Goal: Task Accomplishment & Management: Manage account settings

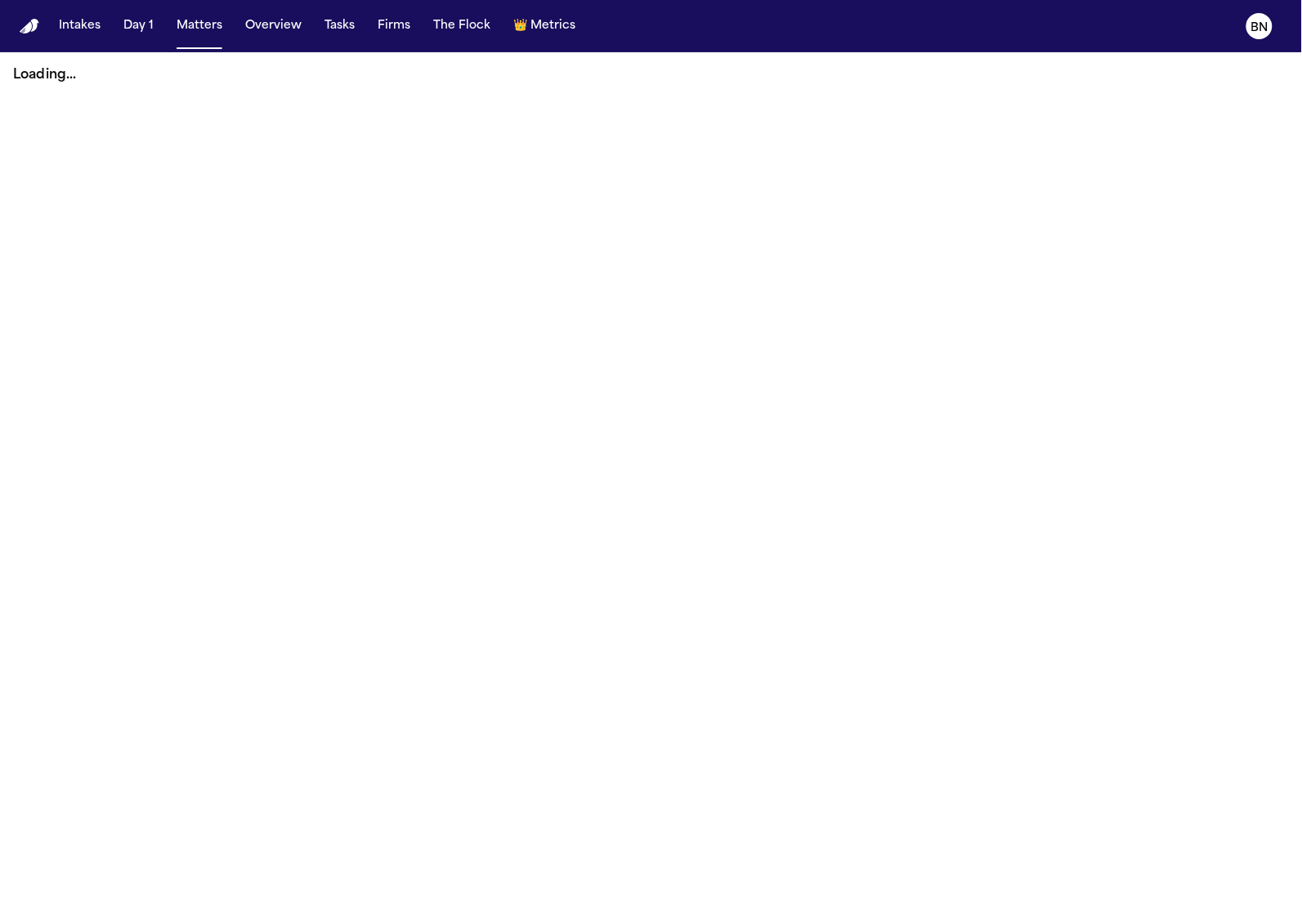
click at [407, 25] on button "Firms" at bounding box center [393, 26] width 46 height 29
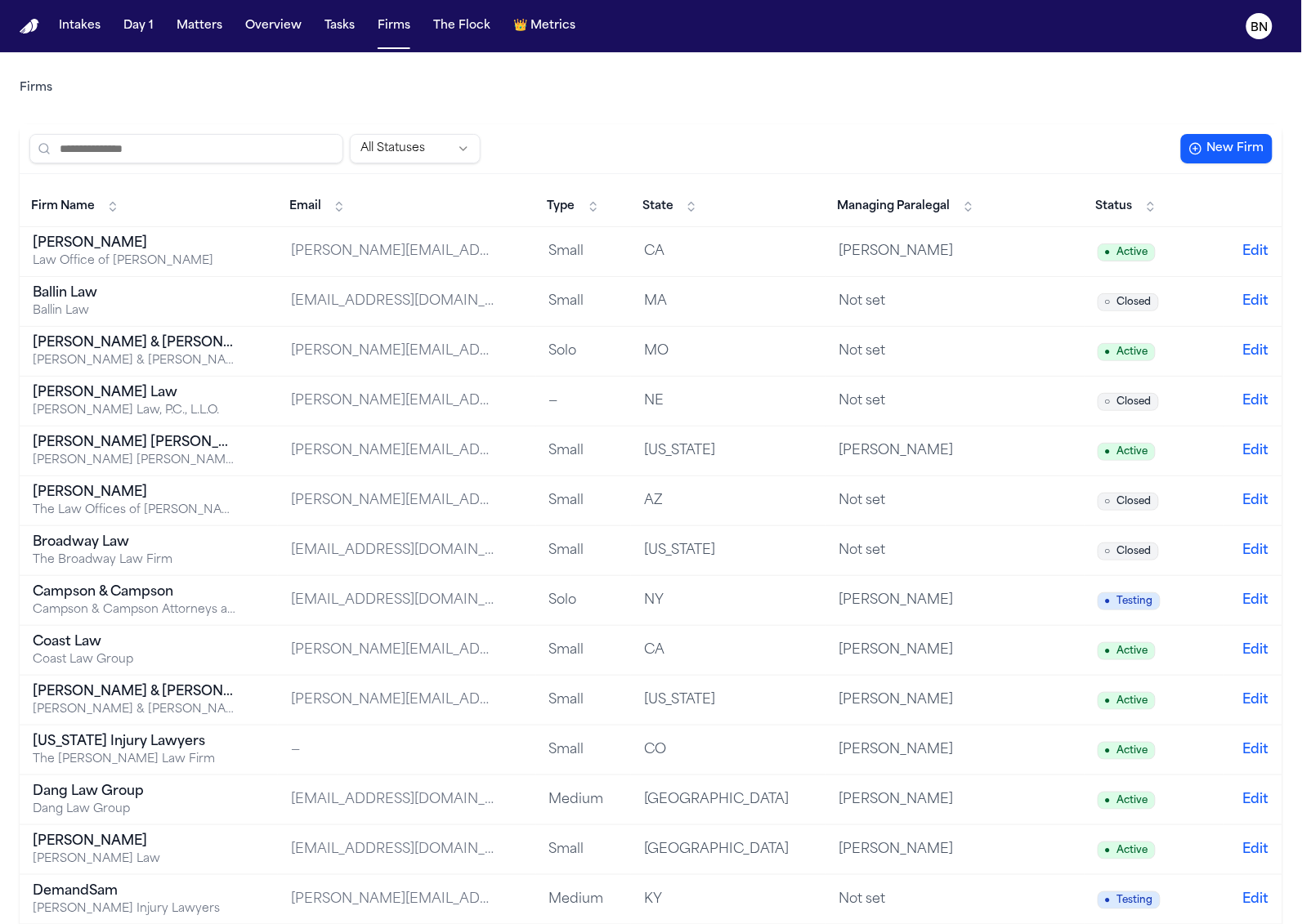
click at [918, 212] on span "Managing Paralegal" at bounding box center [895, 207] width 113 height 17
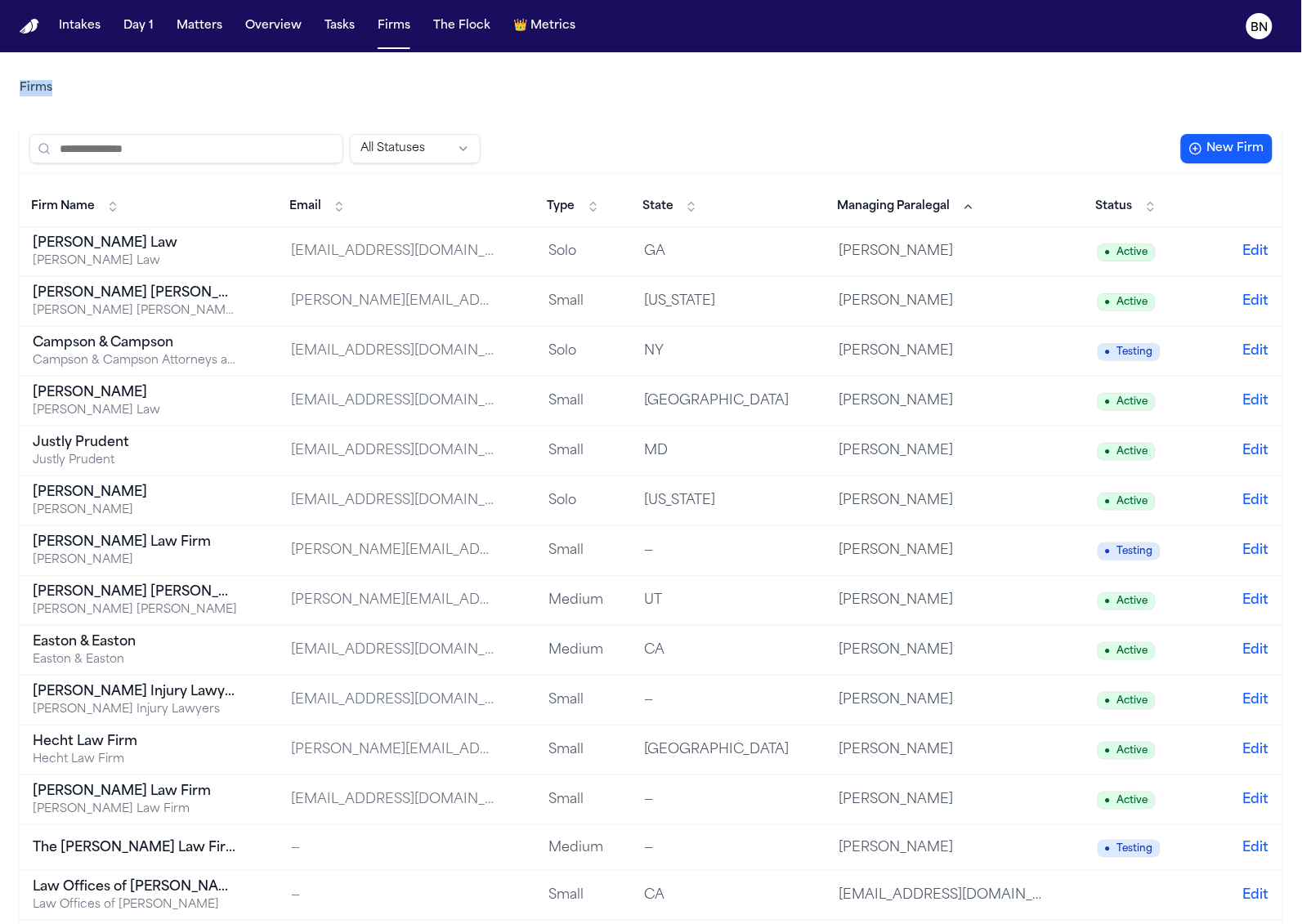
click at [914, 198] on span "Managing Paralegal" at bounding box center [895, 207] width 113 height 17
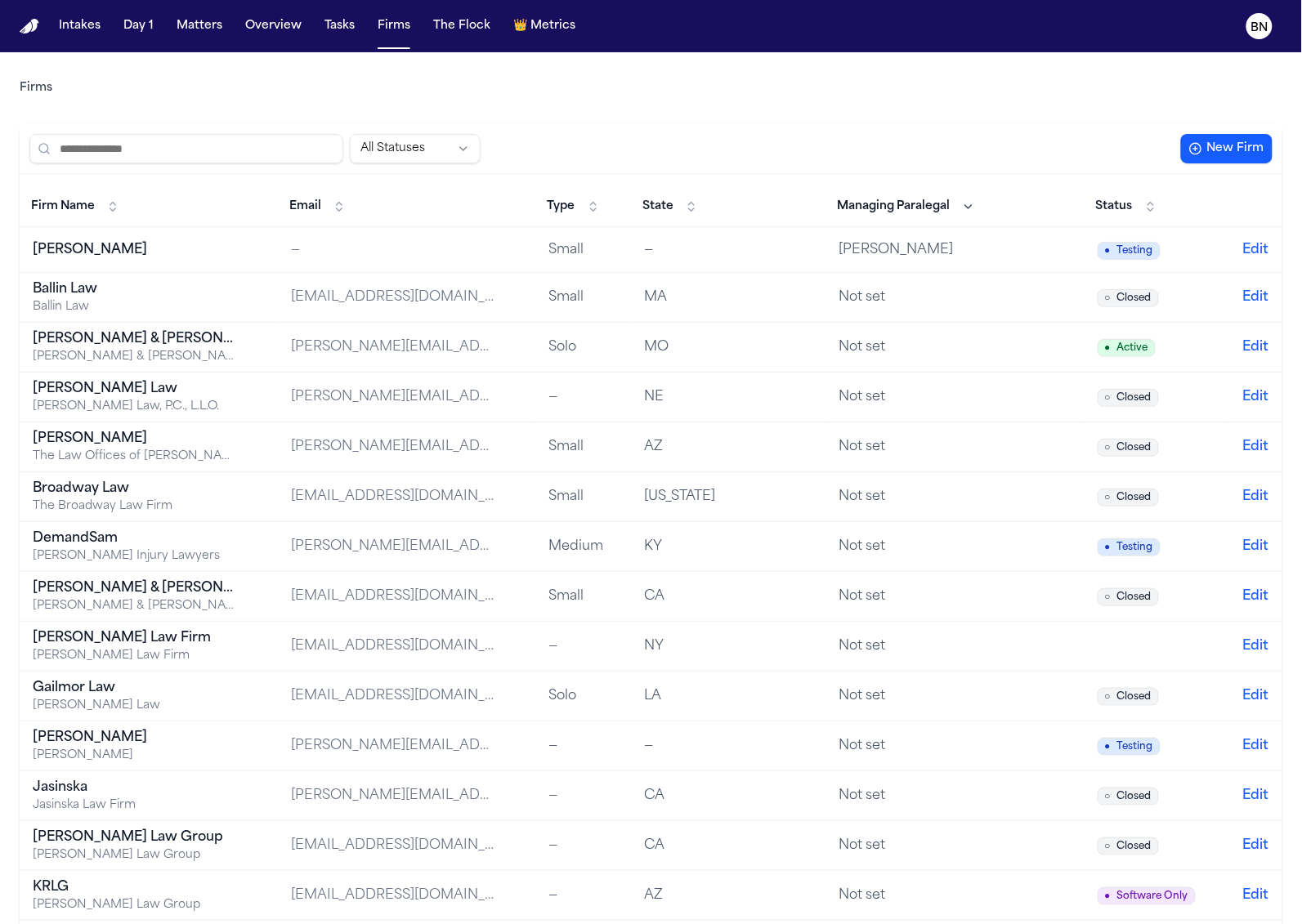
click at [813, 290] on div "MA" at bounding box center [729, 298] width 169 height 20
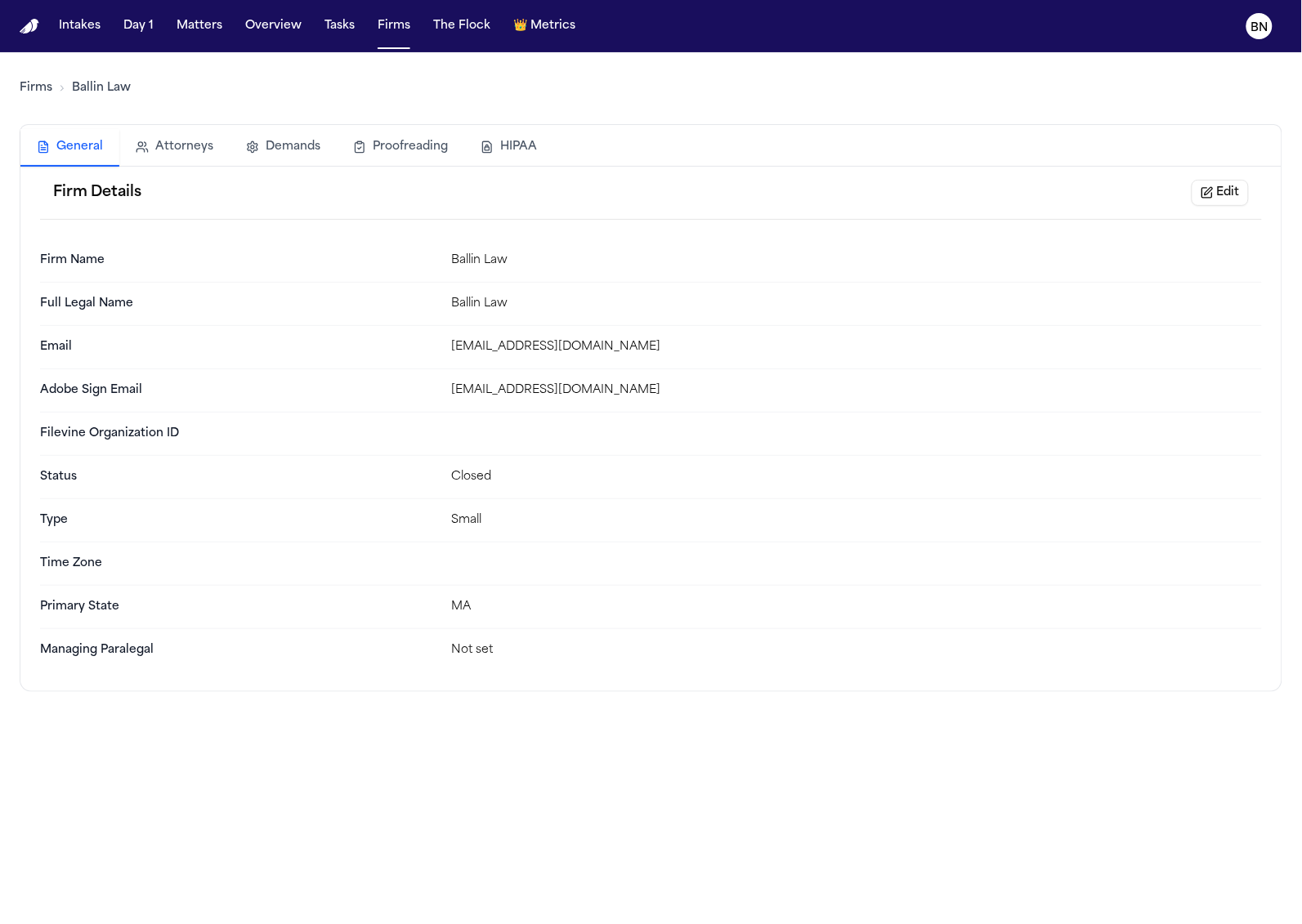
click at [48, 80] on link "Firms" at bounding box center [36, 89] width 32 height 17
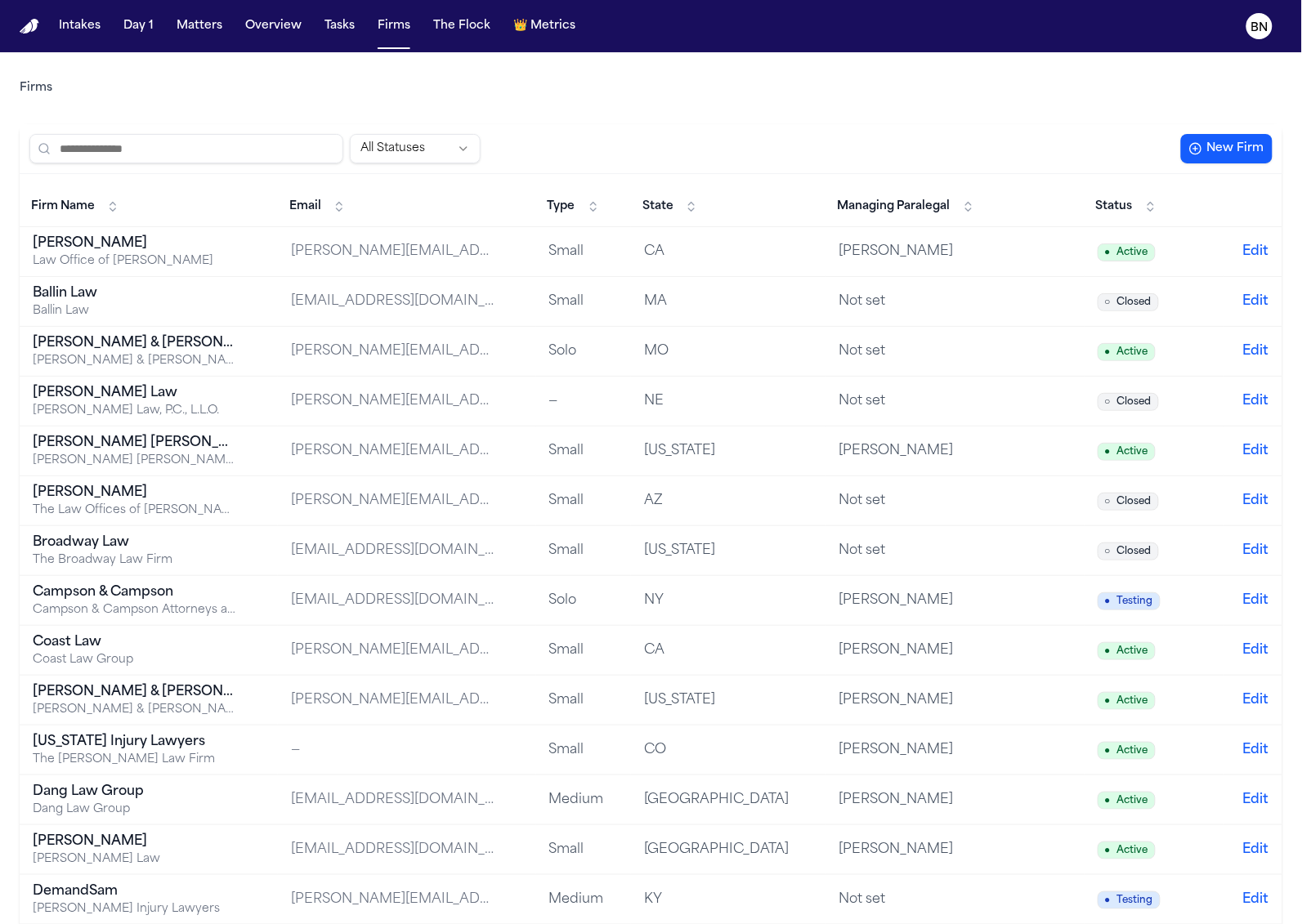
click at [895, 202] on span "Managing Paralegal" at bounding box center [895, 207] width 113 height 17
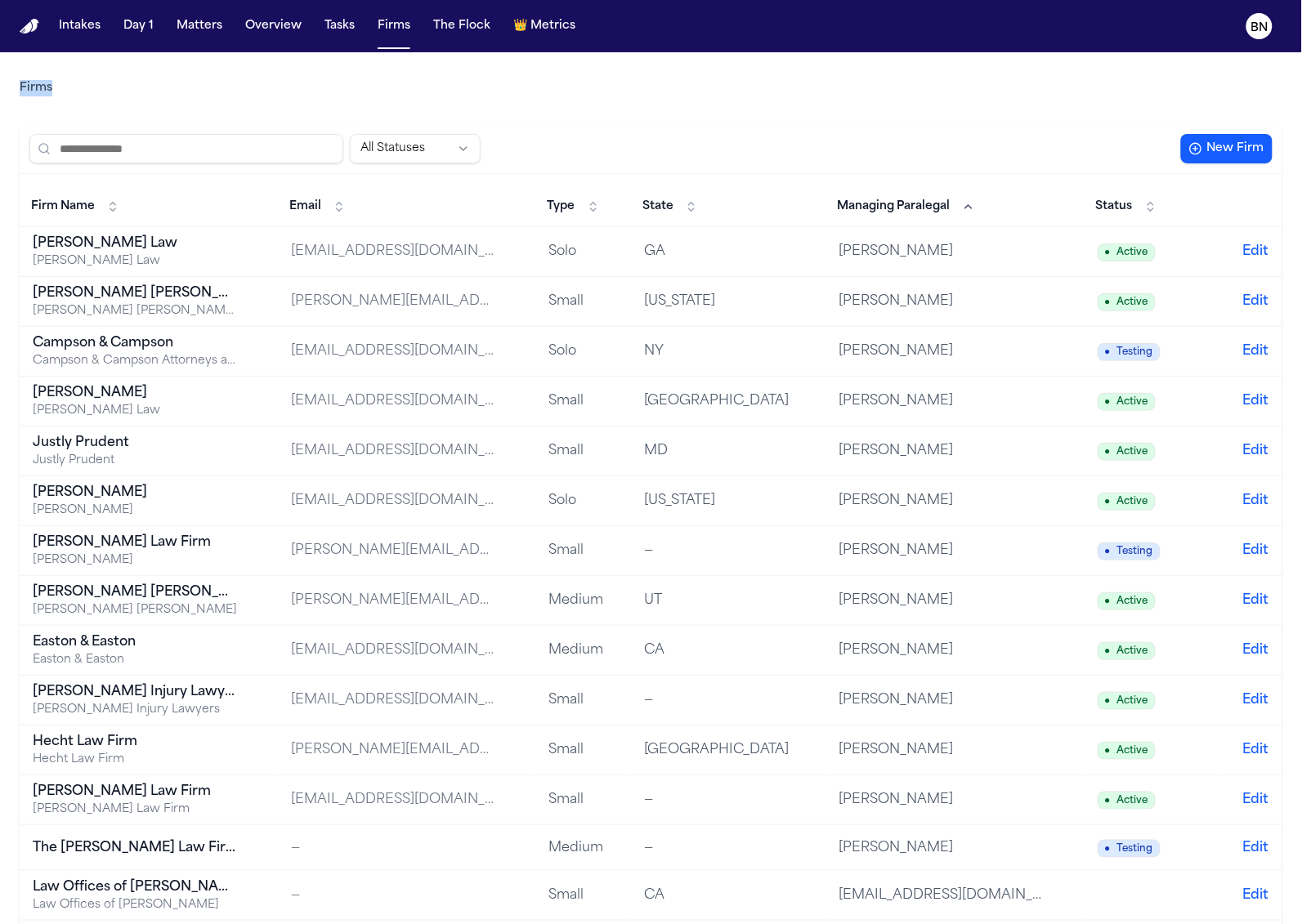
click at [907, 198] on span "Managing Paralegal" at bounding box center [895, 207] width 113 height 17
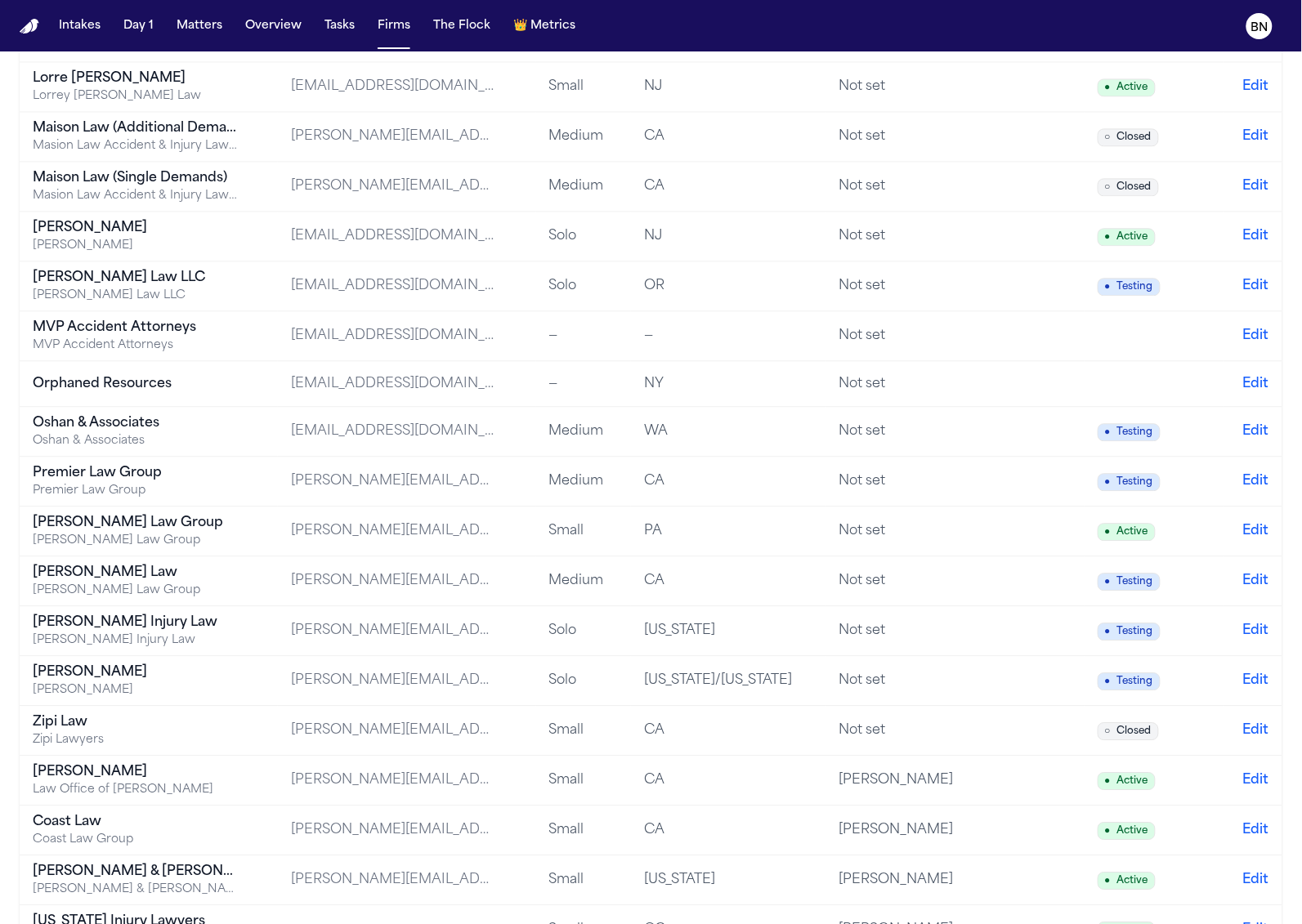
scroll to position [993, 0]
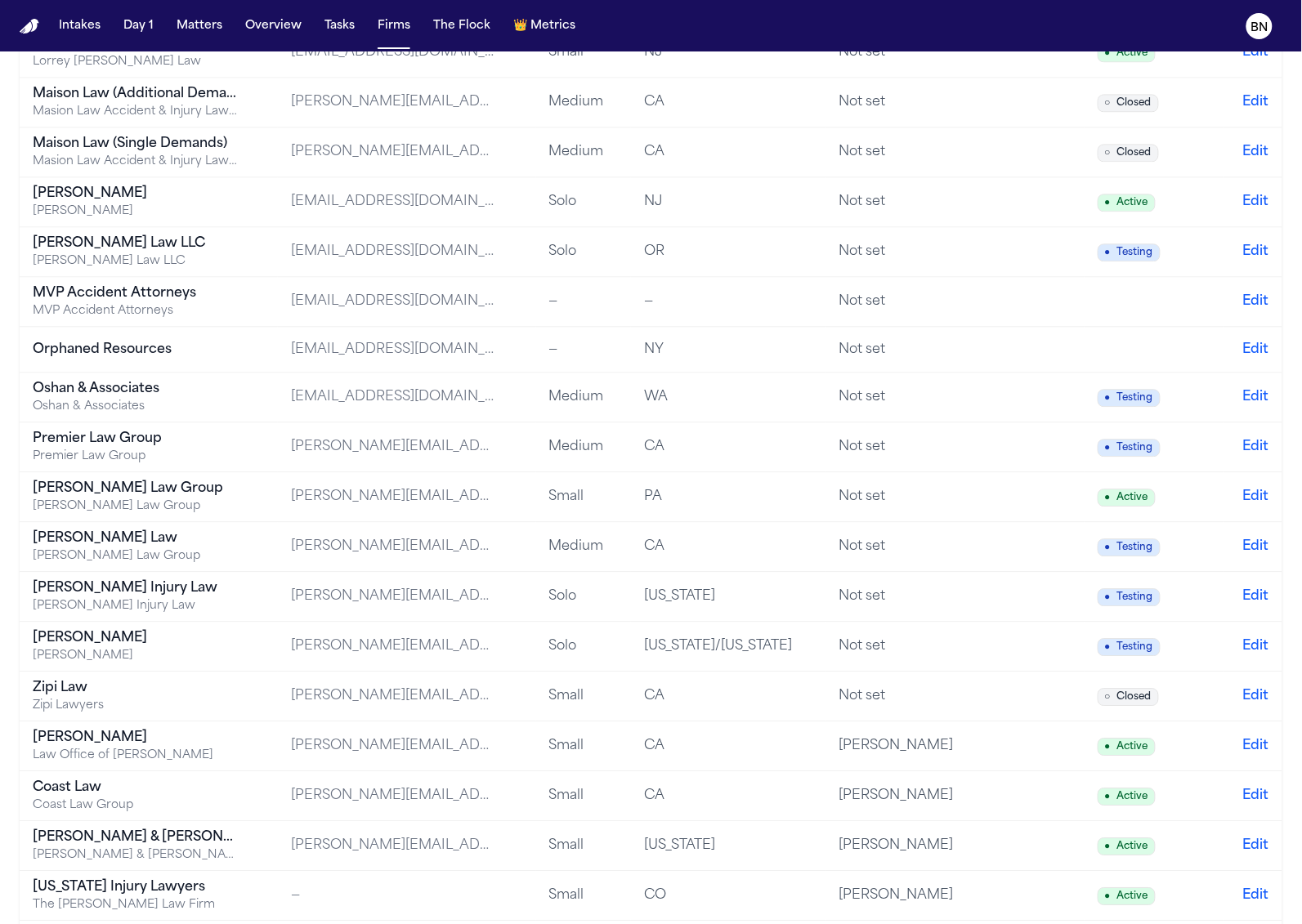
click at [812, 507] on div "PA" at bounding box center [729, 497] width 169 height 20
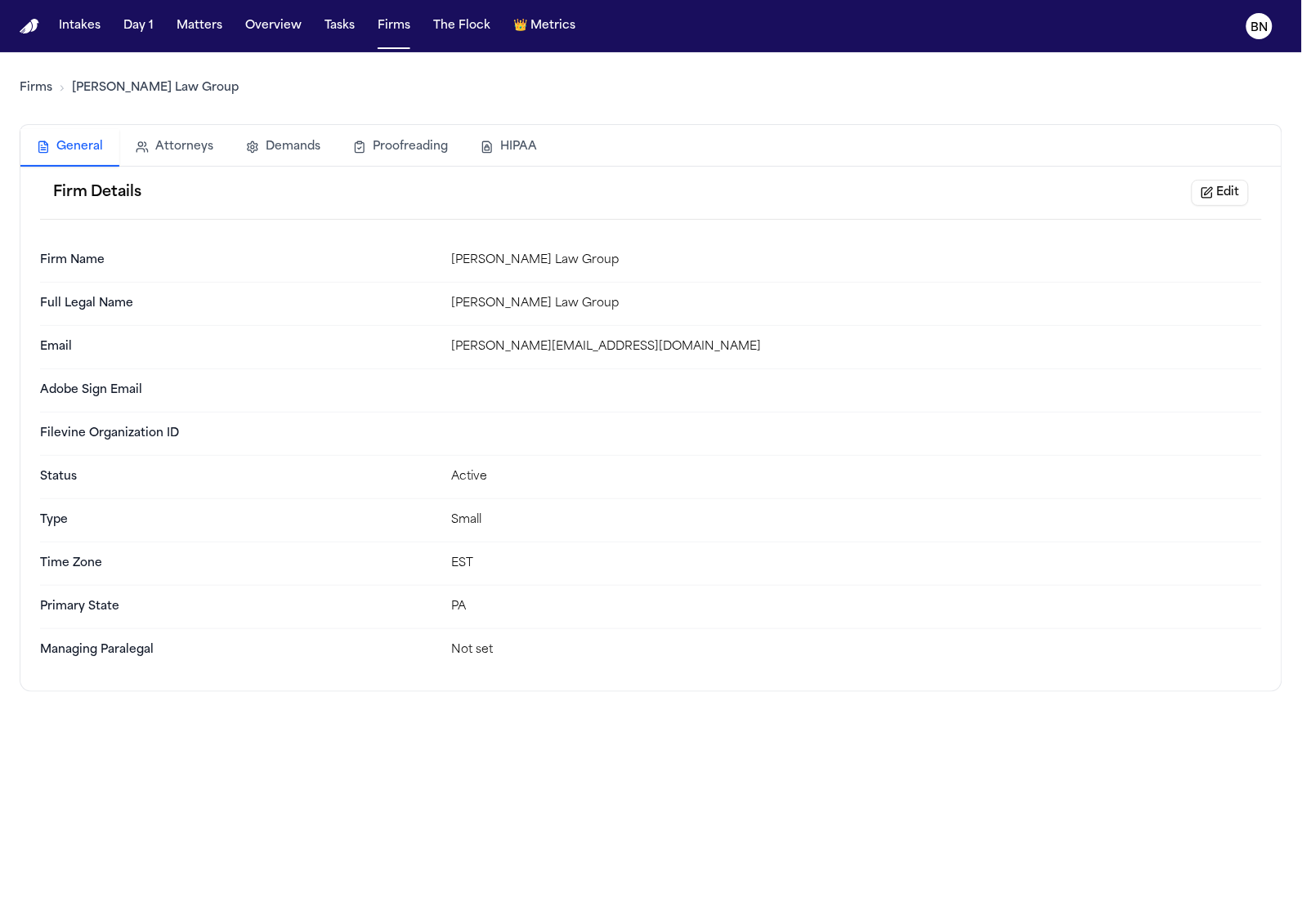
click at [1210, 195] on button "Edit" at bounding box center [1220, 193] width 57 height 27
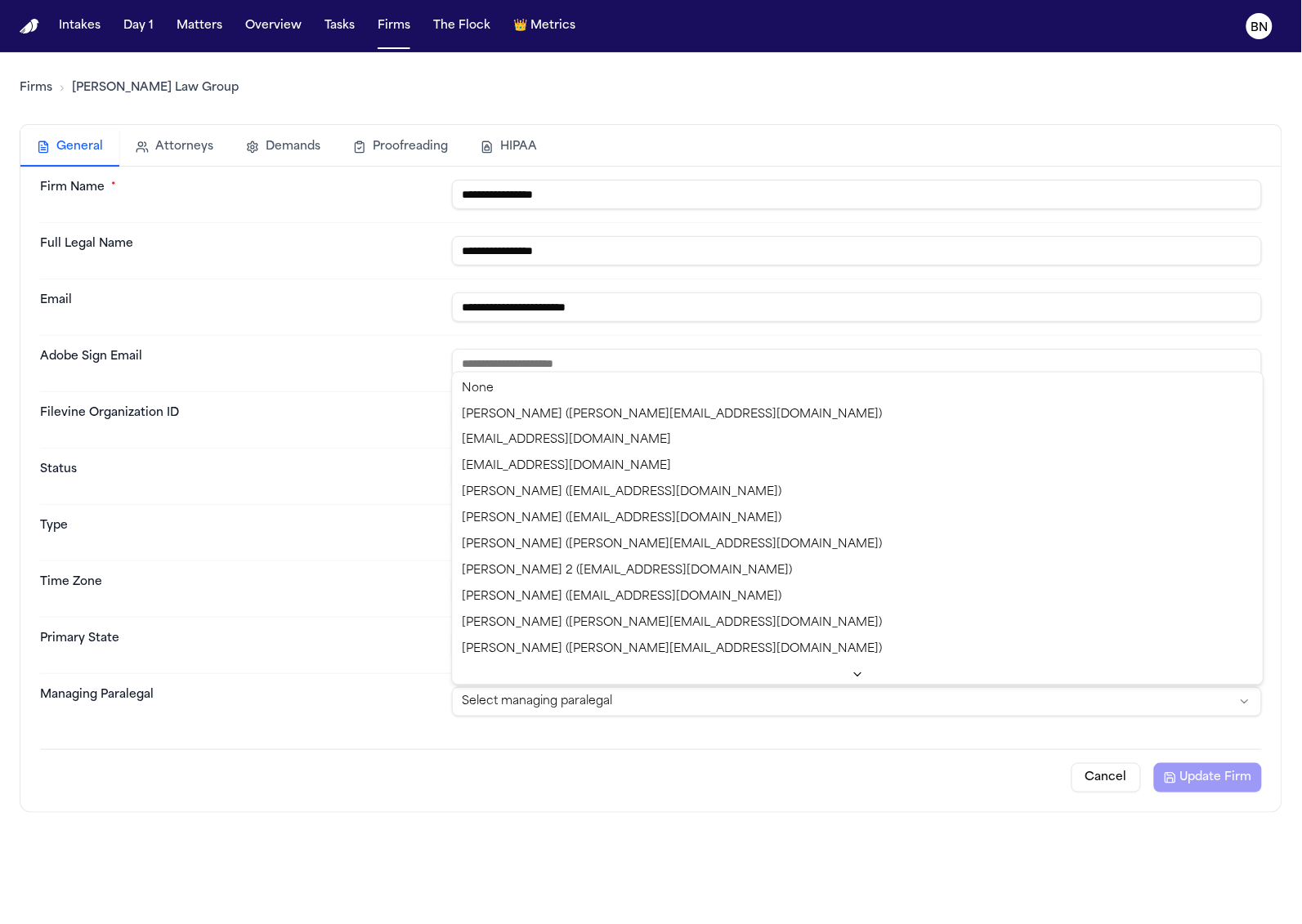
click at [792, 699] on html "**********" at bounding box center [651, 462] width 1302 height 924
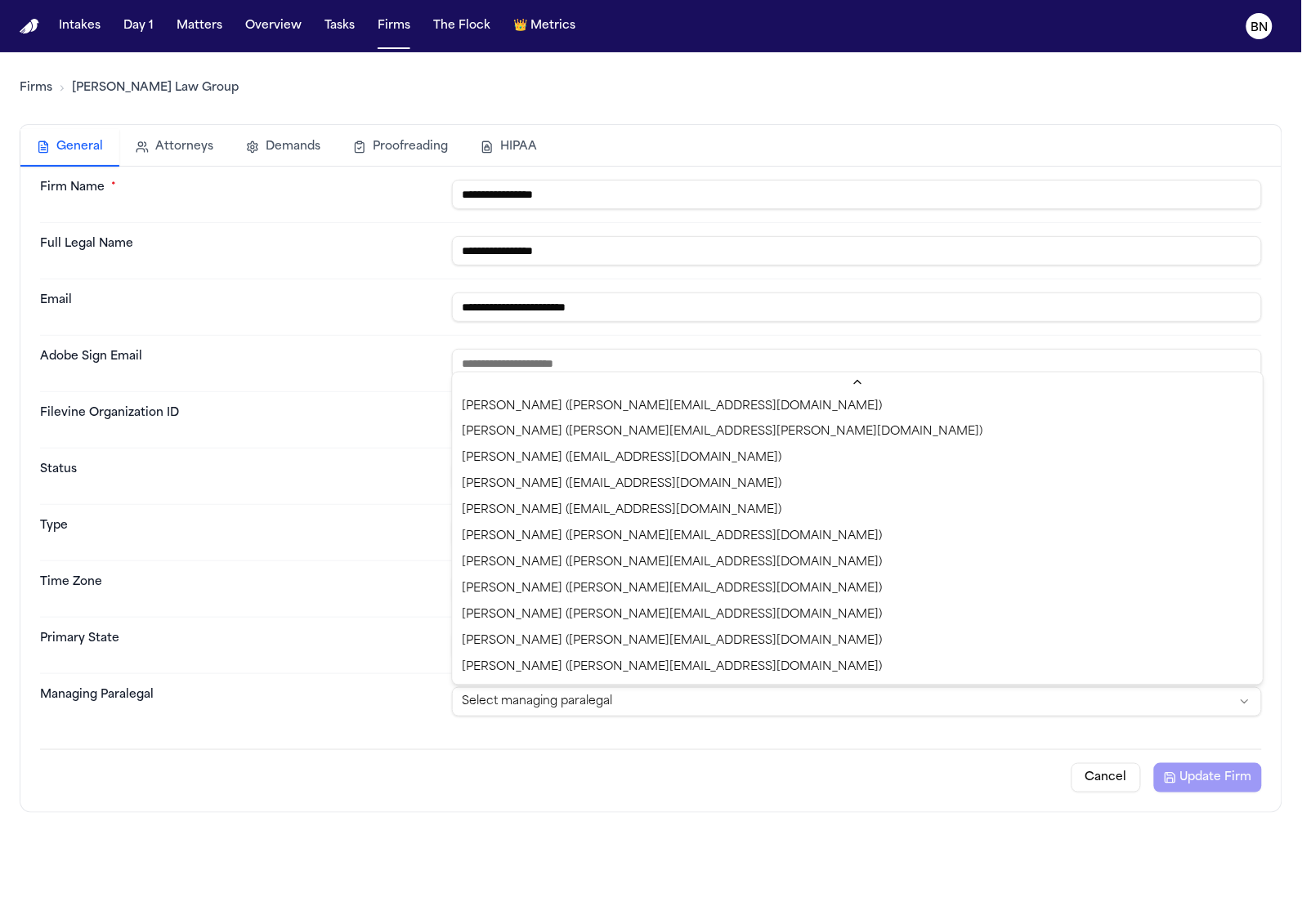
select select "**********"
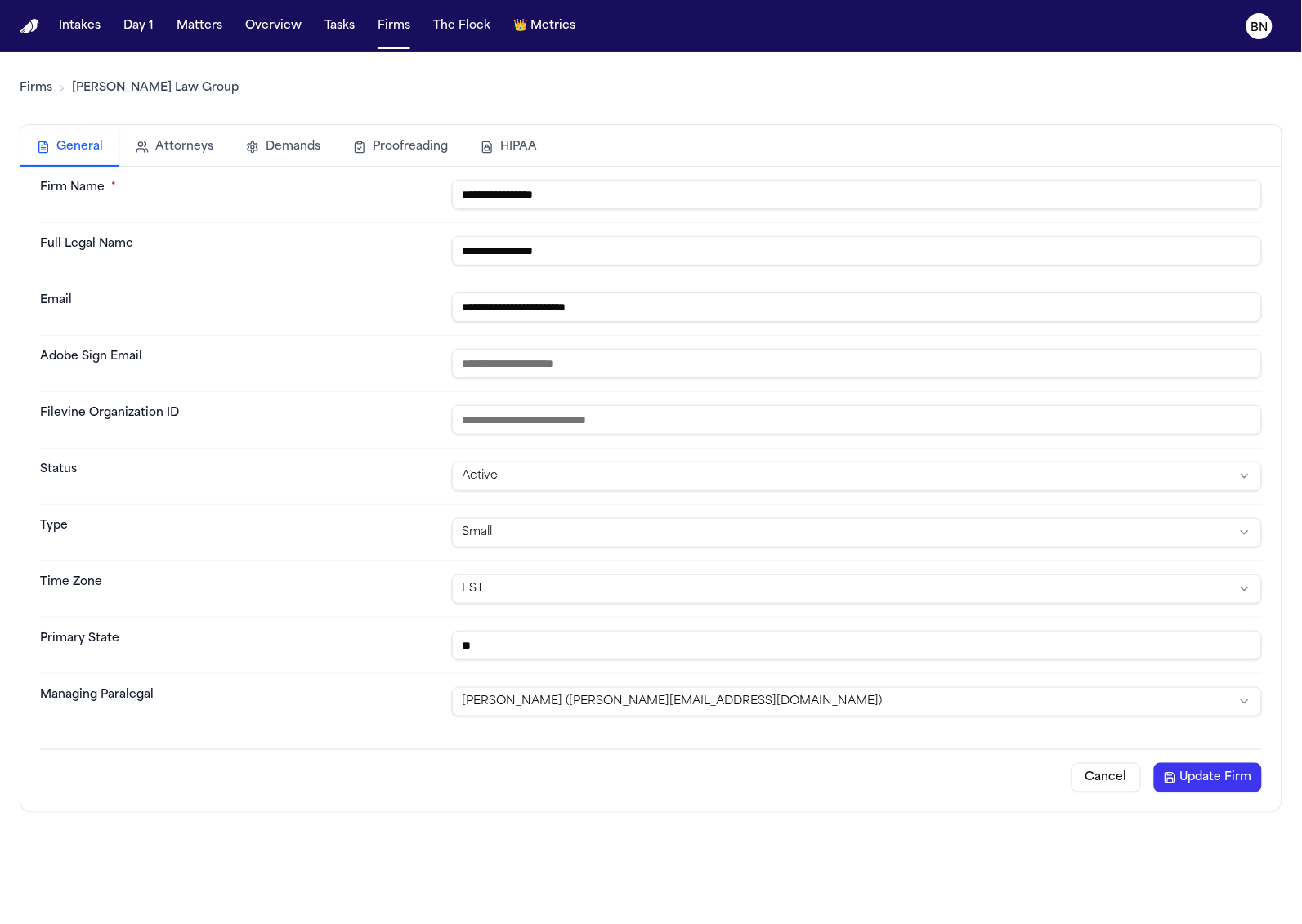
click at [1230, 777] on button "Update Firm" at bounding box center [1208, 777] width 108 height 29
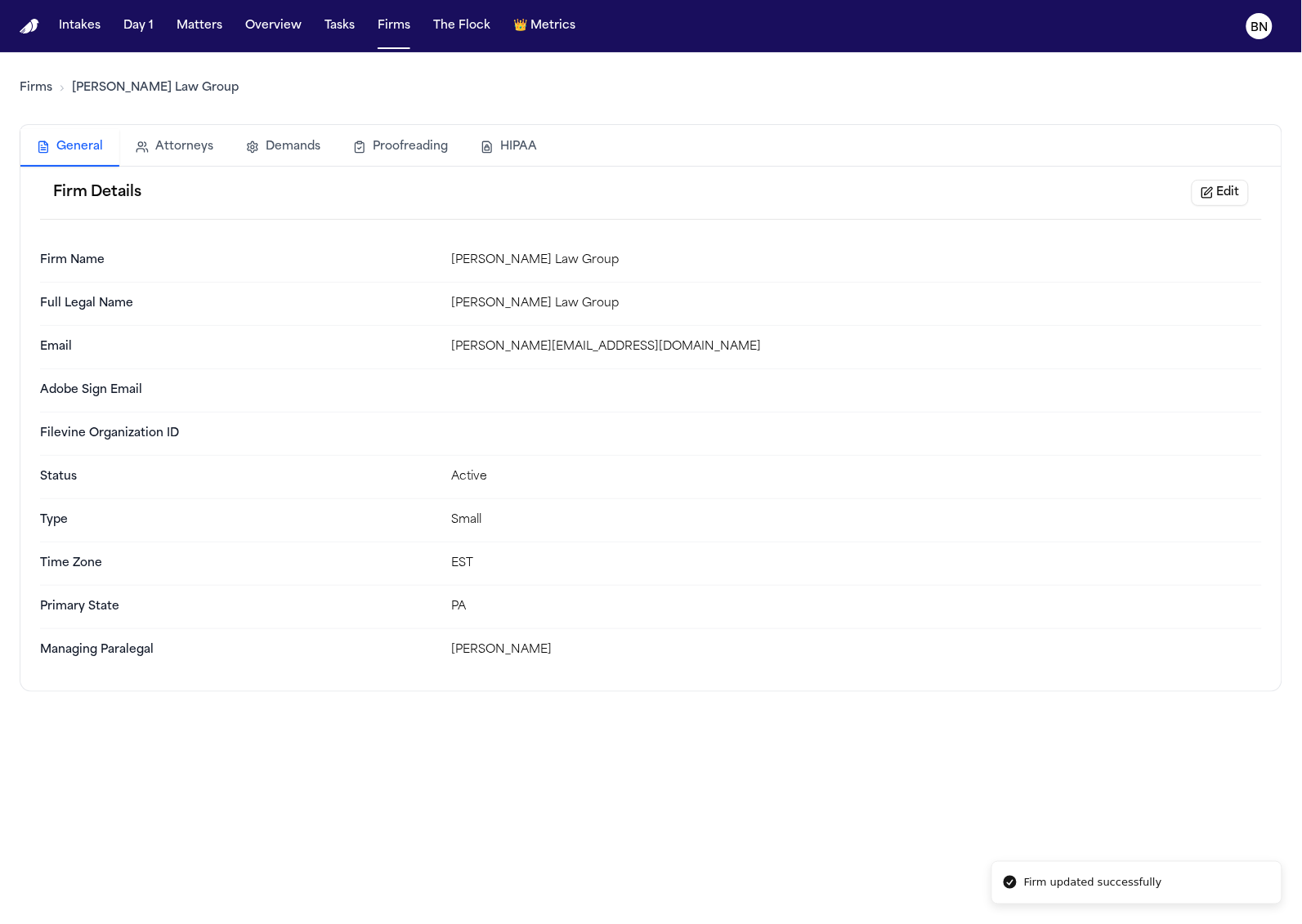
click at [39, 92] on link "Firms" at bounding box center [36, 89] width 32 height 17
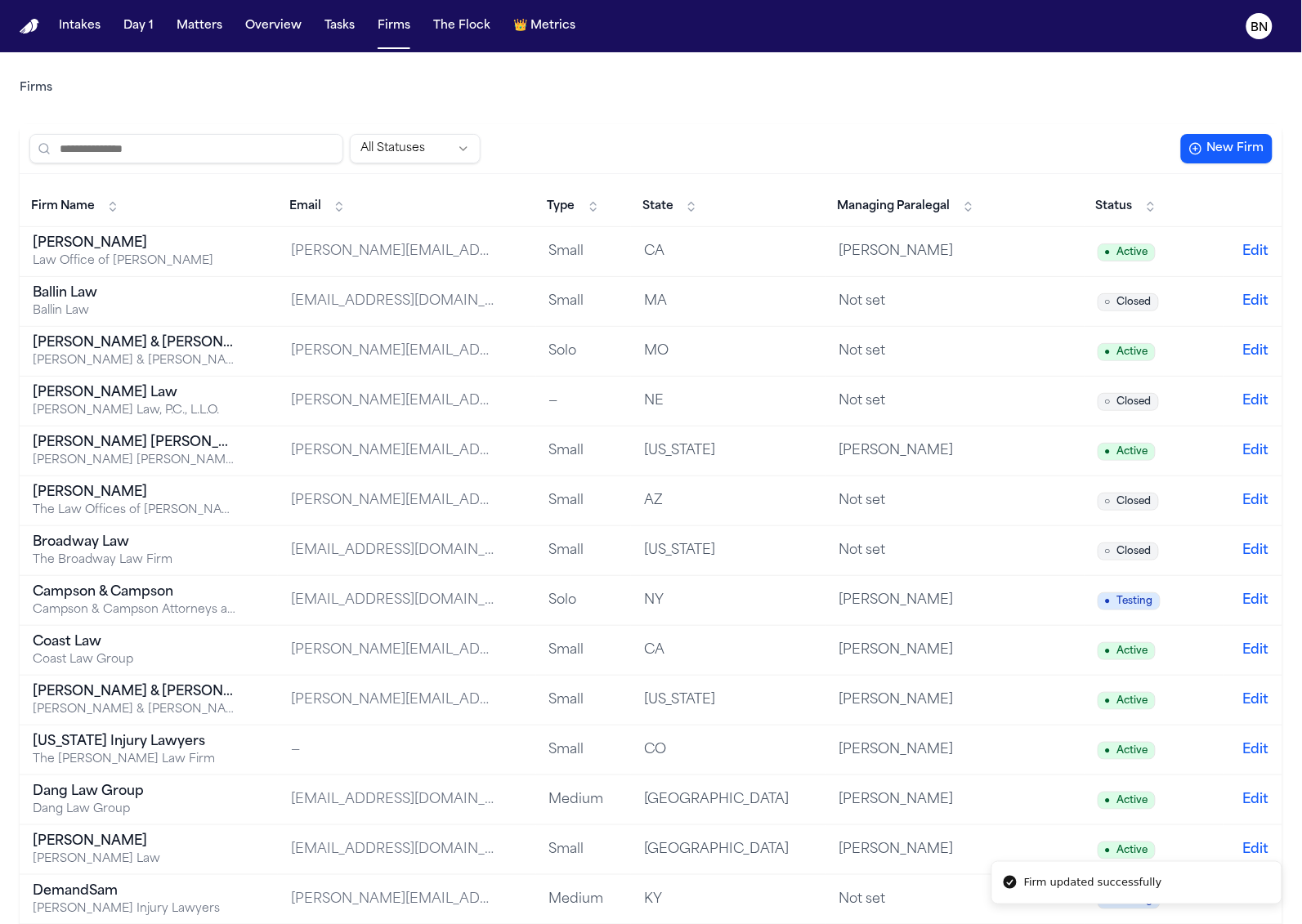
click at [911, 217] on button "Managing Paralegal" at bounding box center [906, 207] width 154 height 27
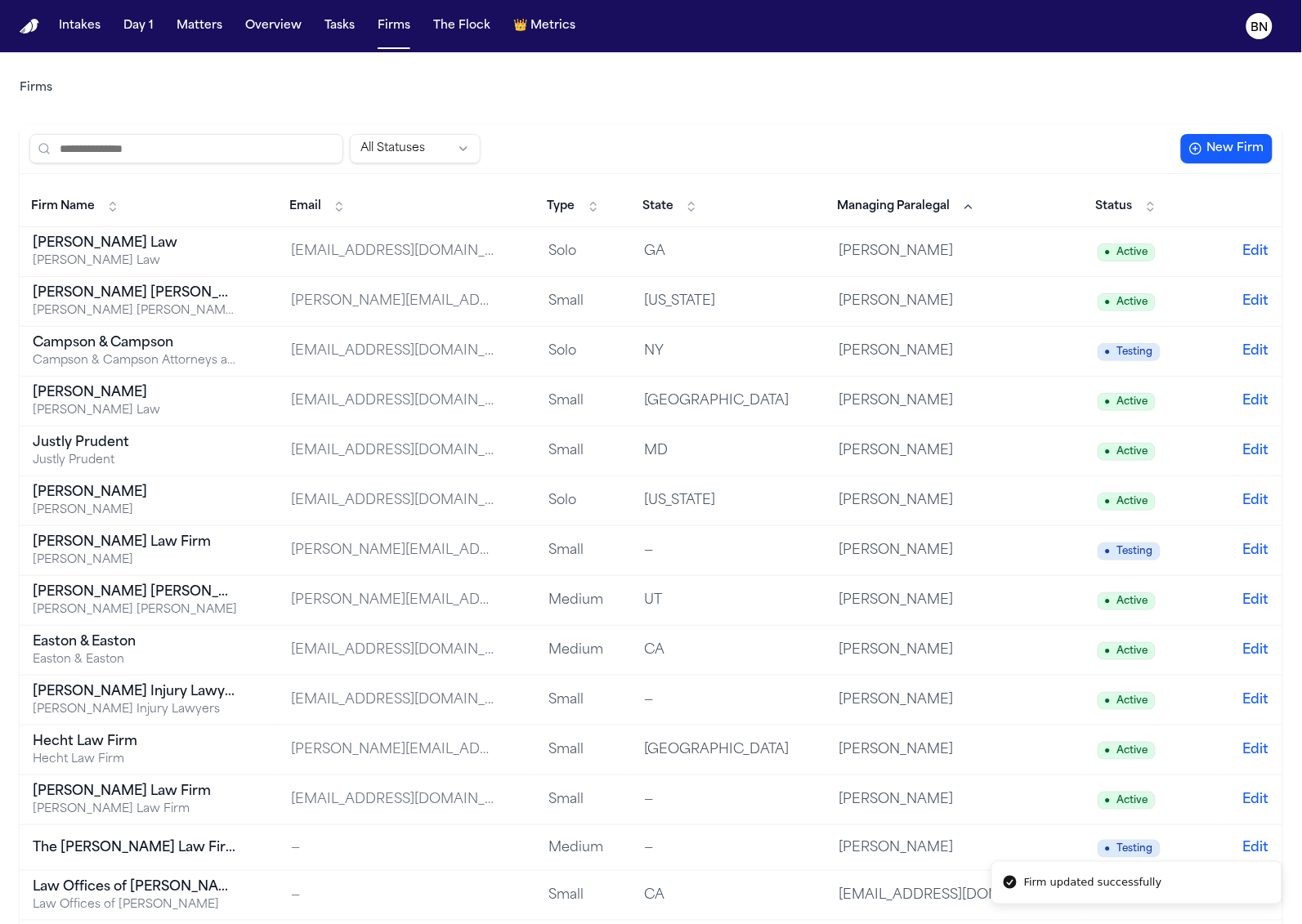
click at [911, 217] on button "Managing Paralegal" at bounding box center [906, 207] width 154 height 27
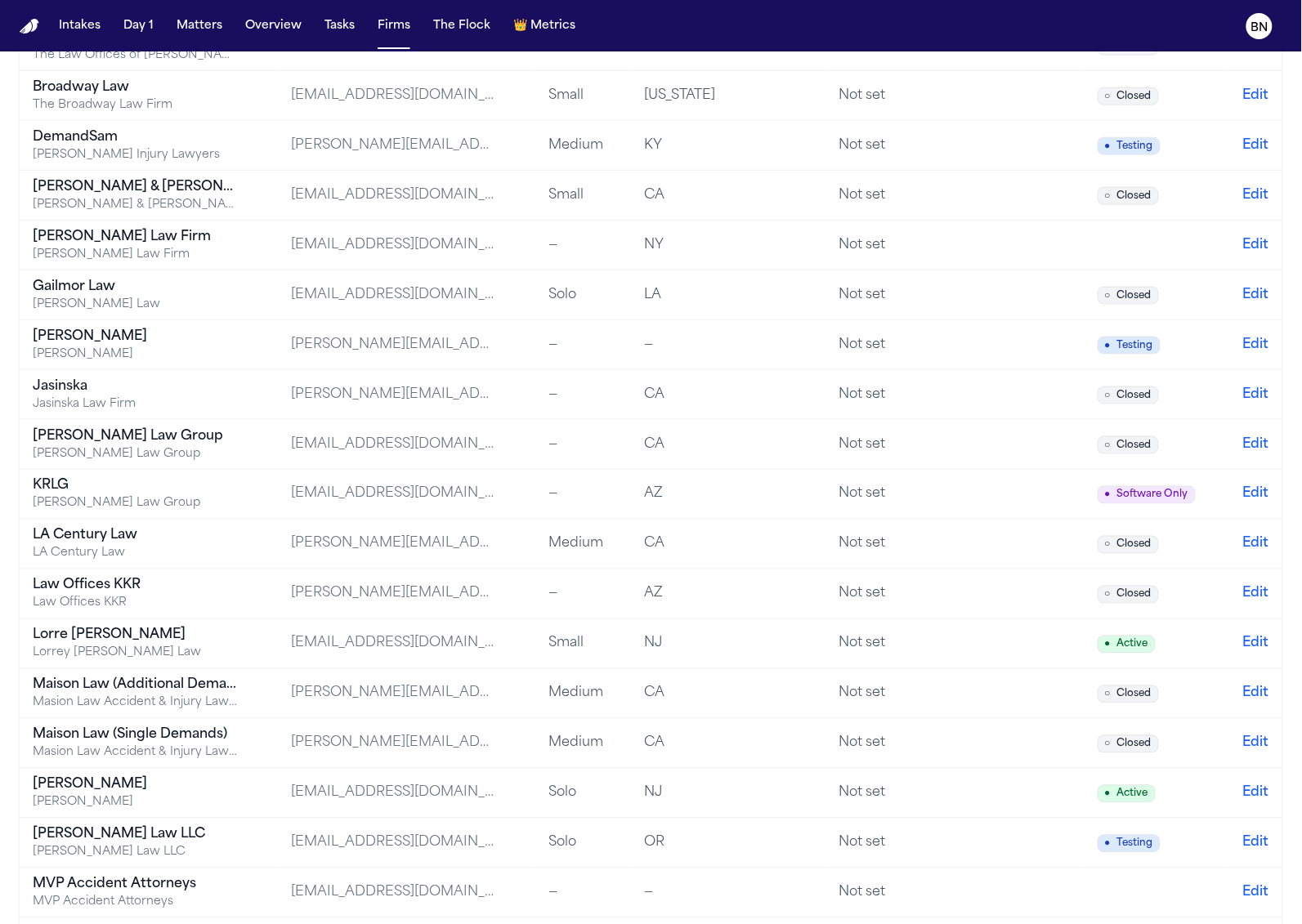
scroll to position [503, 0]
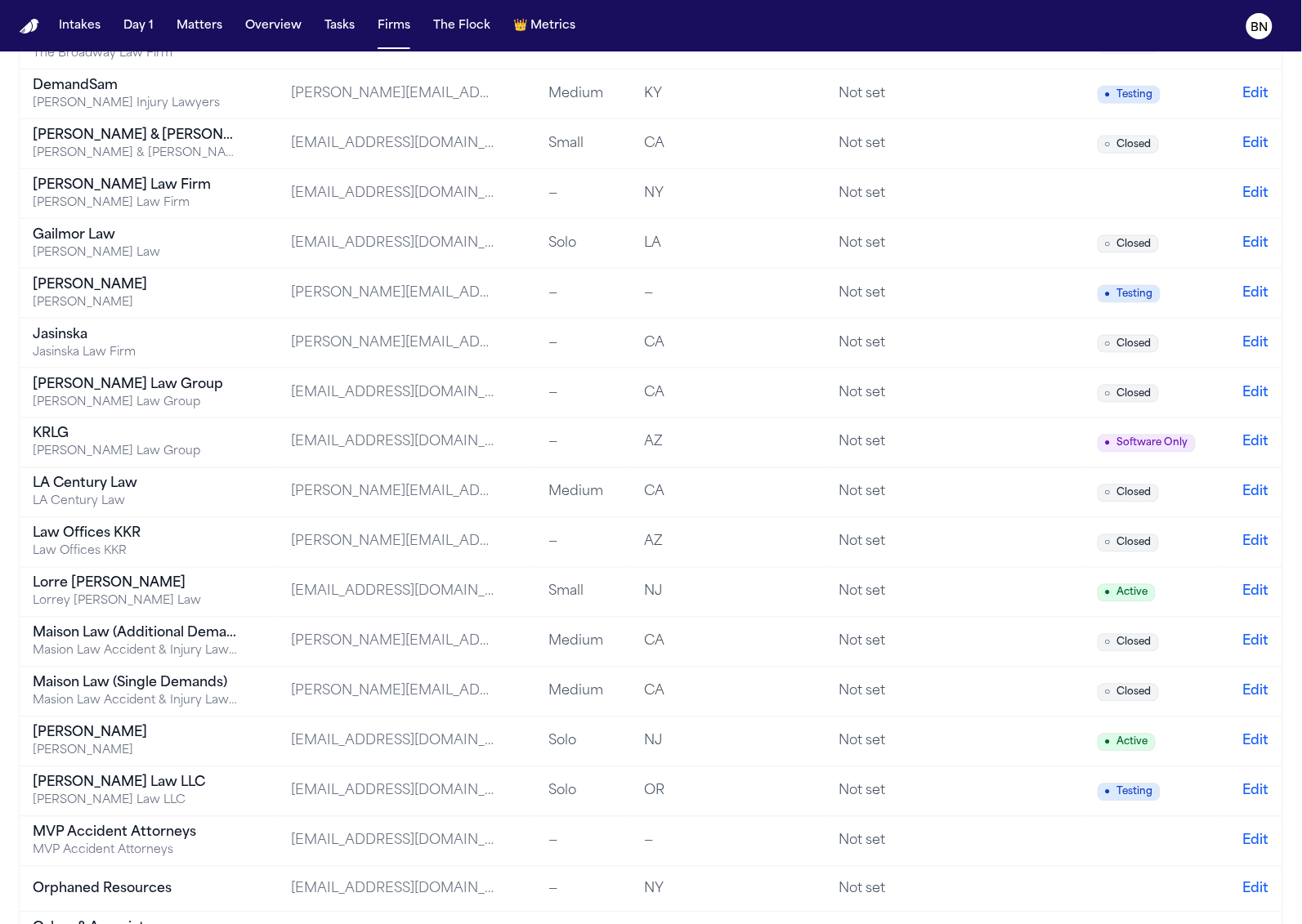
click at [806, 751] on div "NJ" at bounding box center [729, 742] width 169 height 20
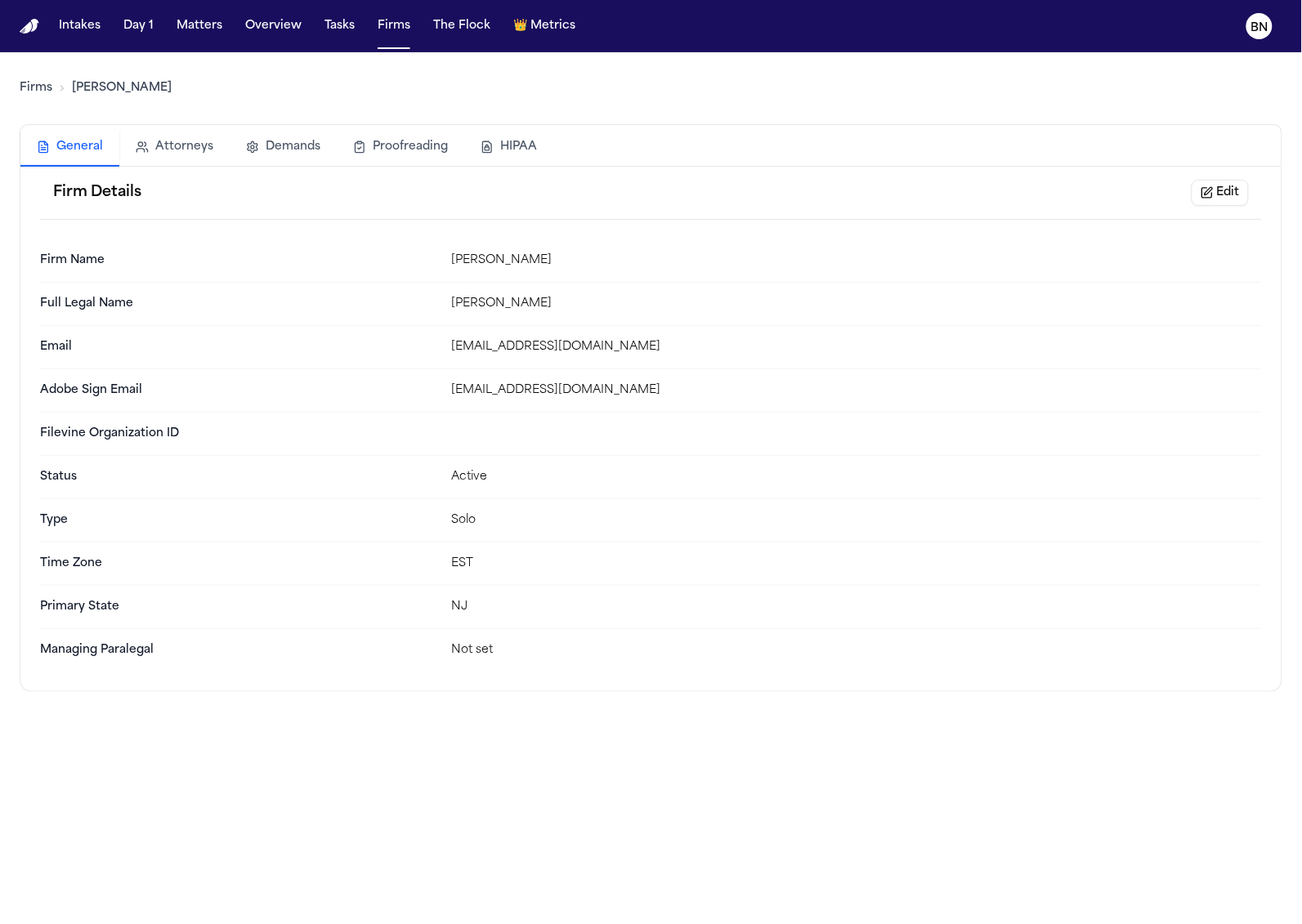
click at [1210, 185] on button "Edit" at bounding box center [1220, 193] width 57 height 27
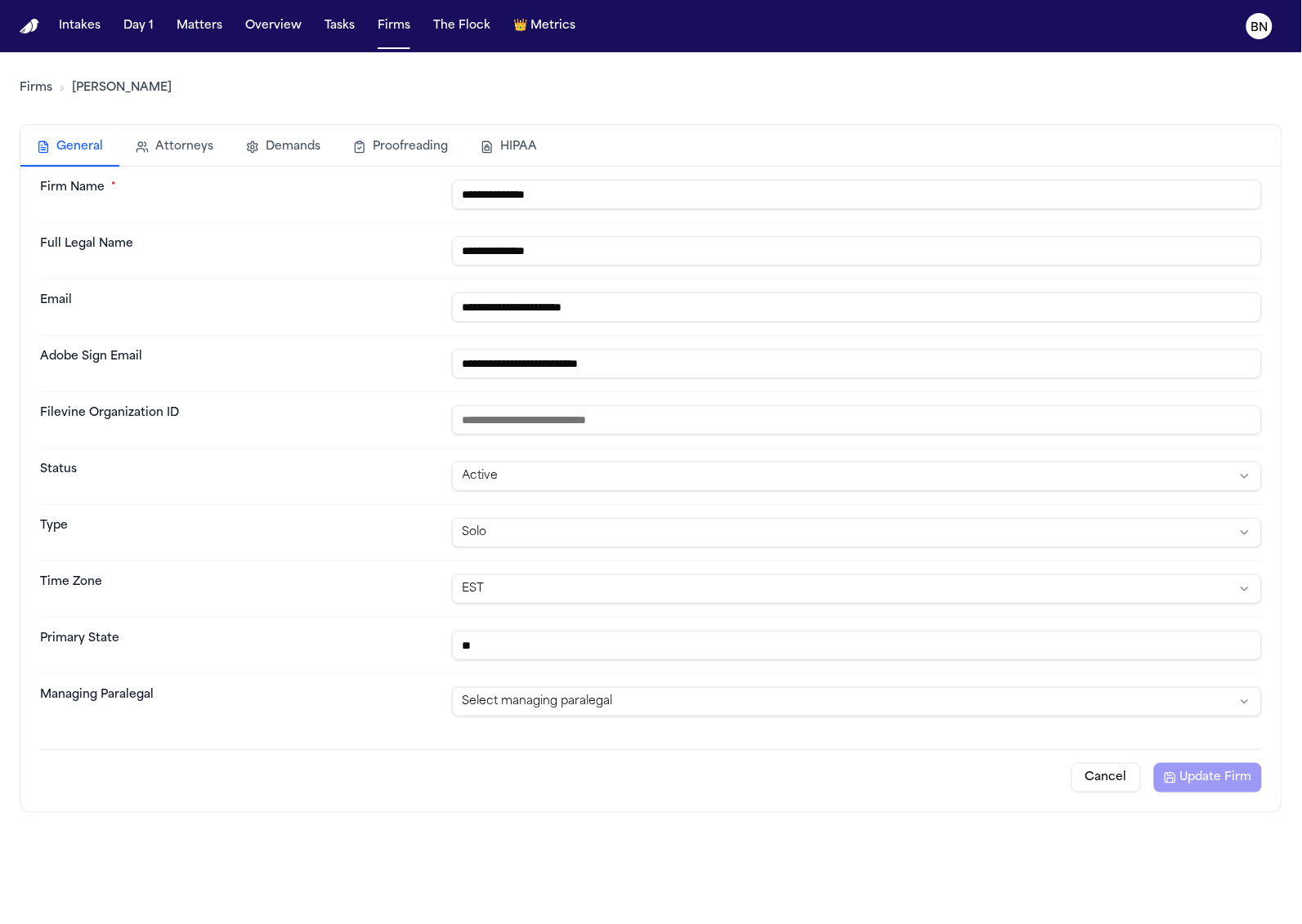
click at [788, 695] on html "**********" at bounding box center [651, 462] width 1302 height 924
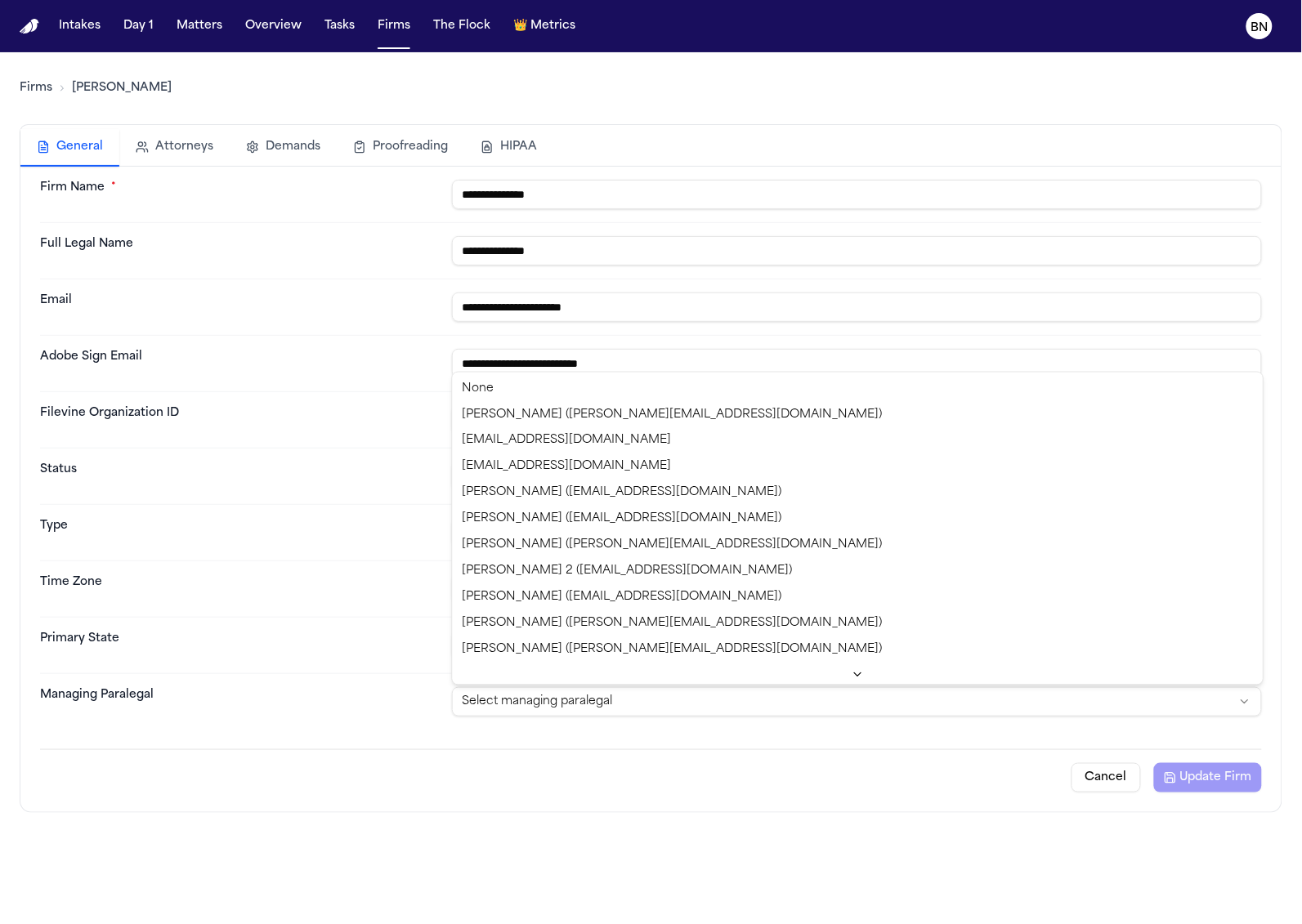
scroll to position [785, 0]
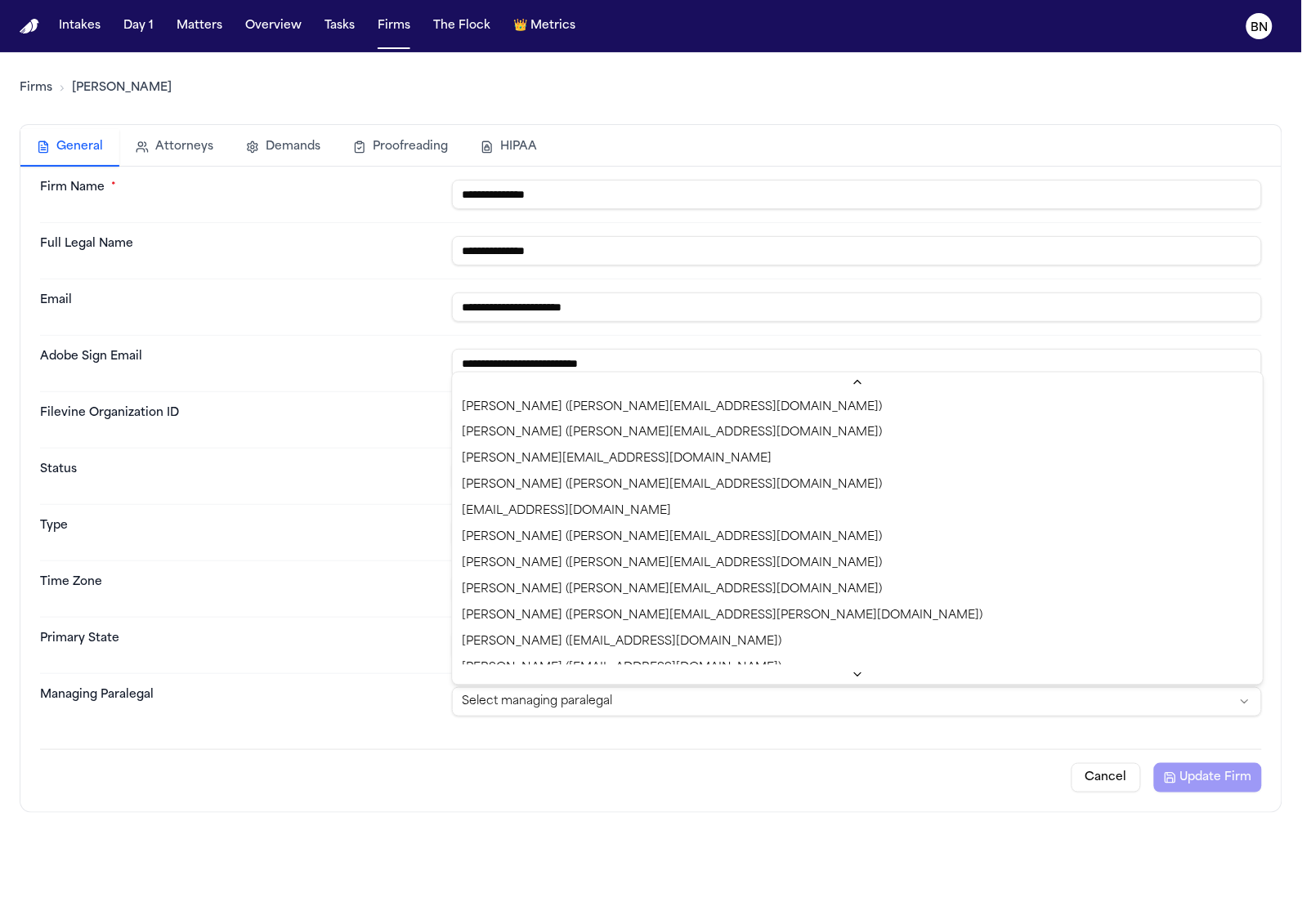
select select "**********"
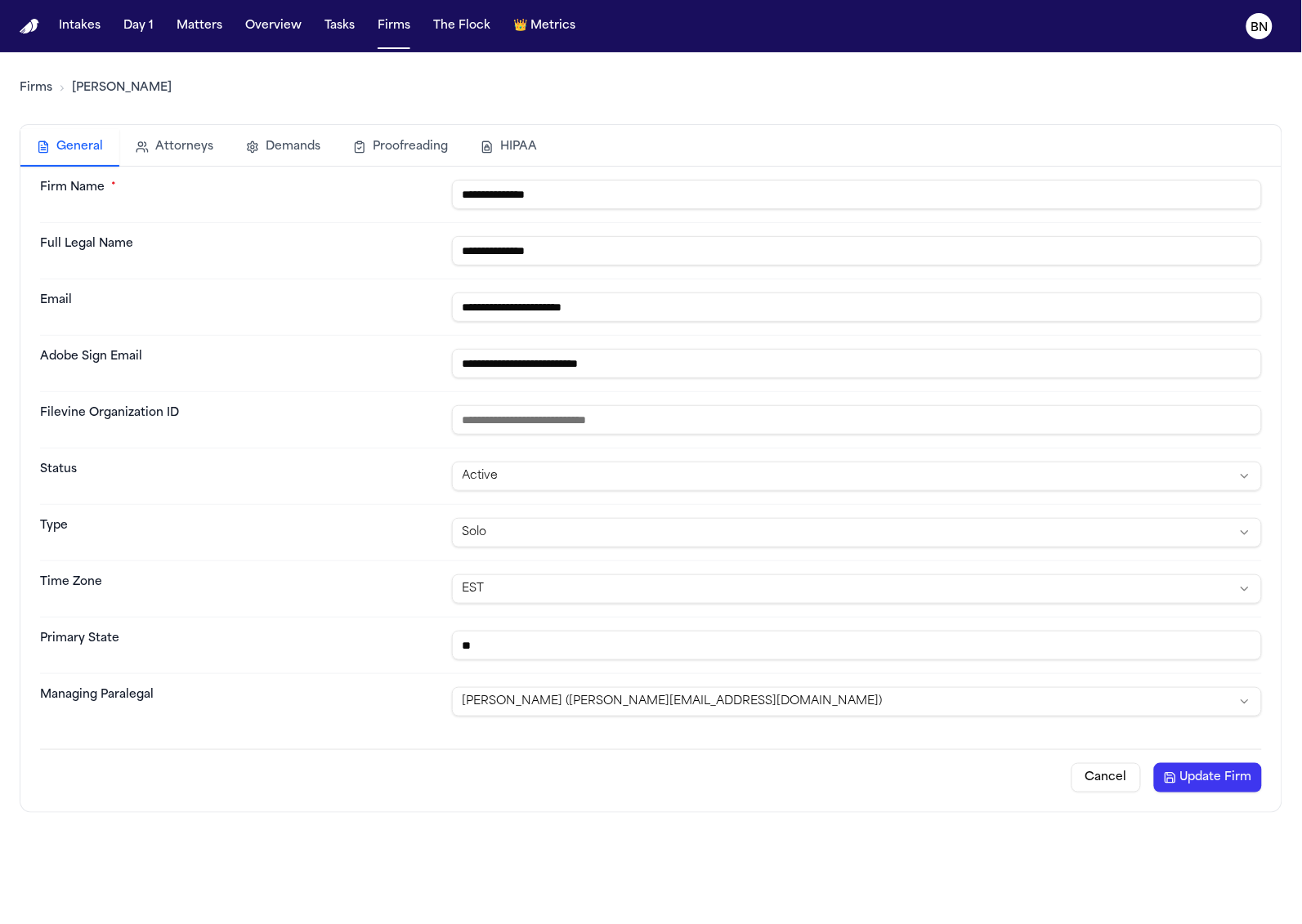
click at [1261, 788] on button "Update Firm" at bounding box center [1208, 777] width 108 height 29
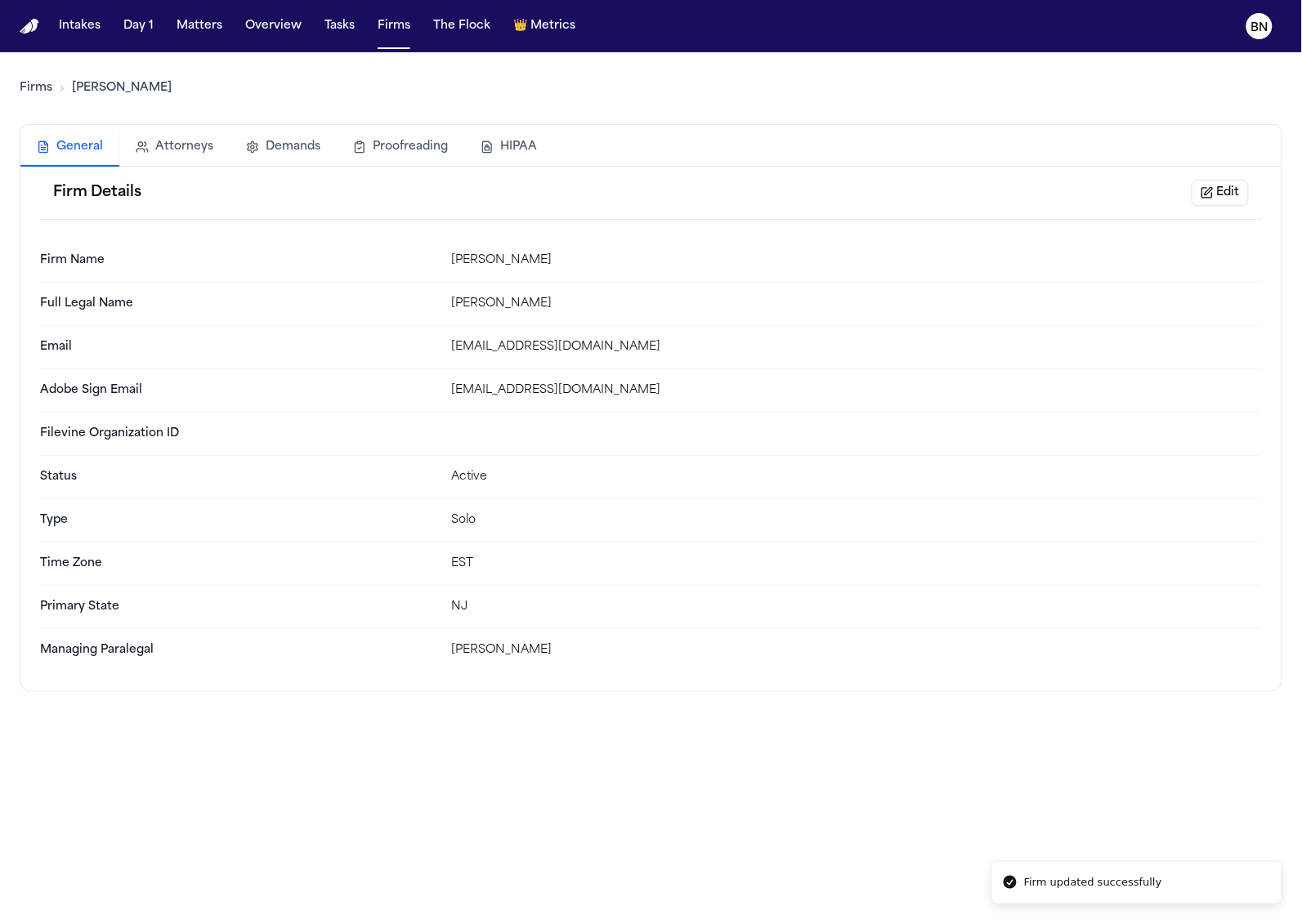
click at [33, 85] on link "Firms" at bounding box center [36, 89] width 32 height 17
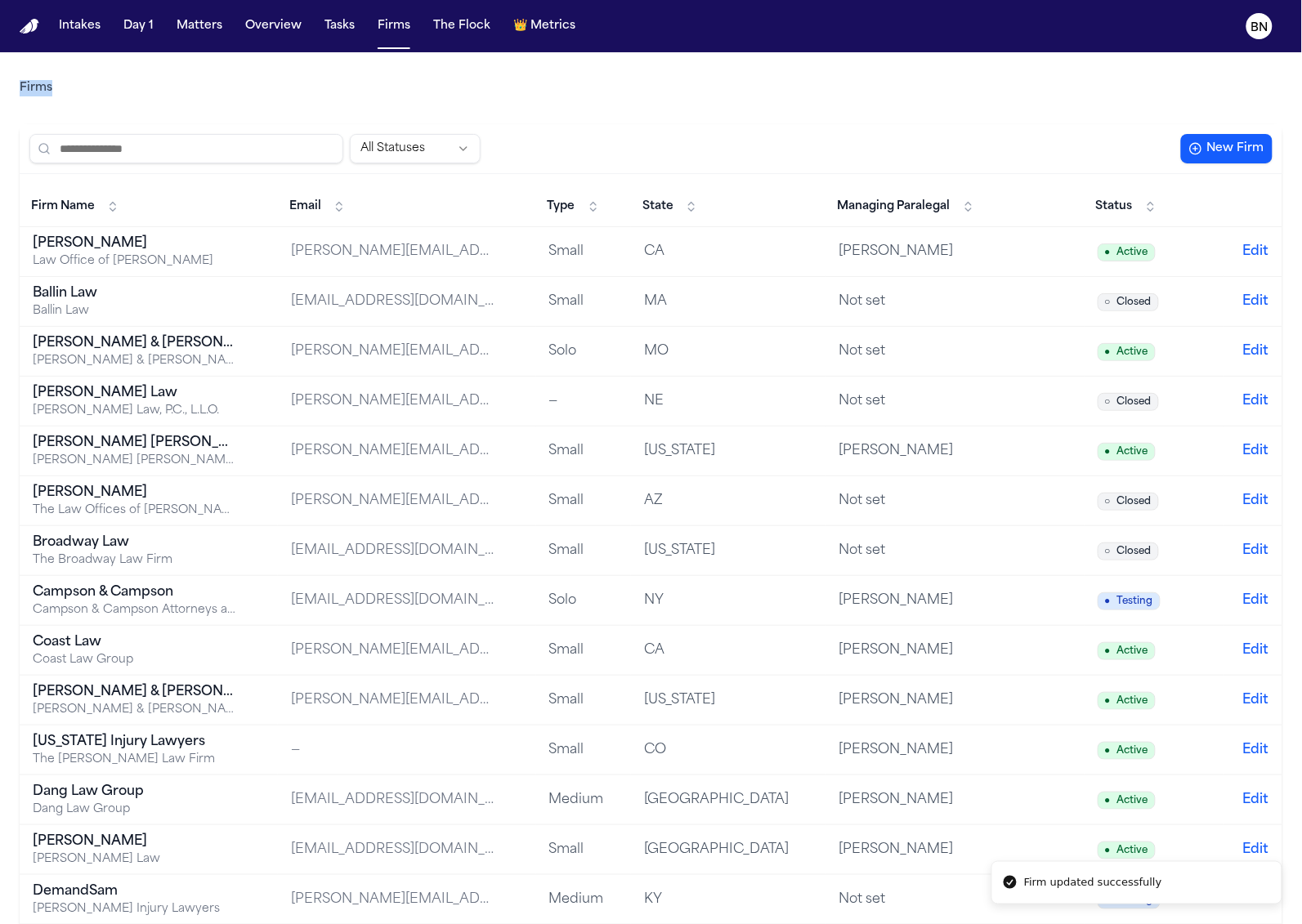
drag, startPoint x: 717, startPoint y: 60, endPoint x: 768, endPoint y: 58, distance: 51.0
click at [1115, 208] on span "Status" at bounding box center [1114, 207] width 37 height 17
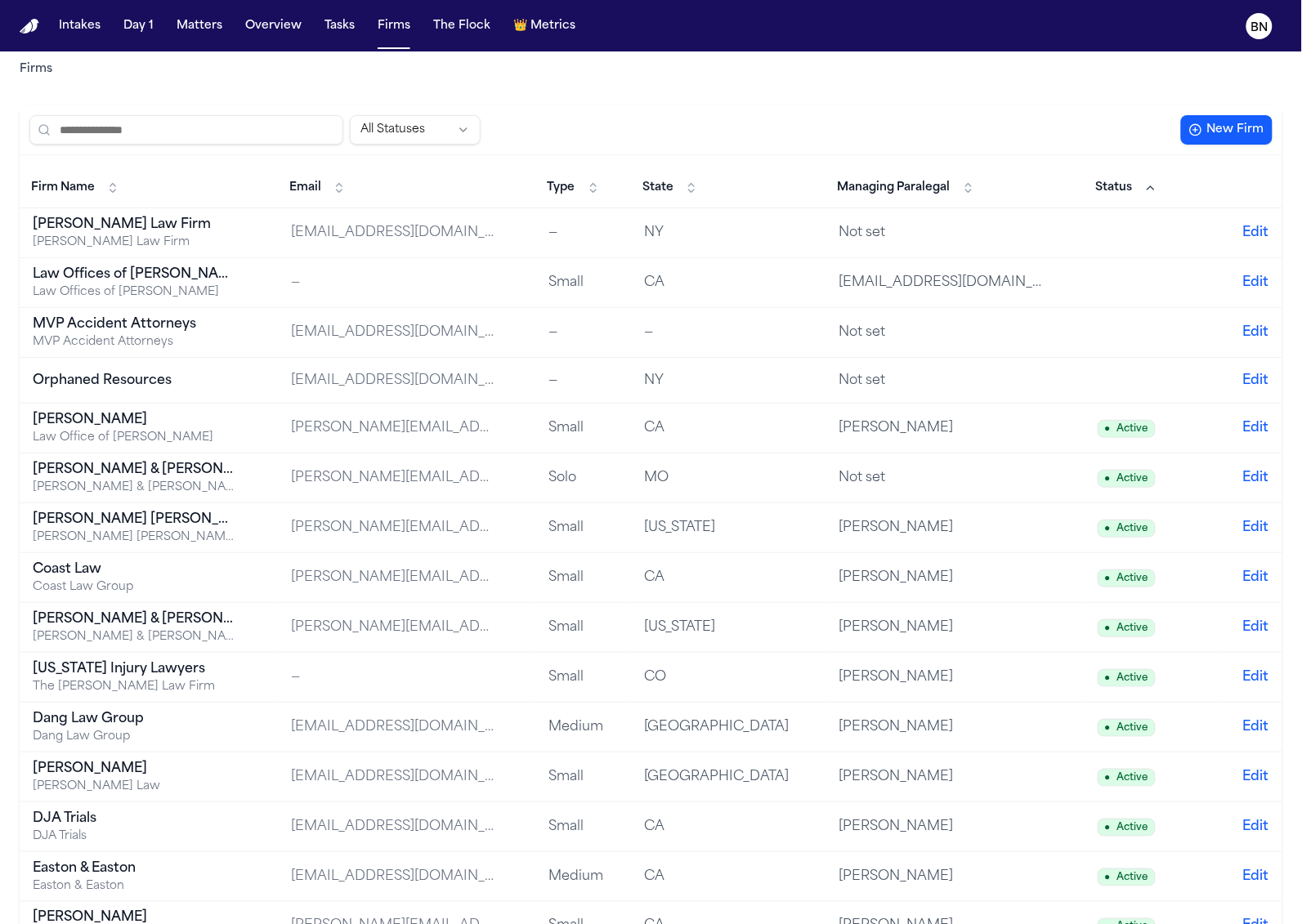
scroll to position [21, 0]
click at [827, 469] on td "MO" at bounding box center [728, 477] width 195 height 50
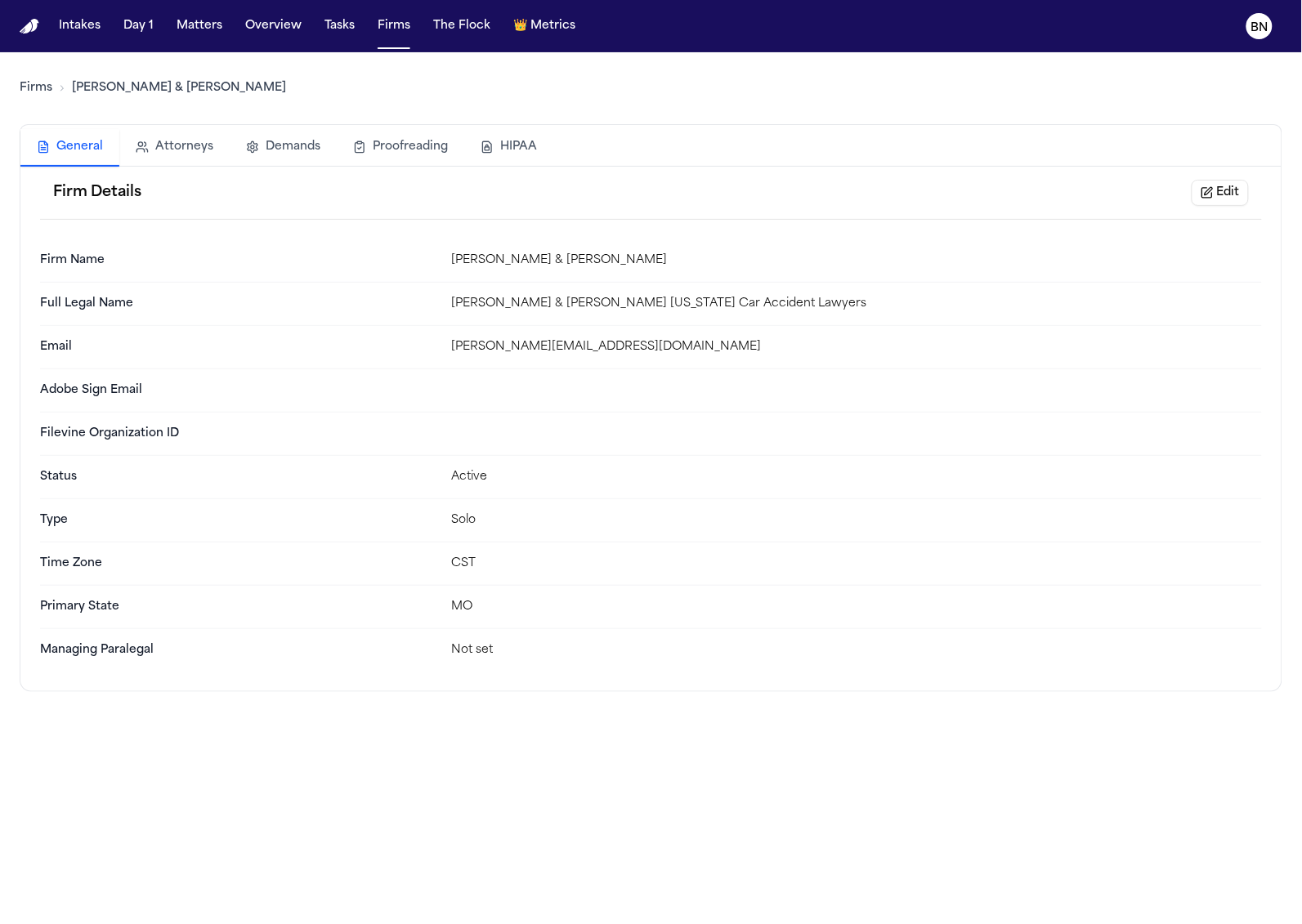
click at [1237, 188] on button "Edit" at bounding box center [1220, 193] width 57 height 27
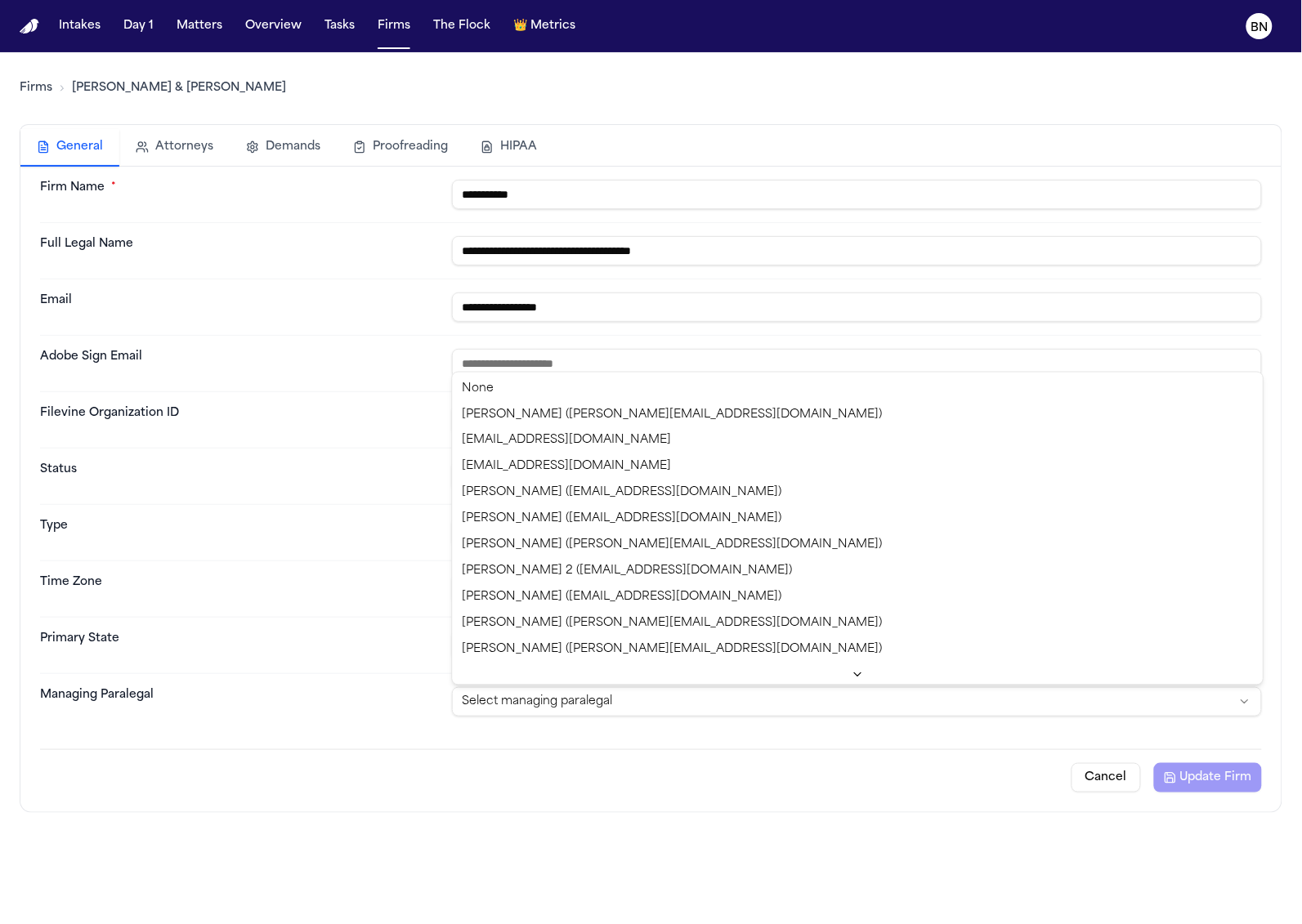
click at [812, 707] on html "**********" at bounding box center [651, 462] width 1302 height 924
select select "**********"
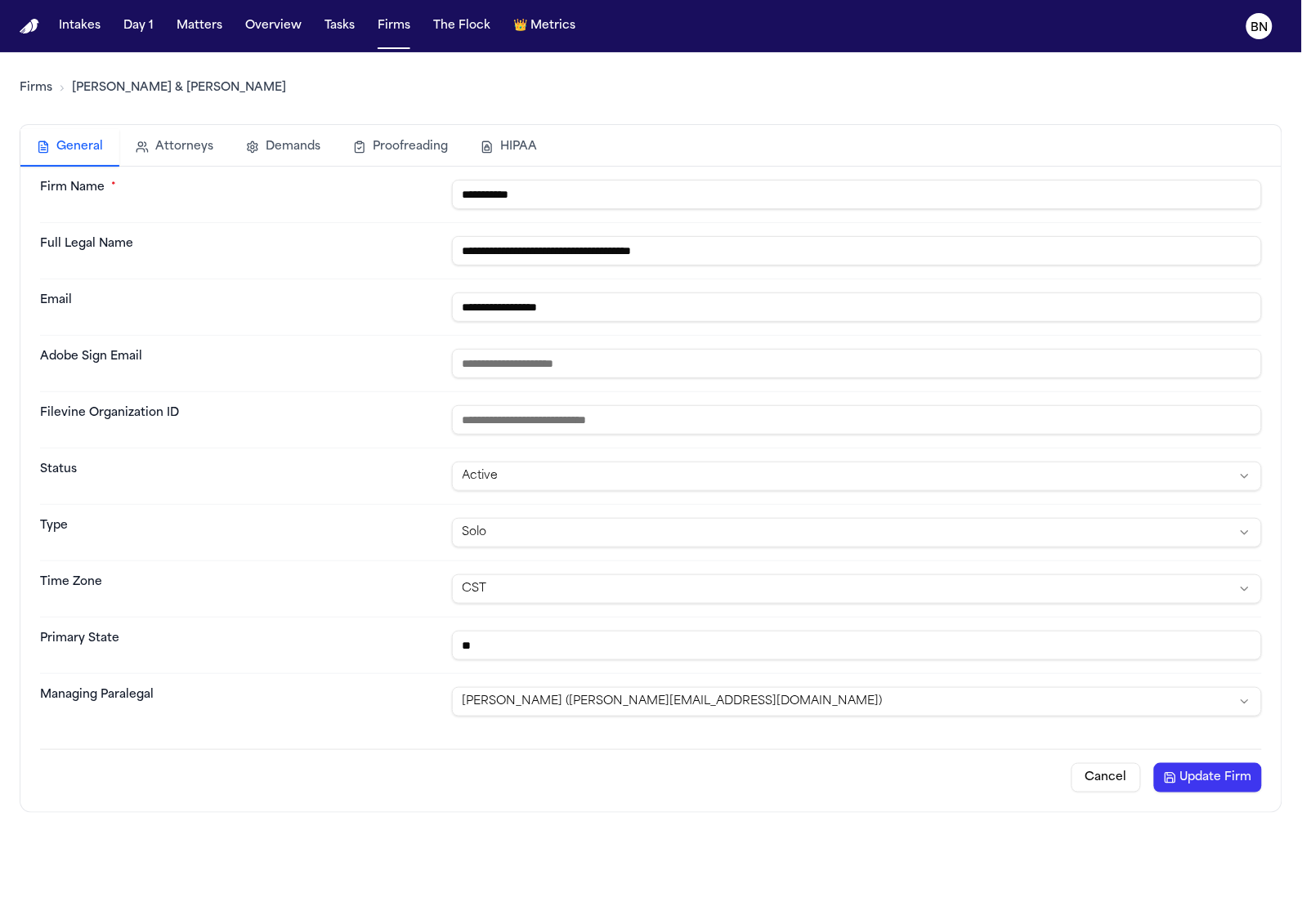
click at [1200, 787] on button "Update Firm" at bounding box center [1208, 777] width 108 height 29
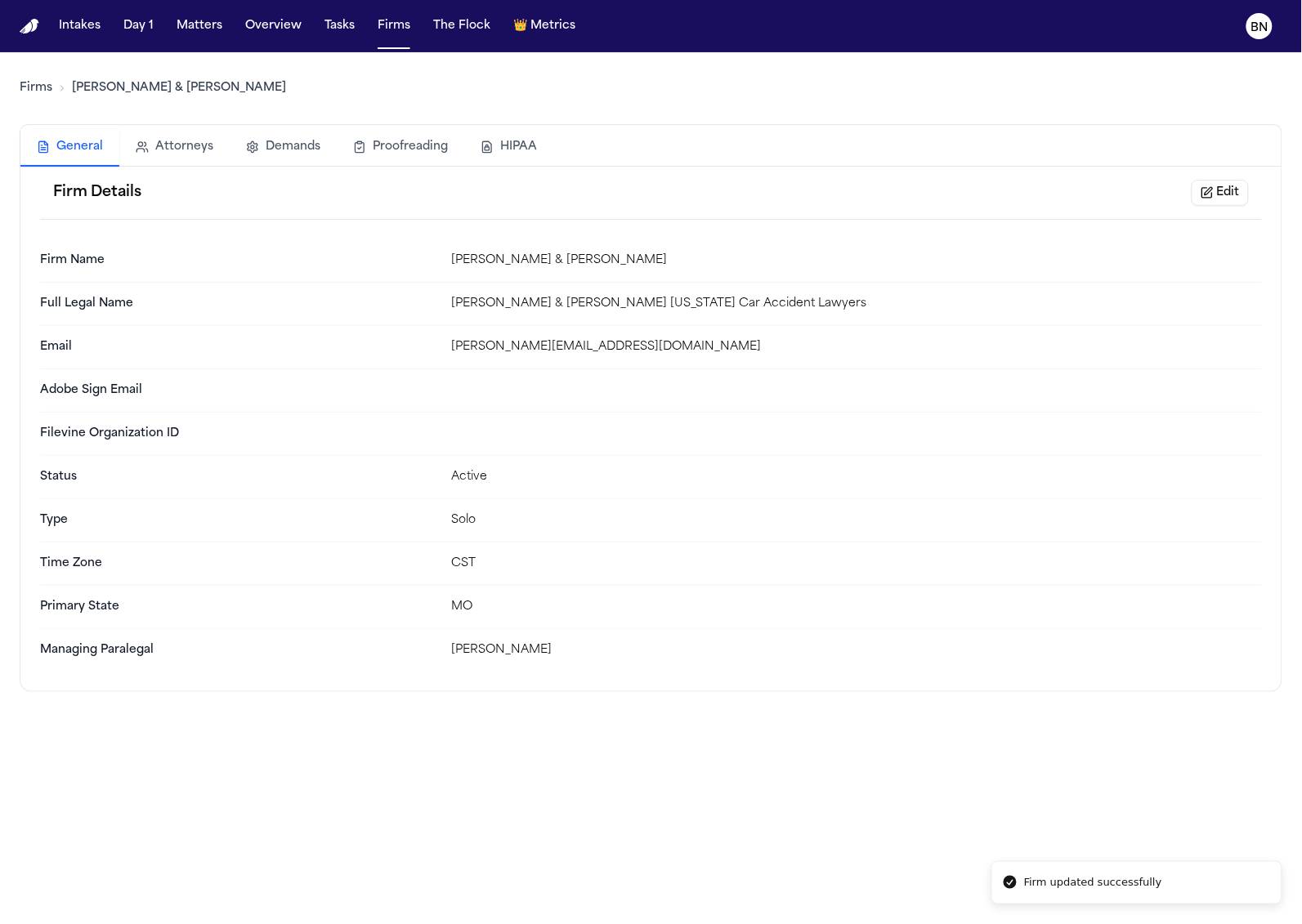
click at [32, 89] on link "Firms" at bounding box center [36, 89] width 32 height 17
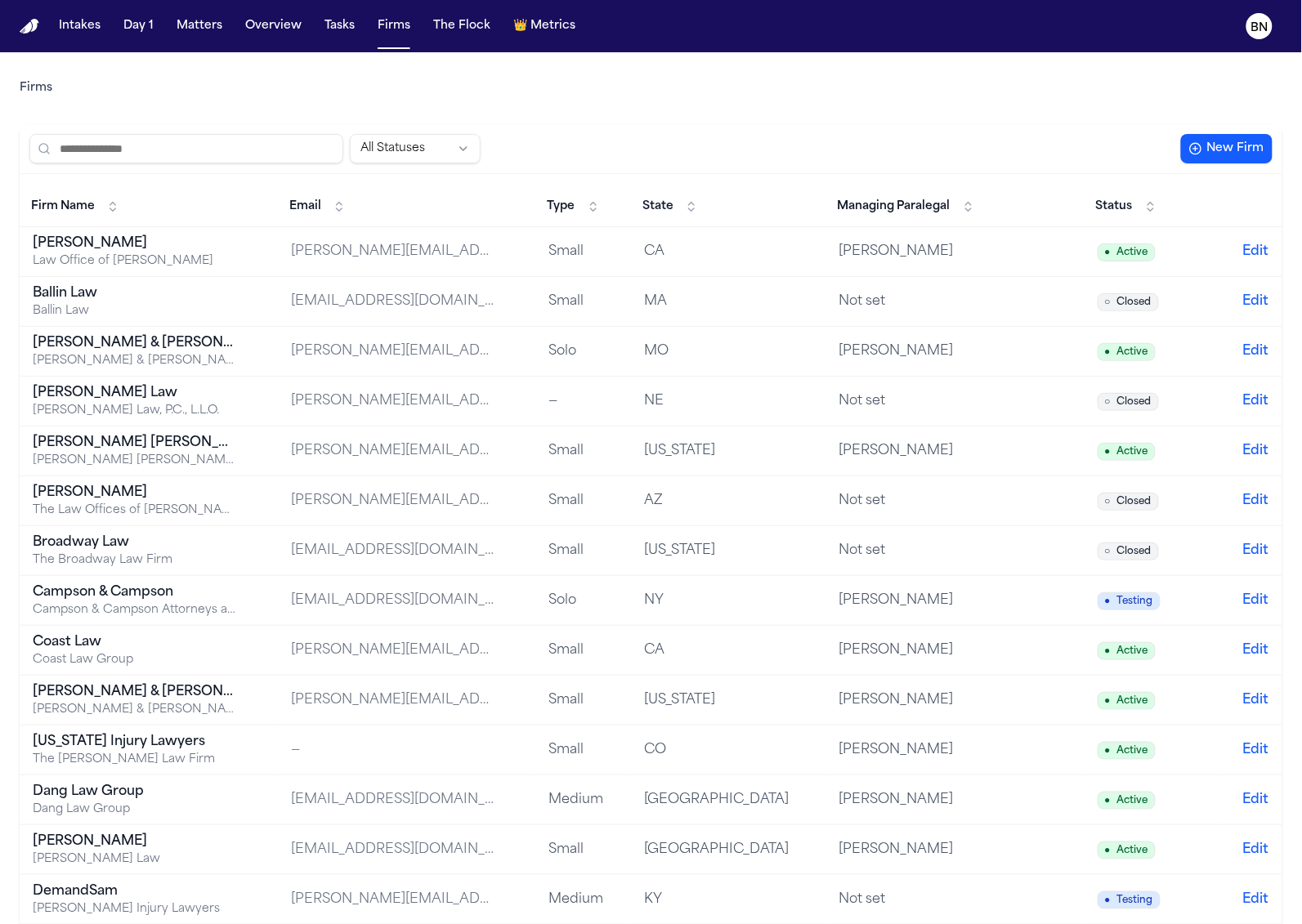
click at [1105, 201] on span "Status" at bounding box center [1114, 207] width 37 height 17
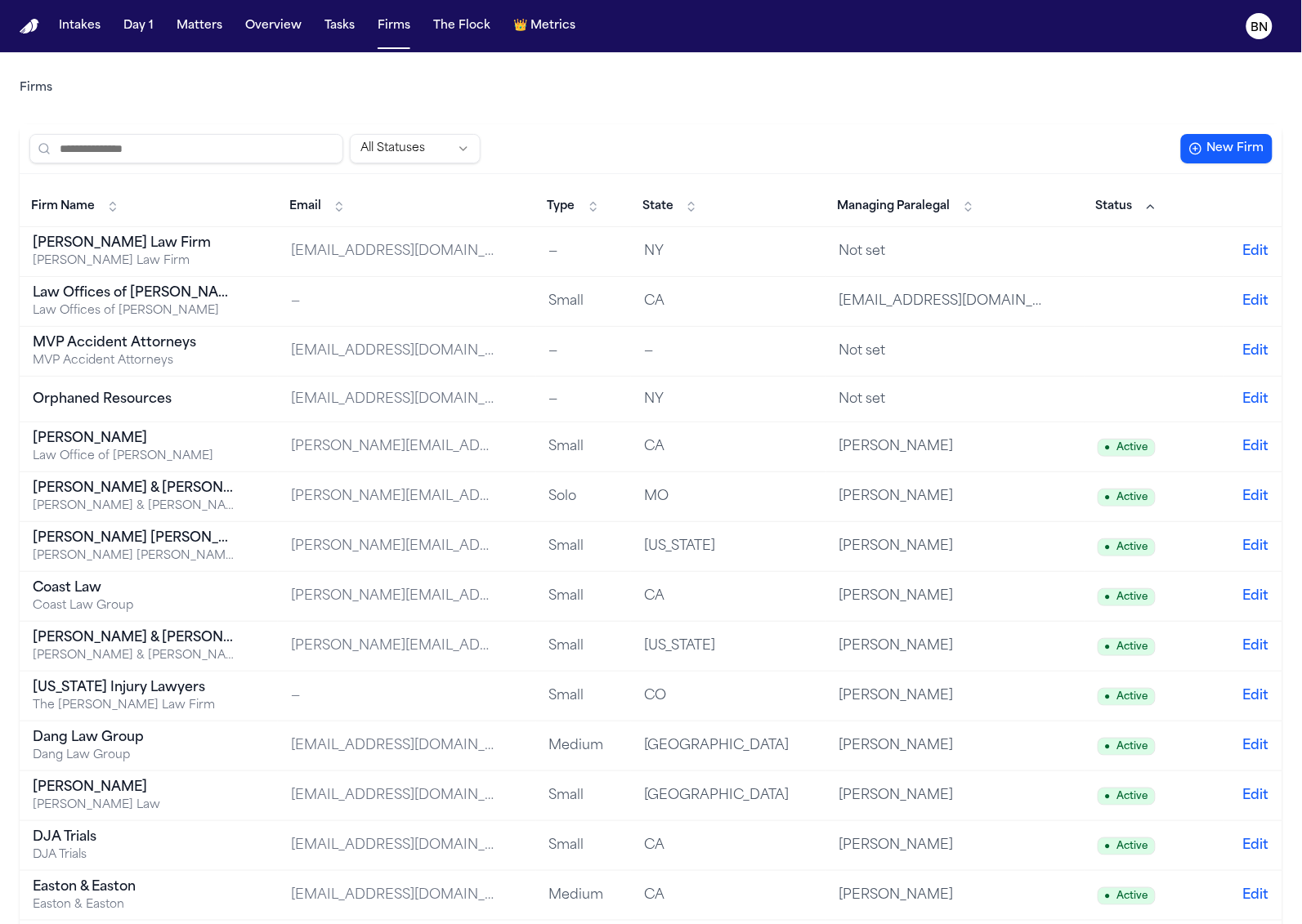
click at [344, 32] on button "Tasks" at bounding box center [339, 26] width 43 height 29
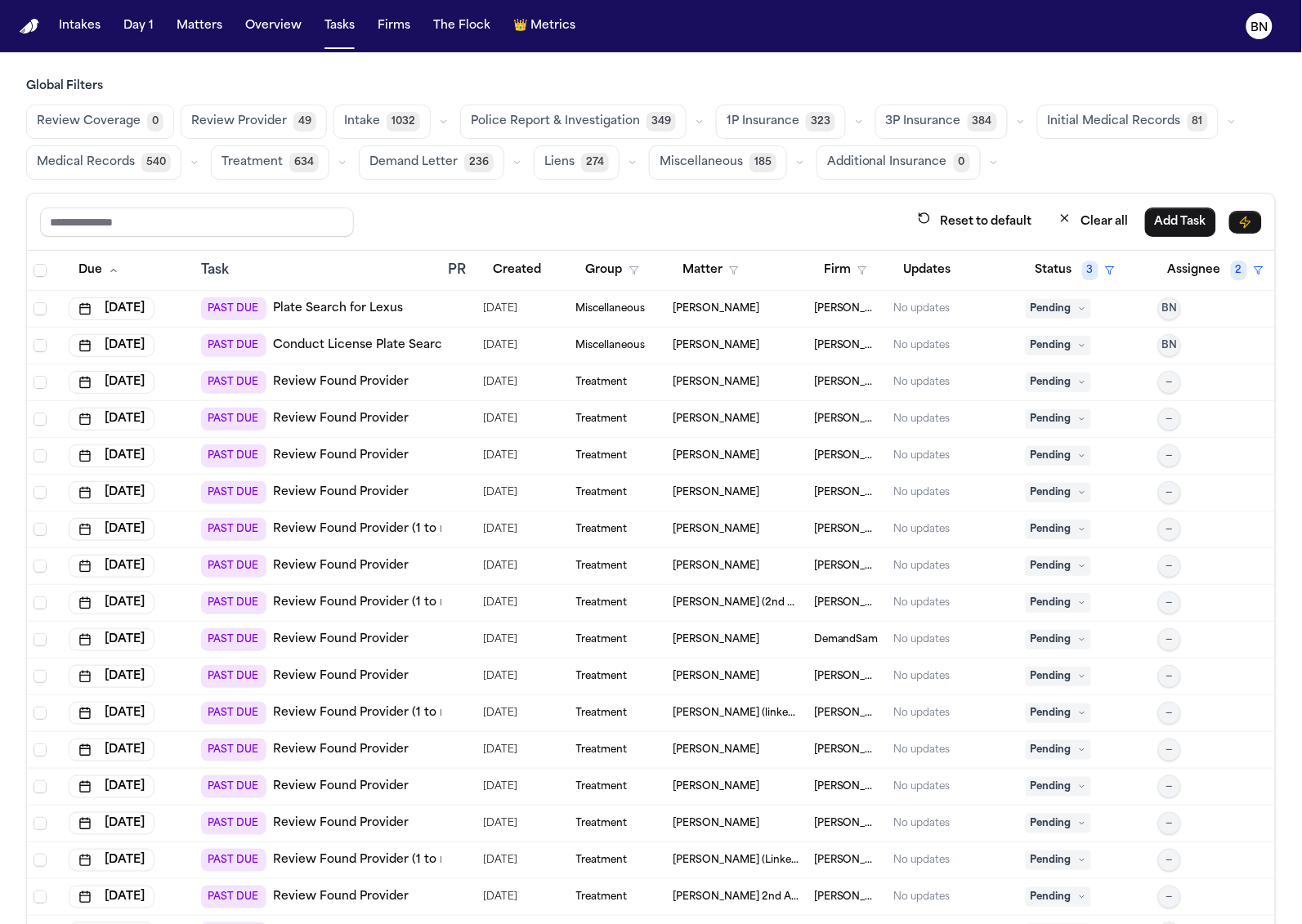
click at [252, 130] on span "Review Provider" at bounding box center [238, 122] width 95 height 17
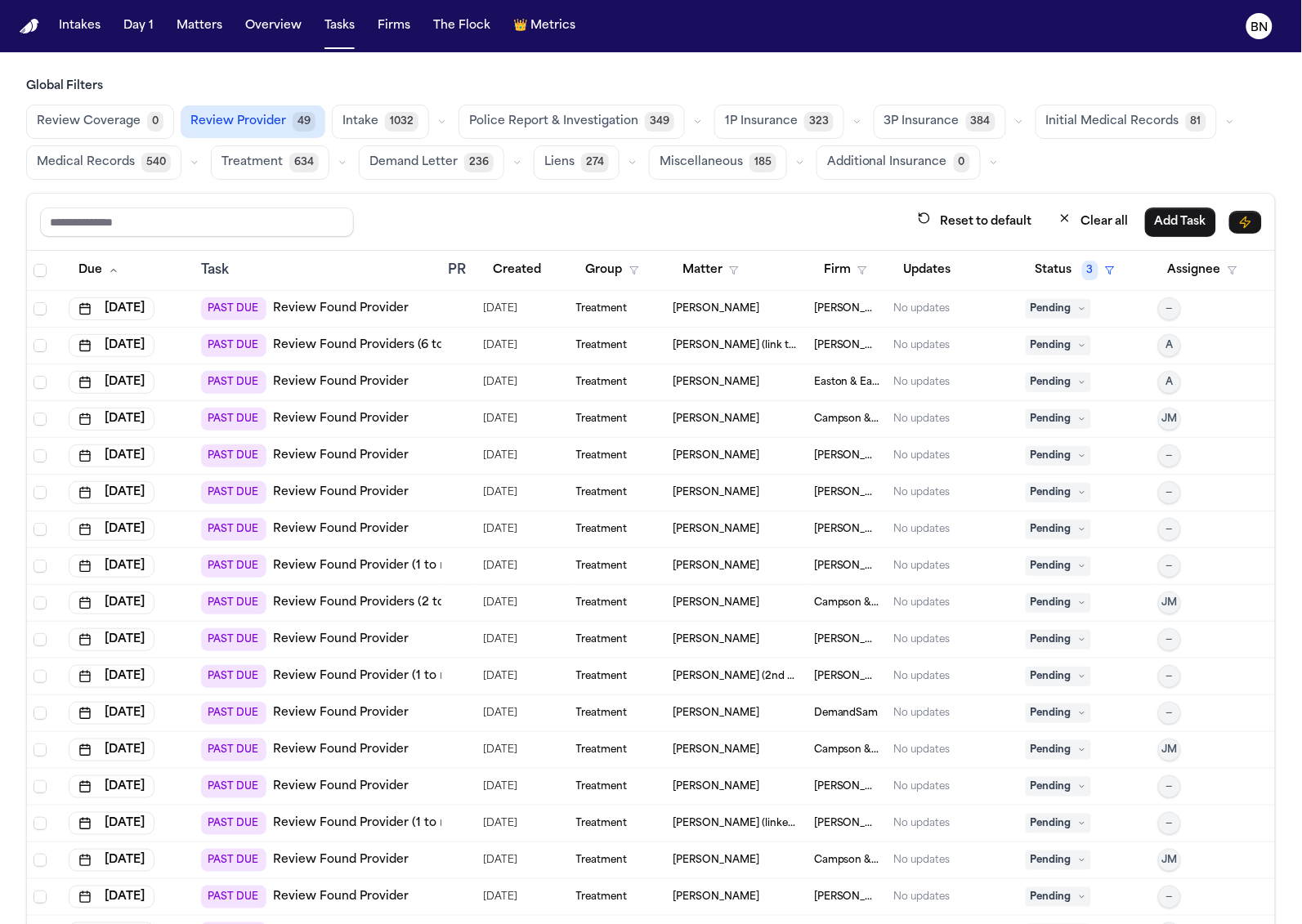
click at [852, 121] on icon "button" at bounding box center [857, 122] width 10 height 10
click at [795, 162] on button "Open Claim 24" at bounding box center [796, 162] width 162 height 32
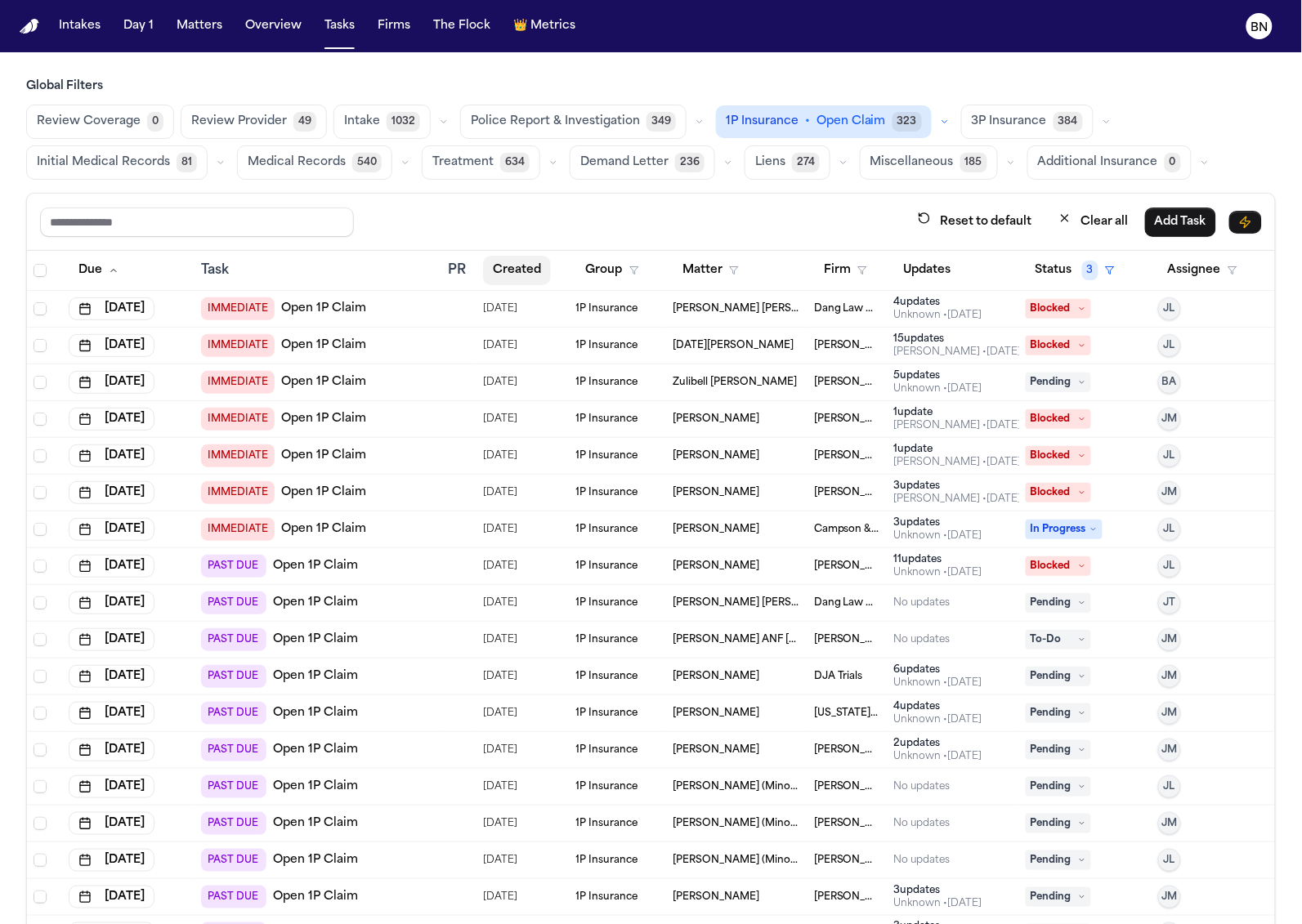
click at [507, 273] on button "Created" at bounding box center [517, 270] width 68 height 29
click at [206, 29] on button "Matters" at bounding box center [199, 26] width 59 height 29
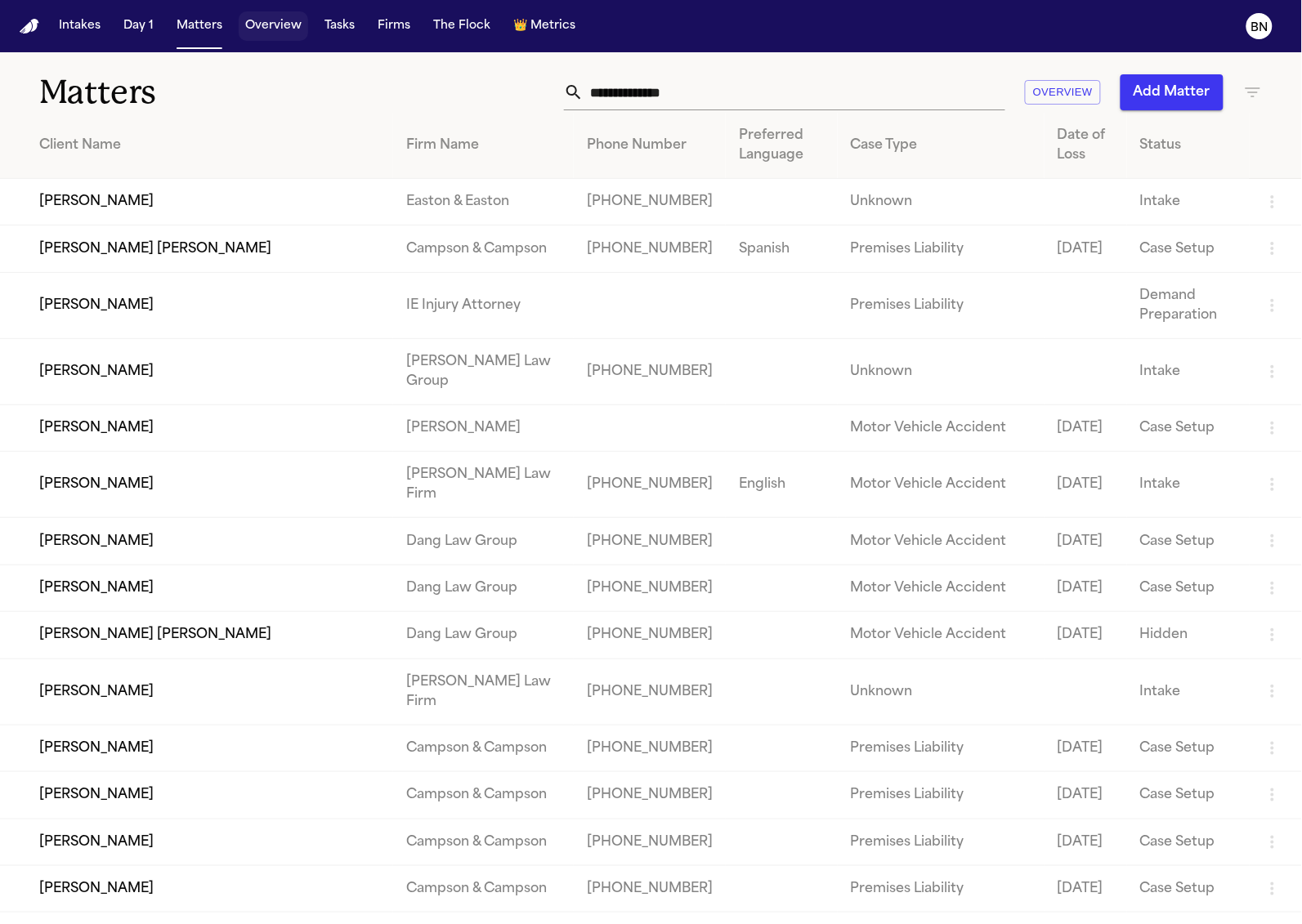
click at [265, 36] on button "Overview" at bounding box center [274, 26] width 70 height 29
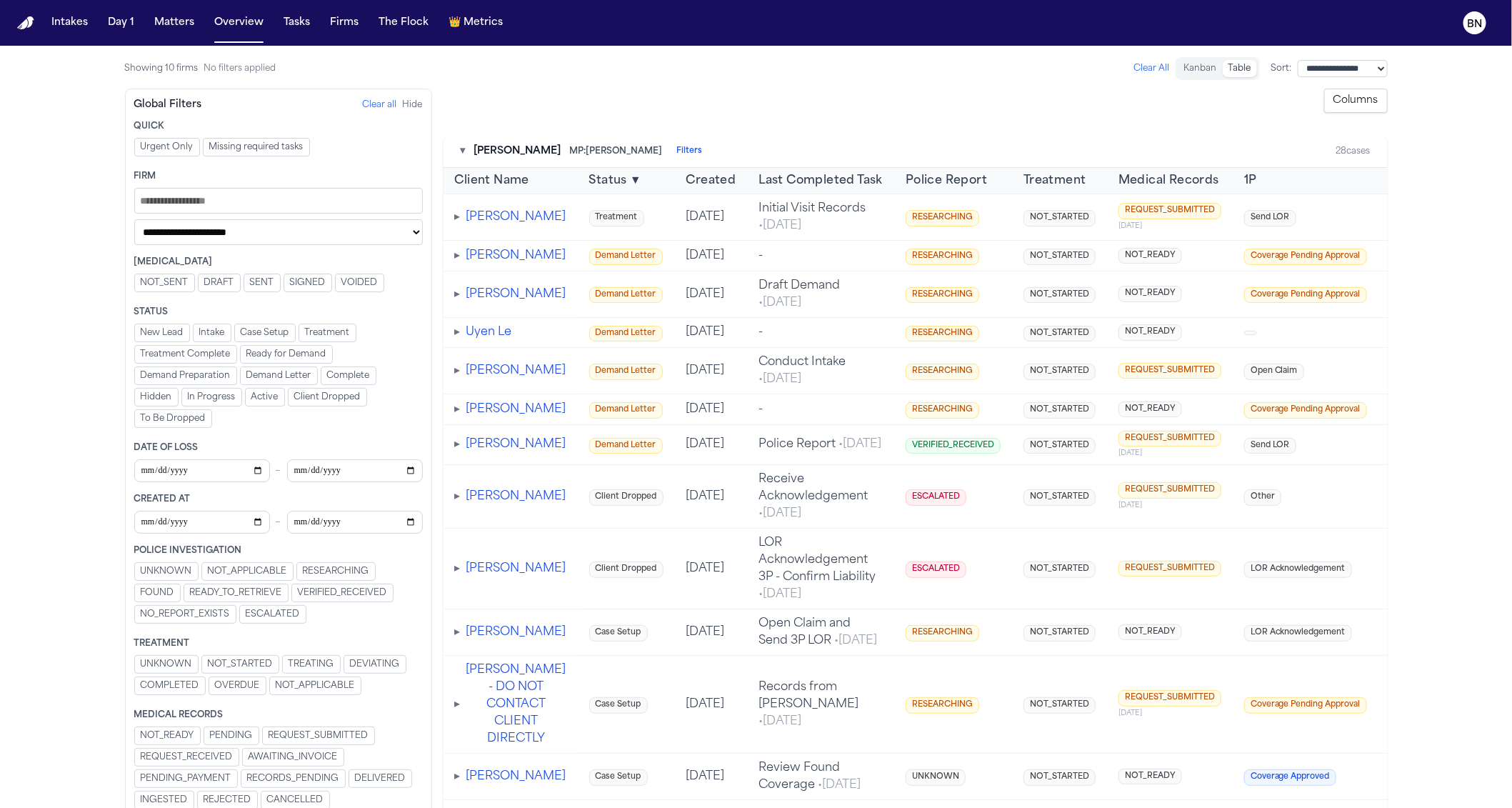
click at [460, 151] on button "▾" at bounding box center [463, 152] width 5 height 15
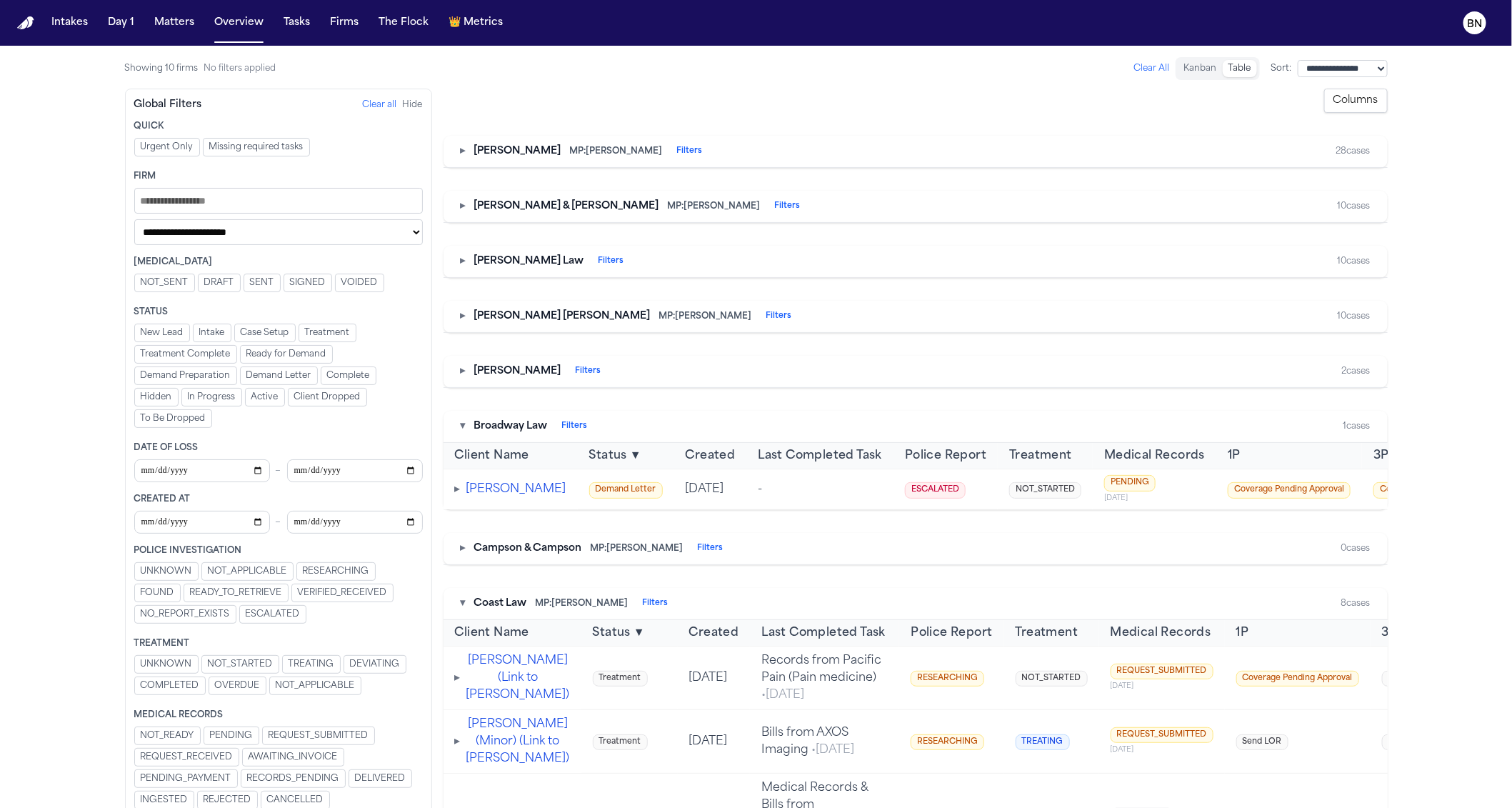
click at [463, 153] on button "▸" at bounding box center [463, 152] width 5 height 15
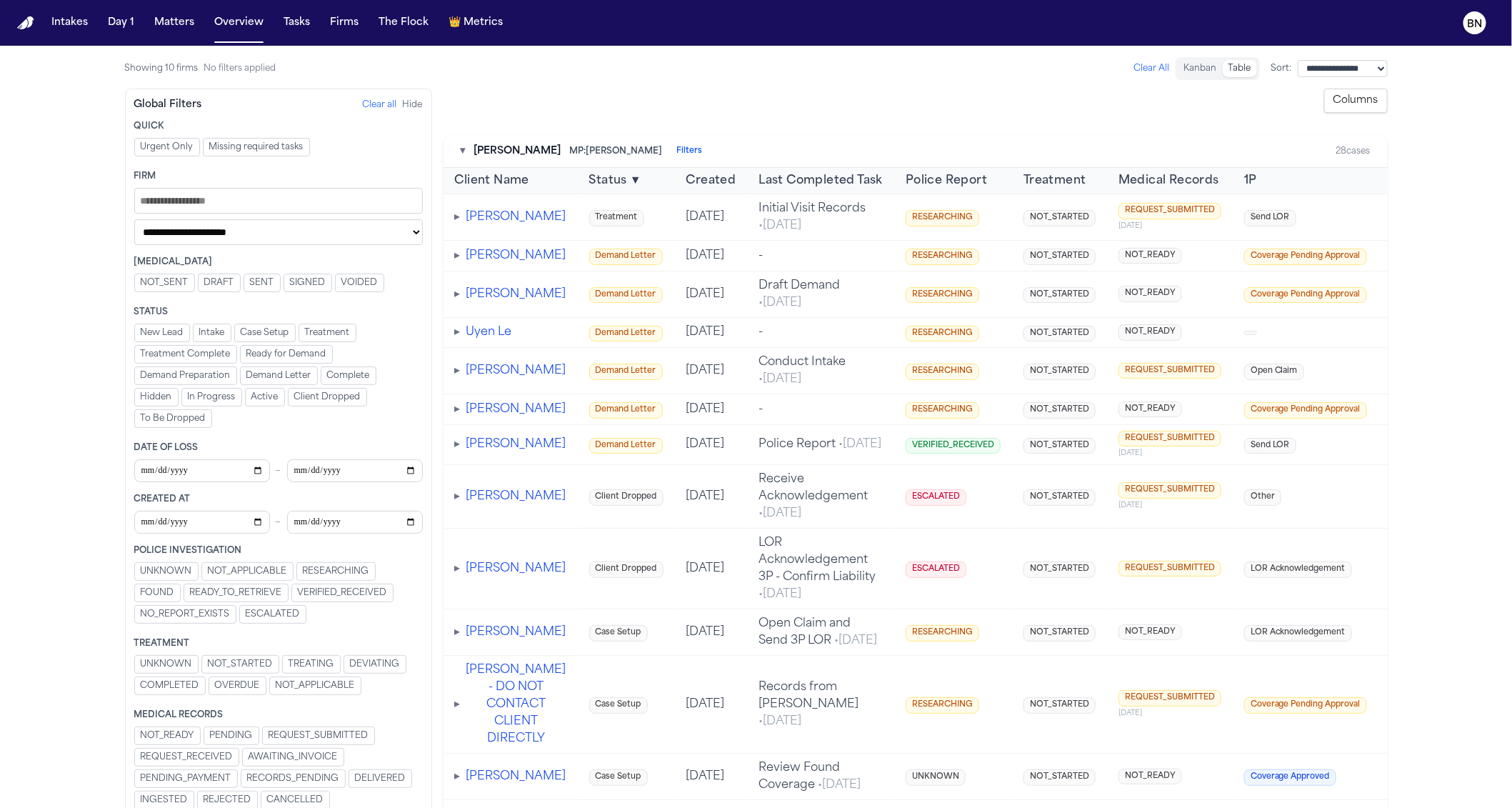
click at [333, 231] on select "**********" at bounding box center [278, 231] width 289 height 25
click at [326, 241] on select "**********" at bounding box center [278, 231] width 289 height 25
select select "**********"
click at [134, 223] on select "**********" at bounding box center [278, 231] width 289 height 25
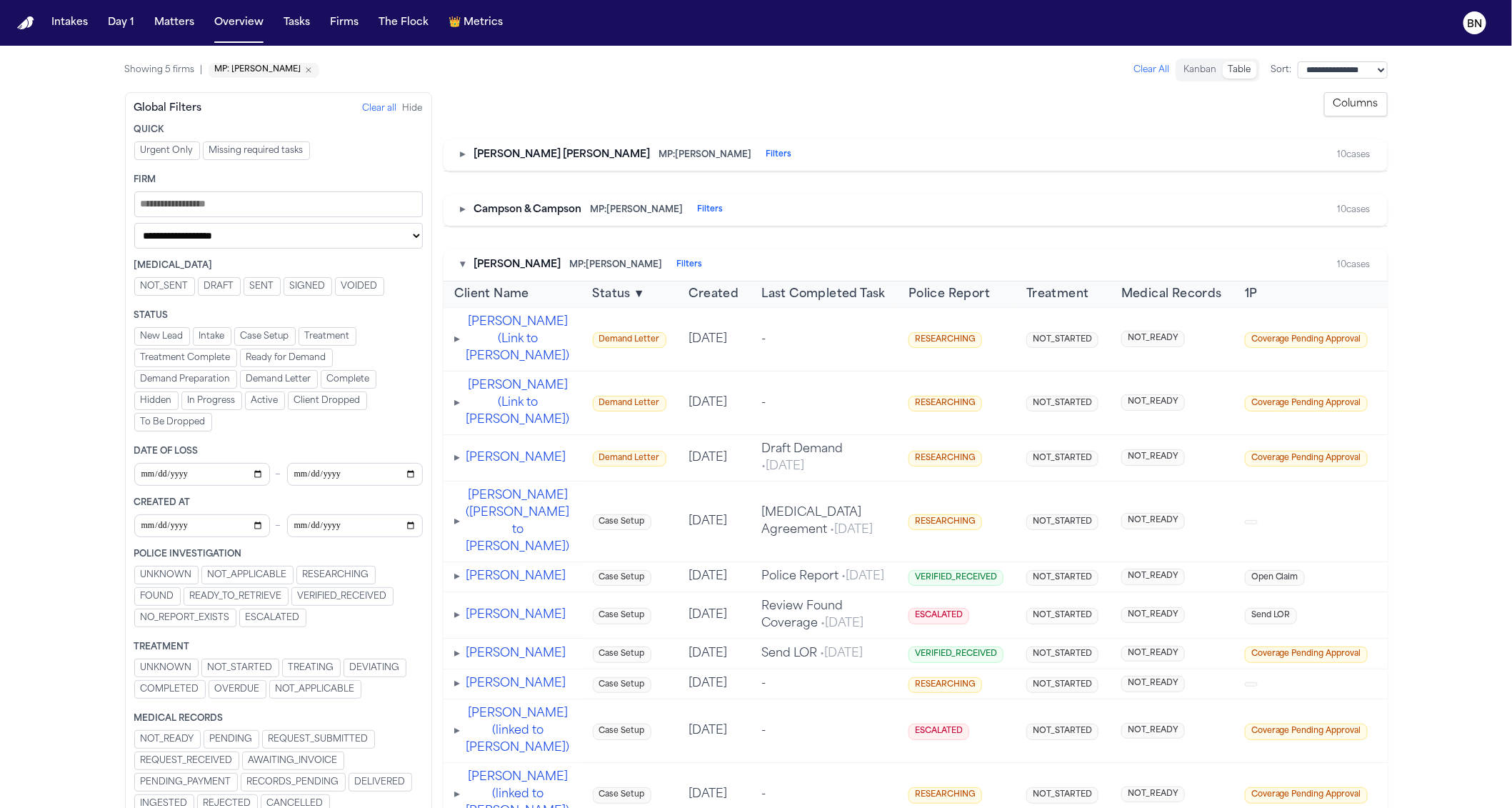
click at [353, 248] on select "**********" at bounding box center [278, 235] width 289 height 25
click at [465, 269] on div "▾ [PERSON_NAME] MP: [PERSON_NAME]" at bounding box center [582, 265] width 242 height 15
click at [463, 268] on button "▾" at bounding box center [463, 265] width 5 height 15
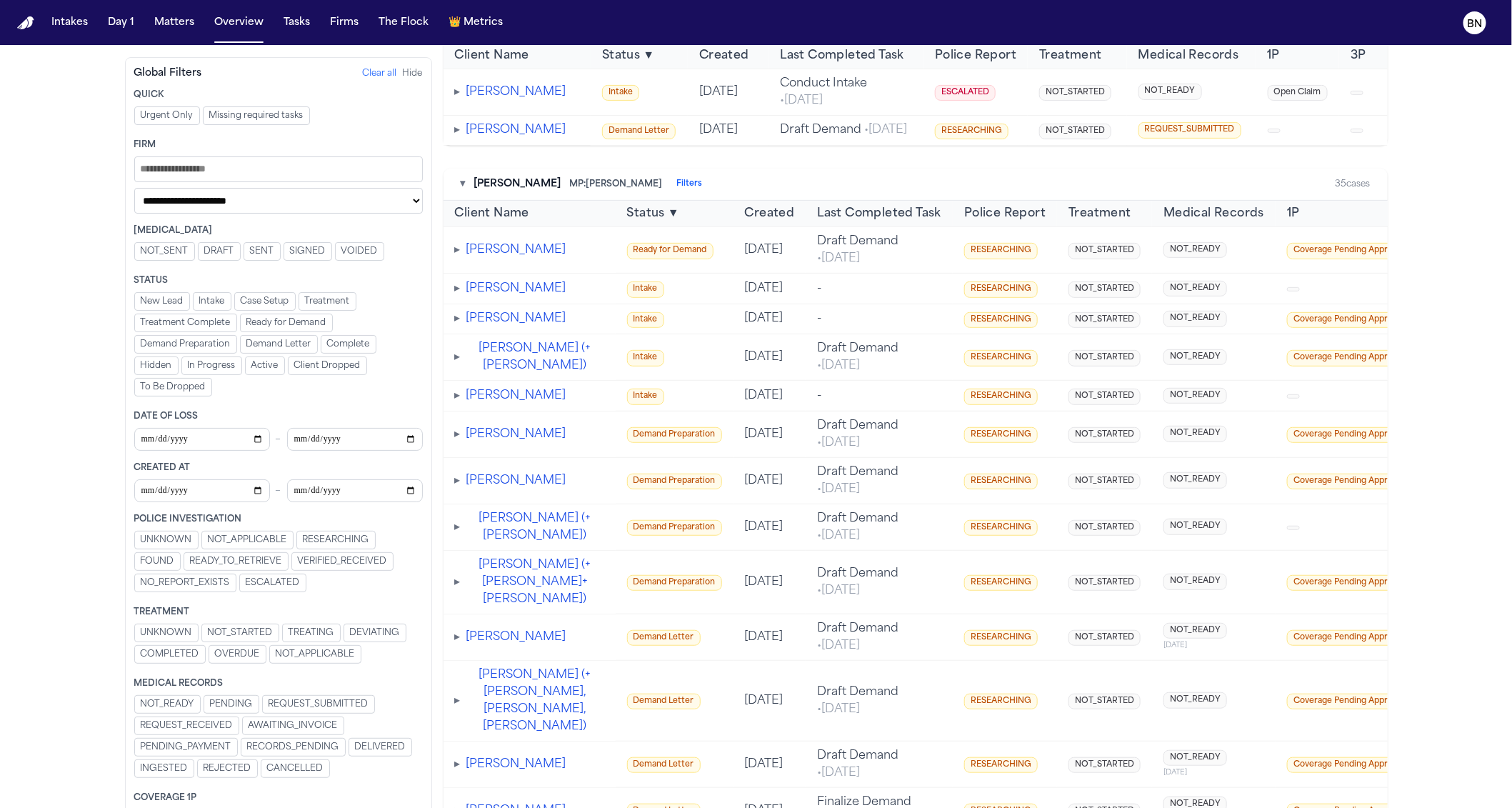
scroll to position [244, 0]
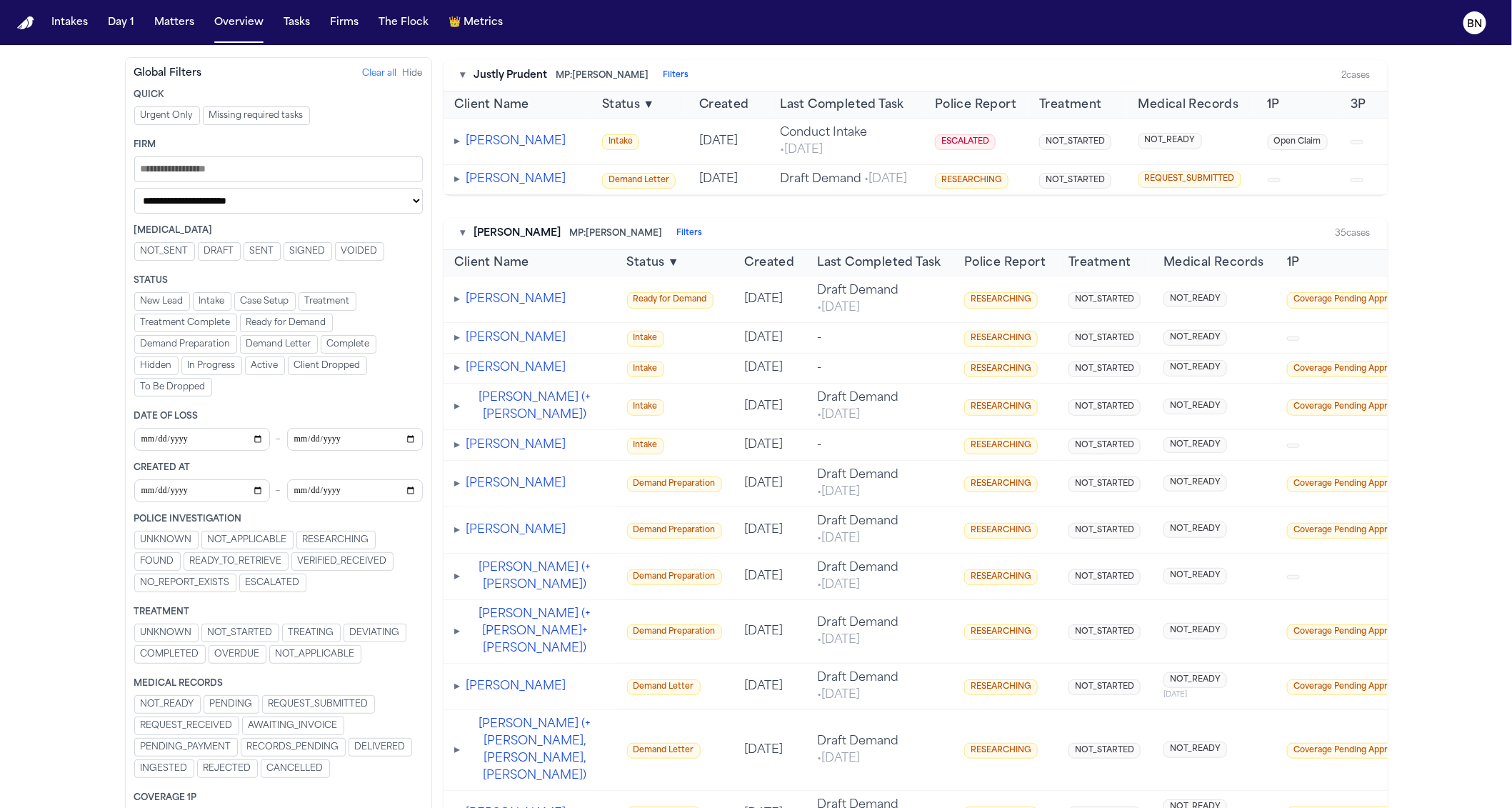
click at [463, 241] on button "▾" at bounding box center [463, 234] width 5 height 15
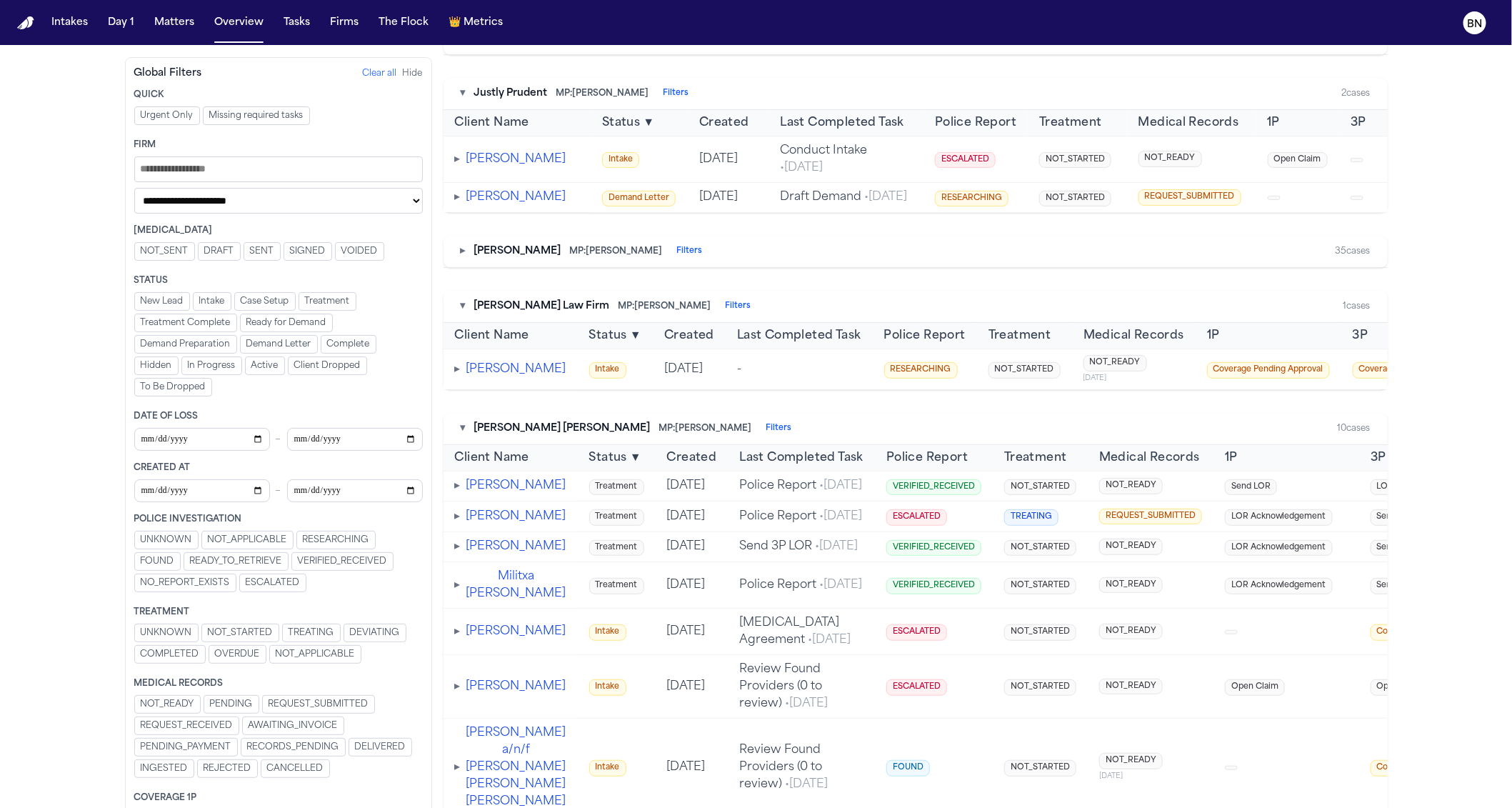
scroll to position [0, 0]
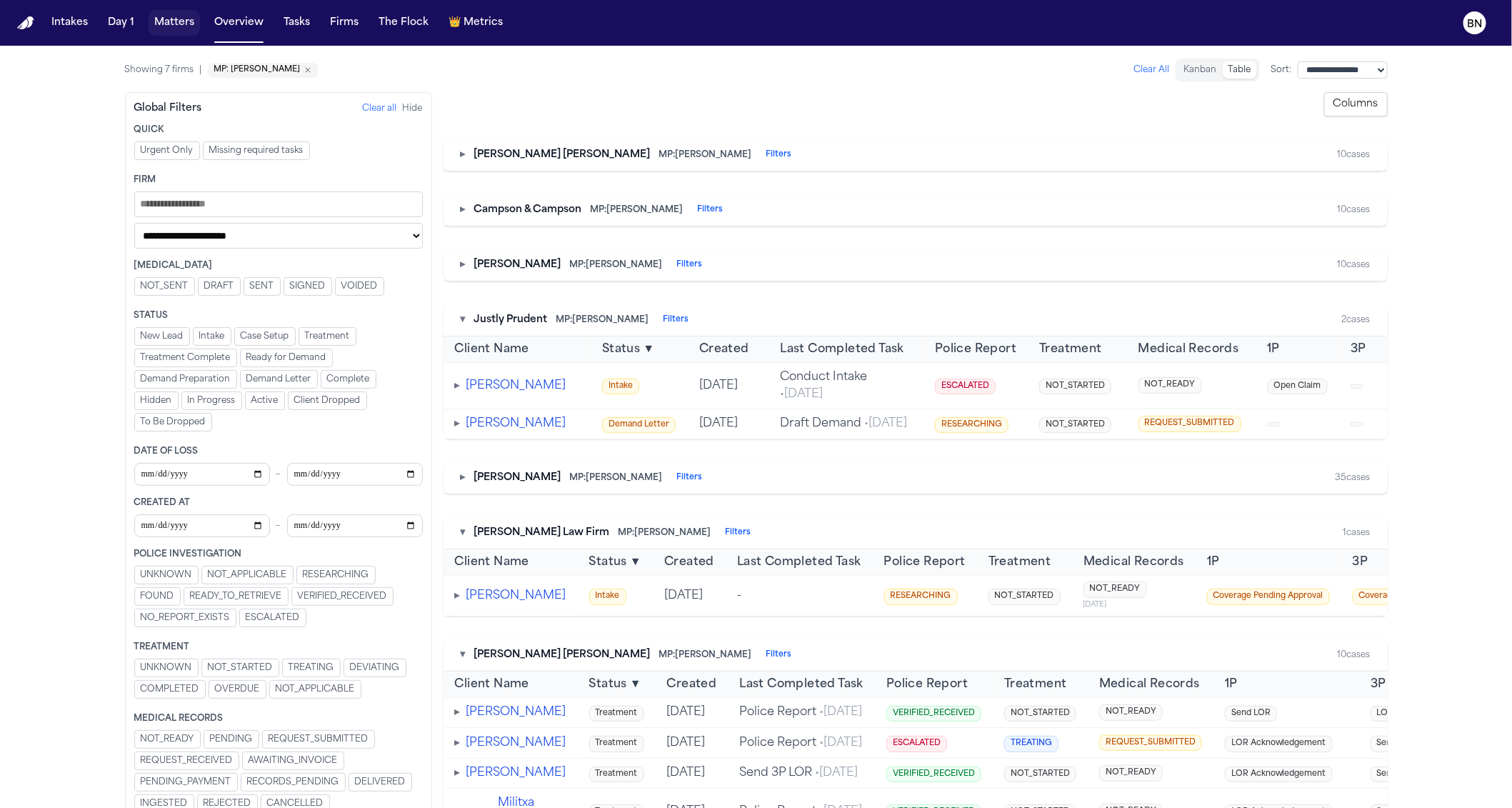
click at [173, 25] on button "Matters" at bounding box center [174, 22] width 51 height 25
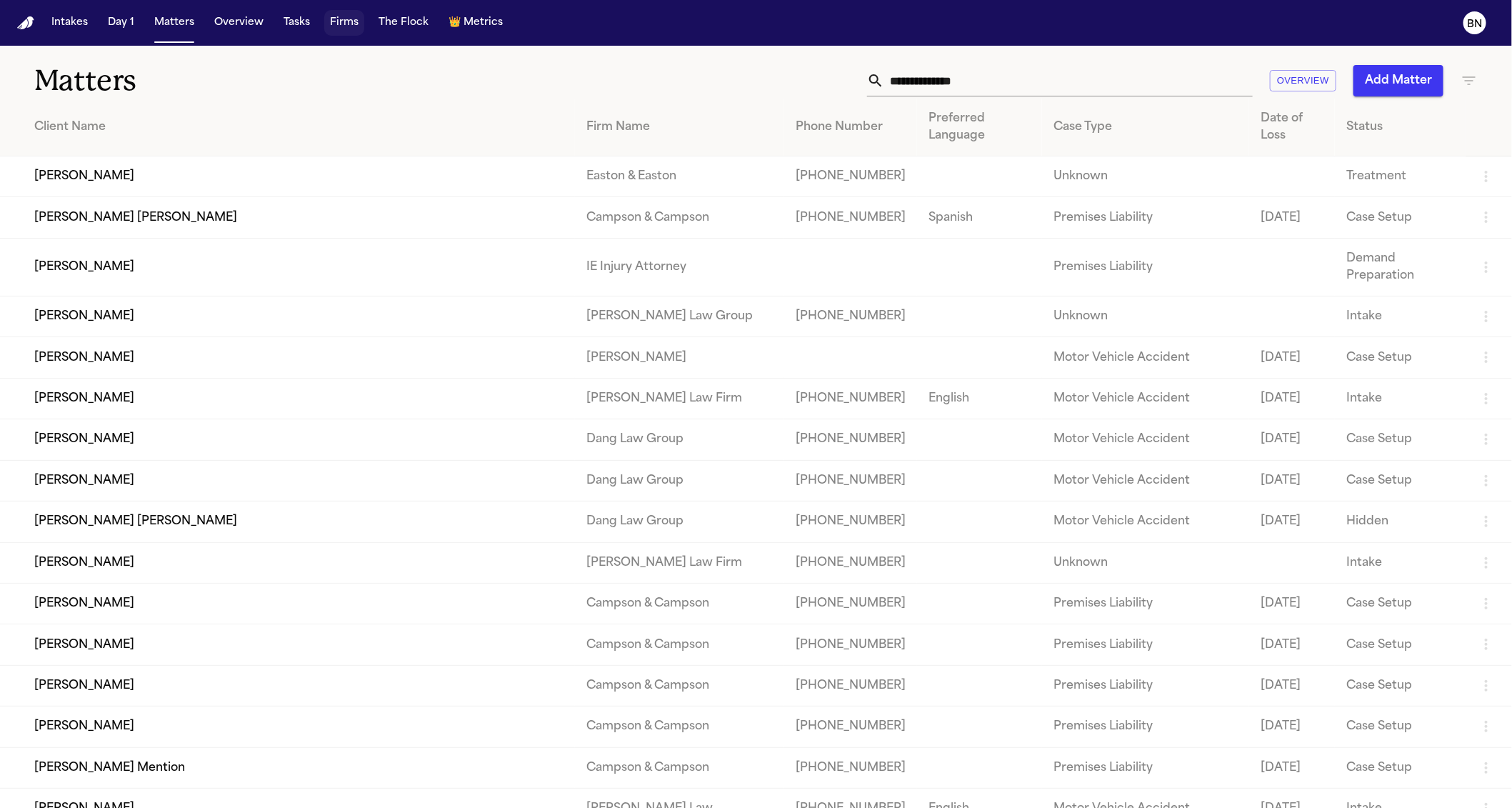
click at [334, 30] on button "Firms" at bounding box center [344, 22] width 40 height 25
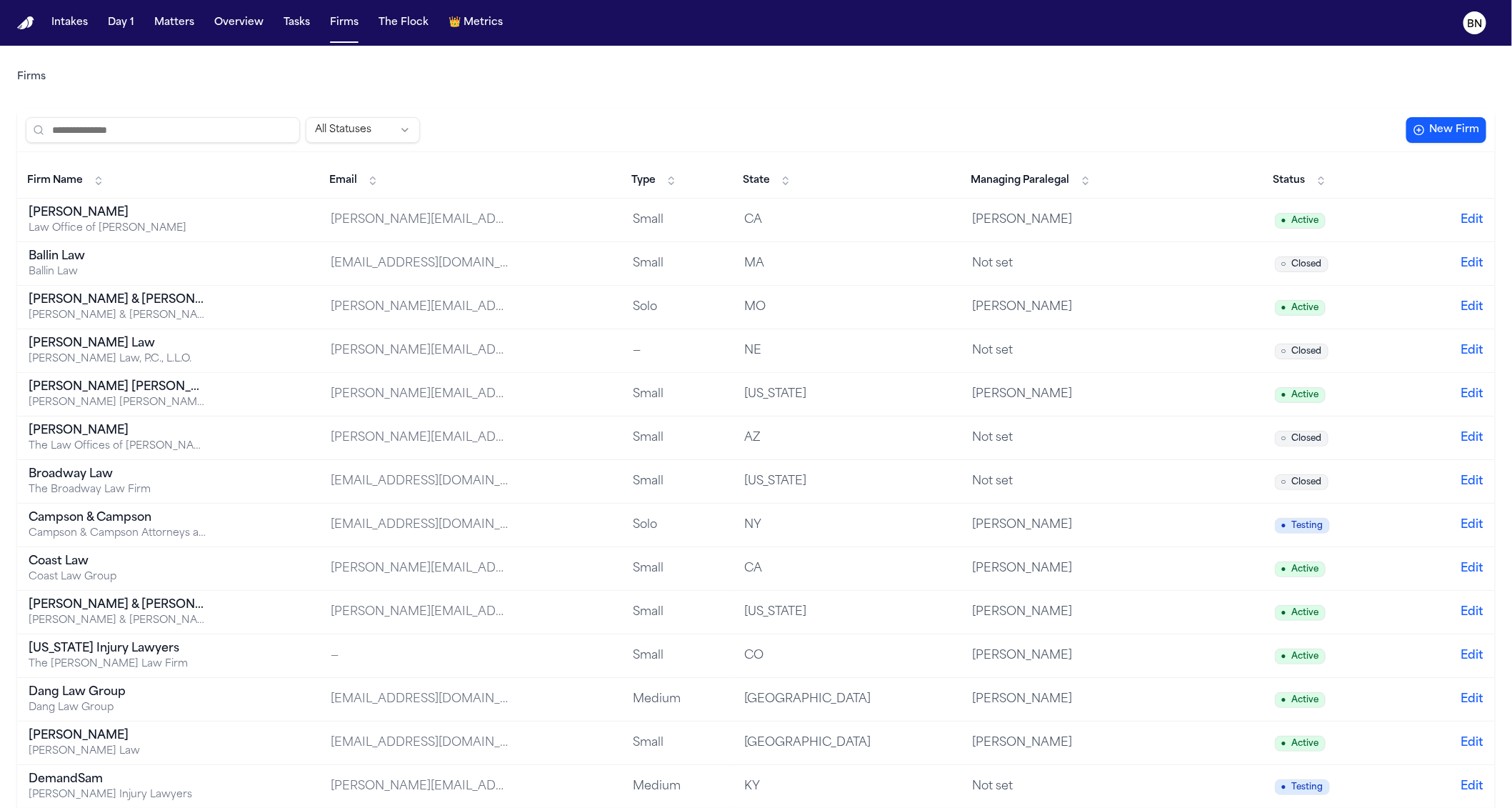
click at [163, 134] on input "search" at bounding box center [162, 130] width 274 height 25
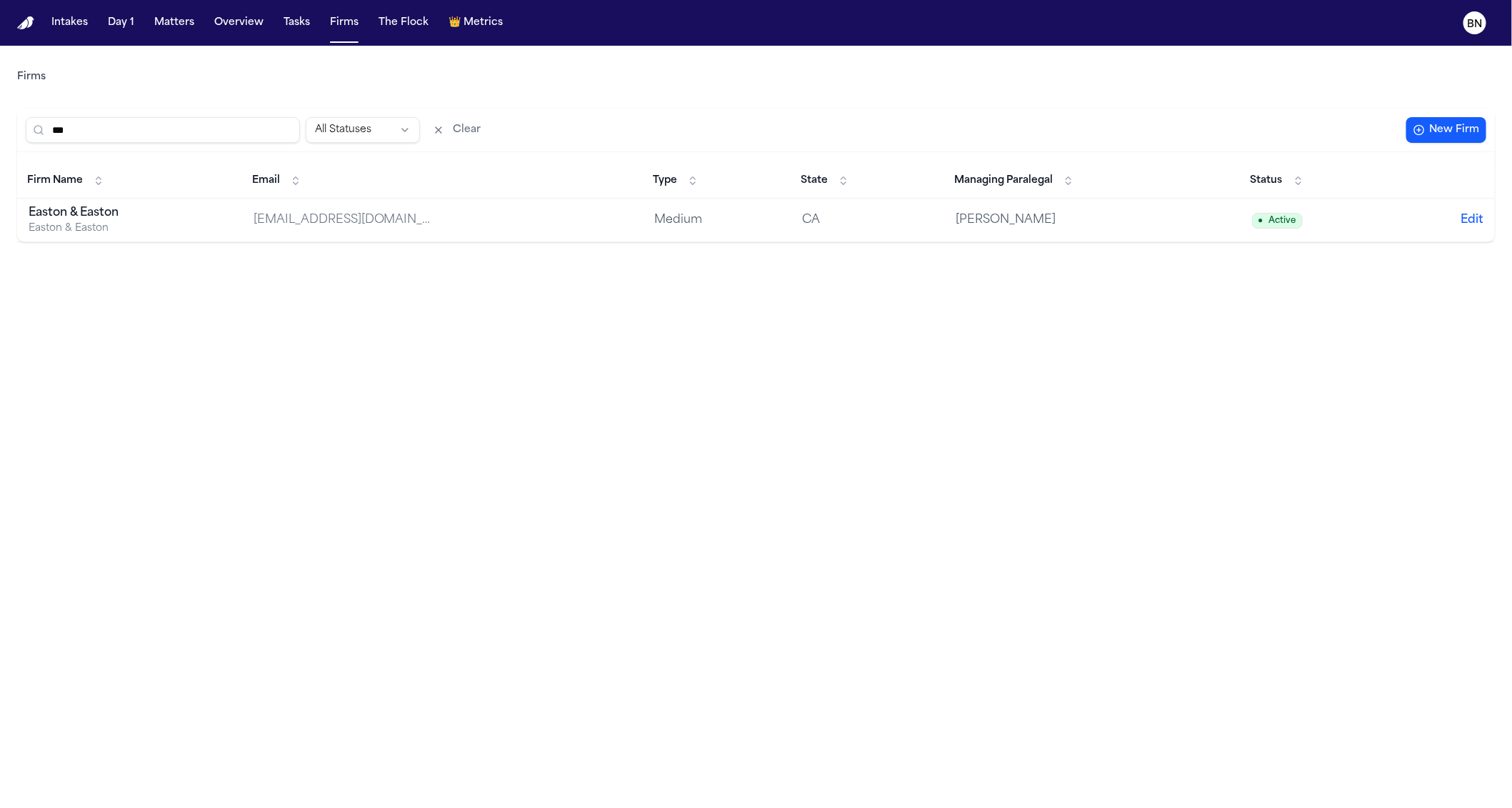
type input "***"
click at [175, 216] on div "Easton & Easton" at bounding box center [117, 213] width 178 height 17
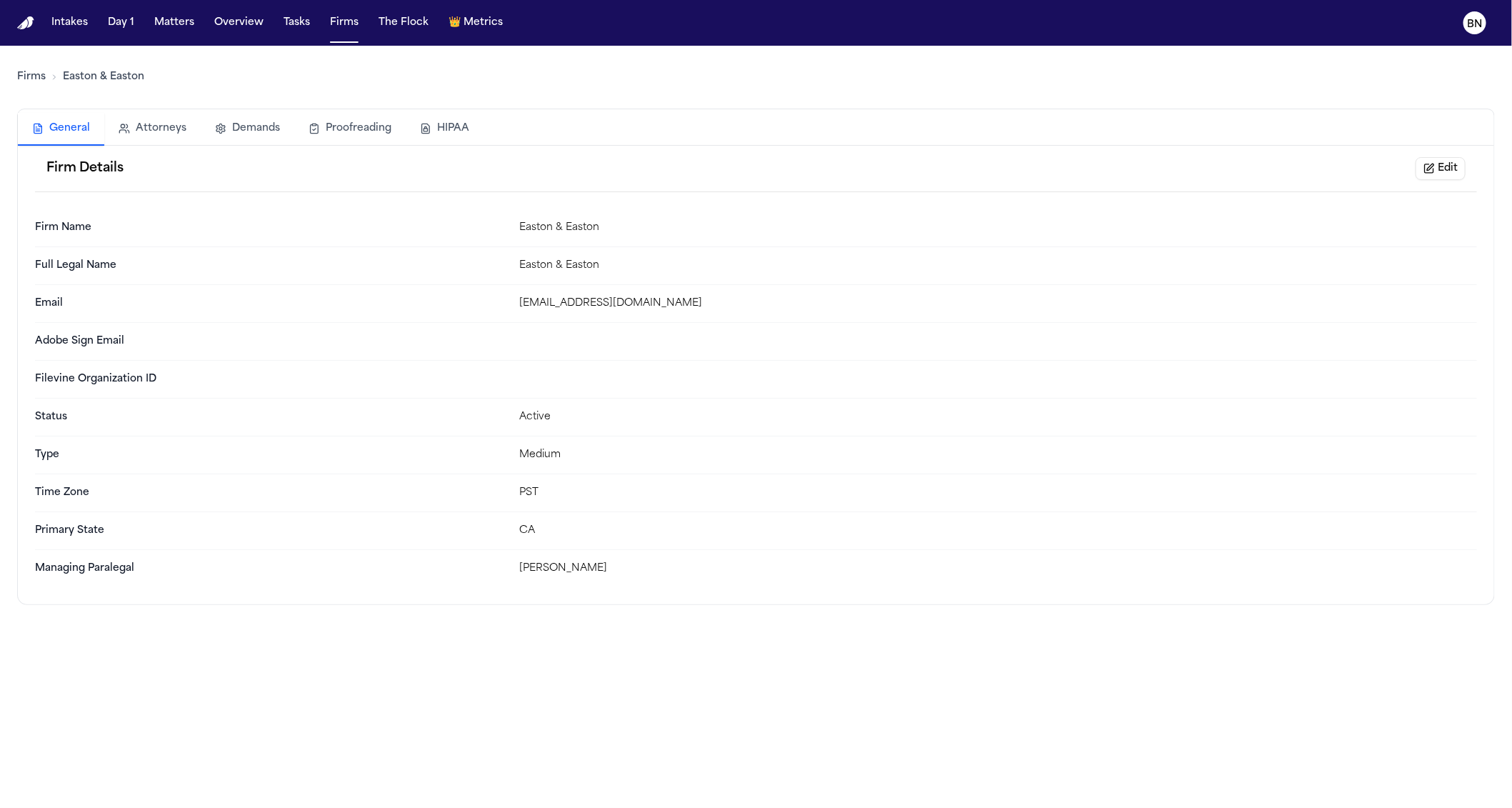
click at [1137, 172] on button "Edit" at bounding box center [1440, 169] width 50 height 23
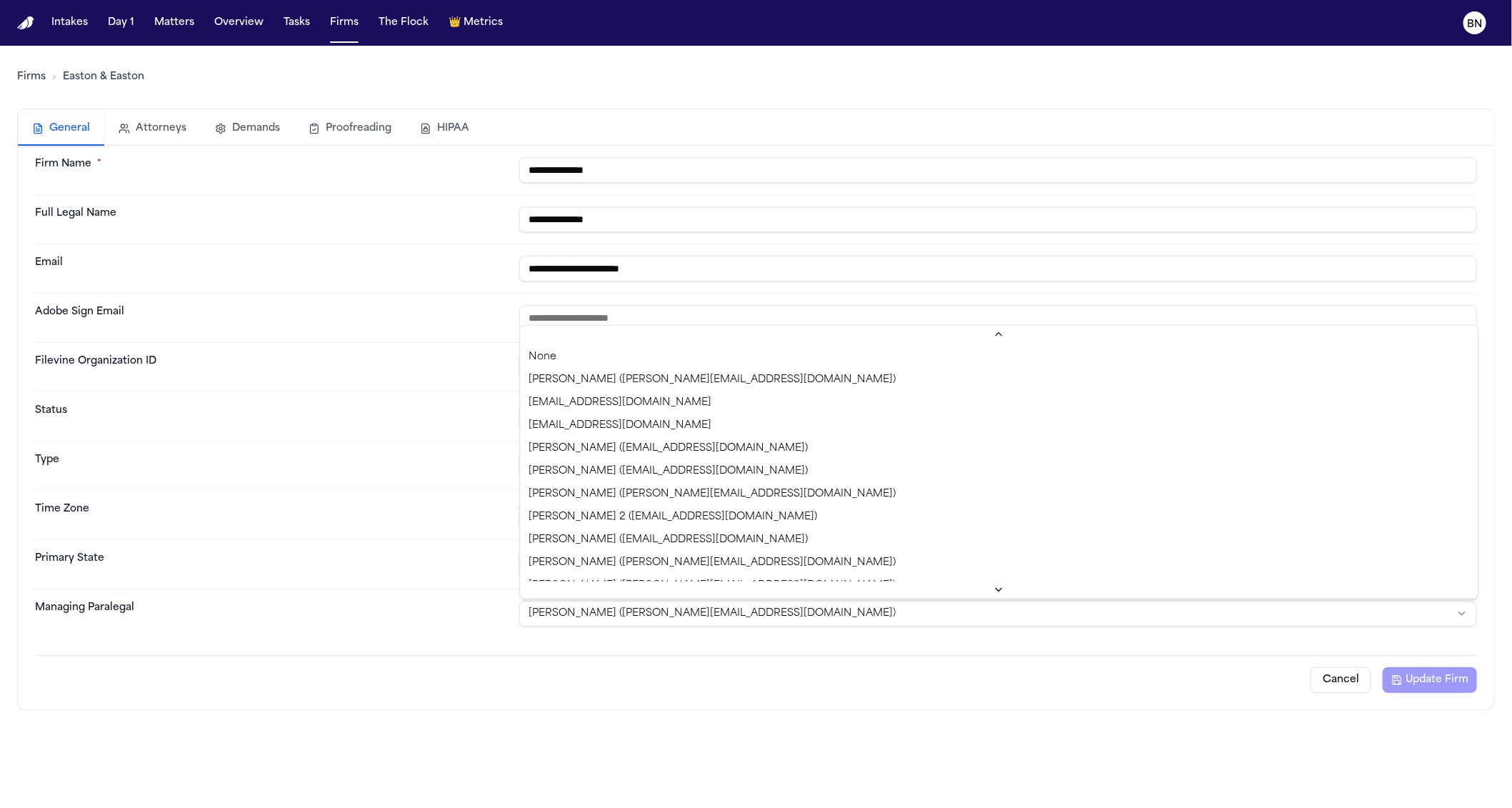
click at [785, 614] on html "**********" at bounding box center [756, 404] width 1512 height 808
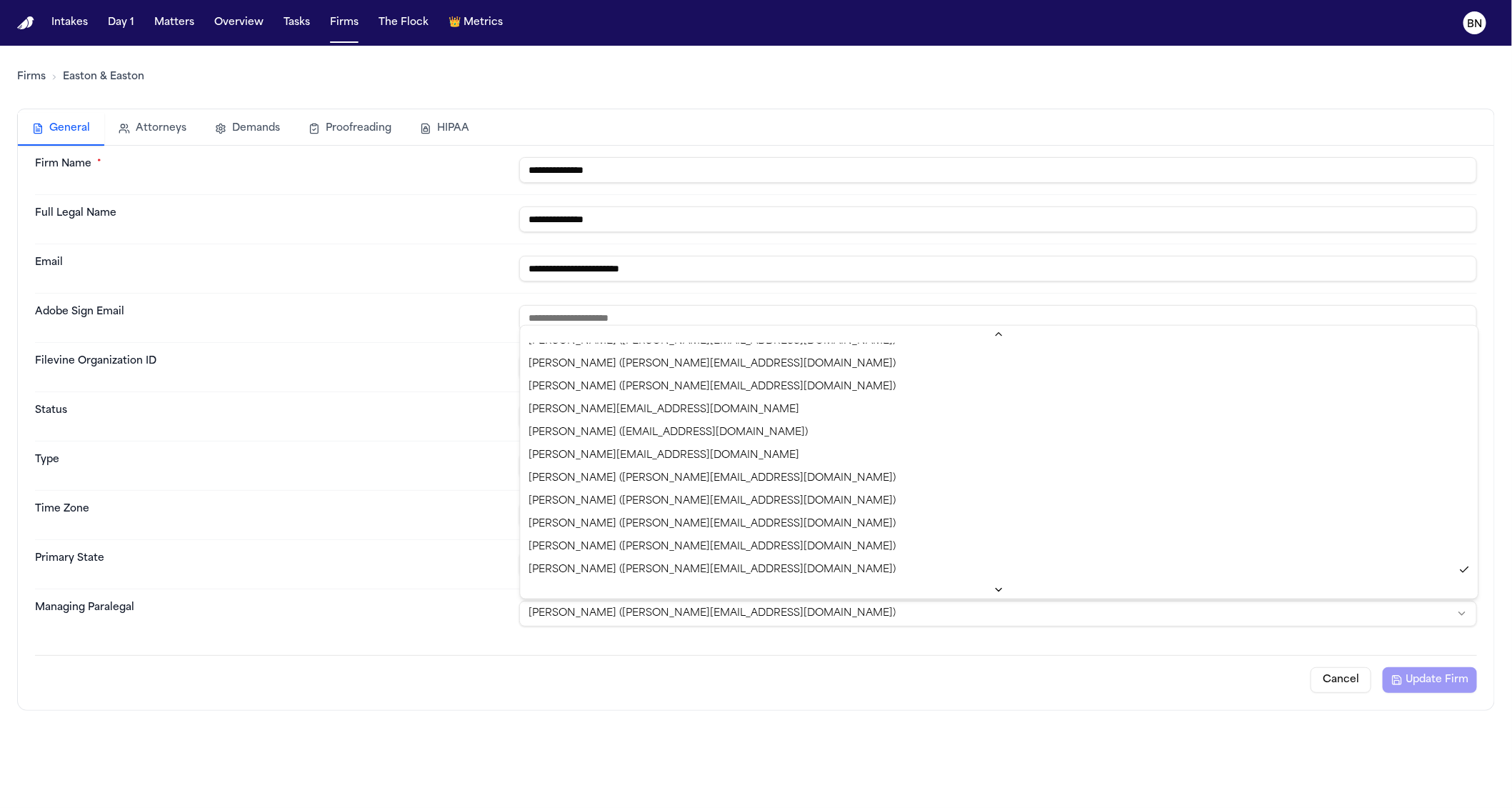
scroll to position [450, 0]
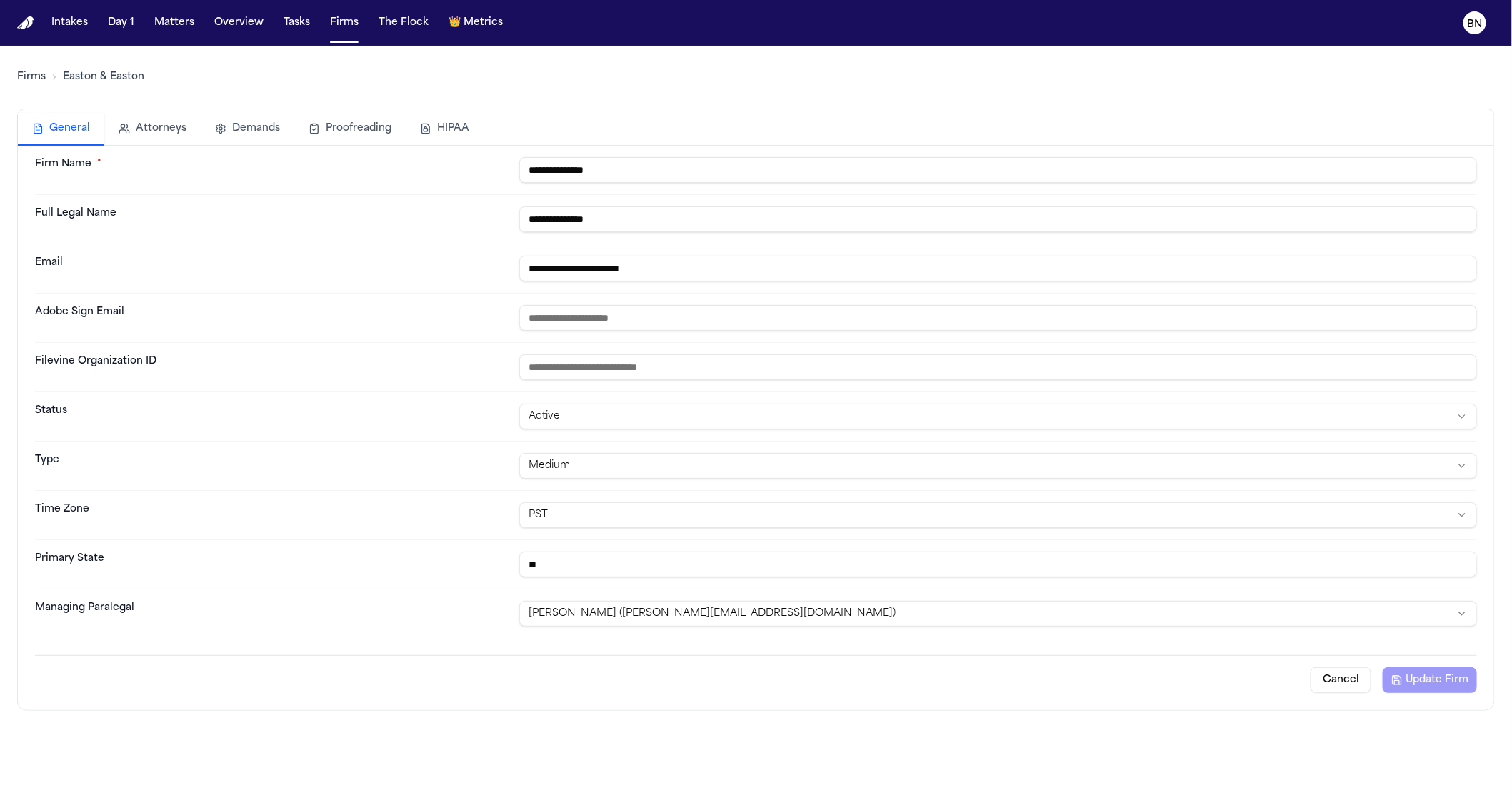
click at [609, 604] on html "**********" at bounding box center [756, 404] width 1512 height 808
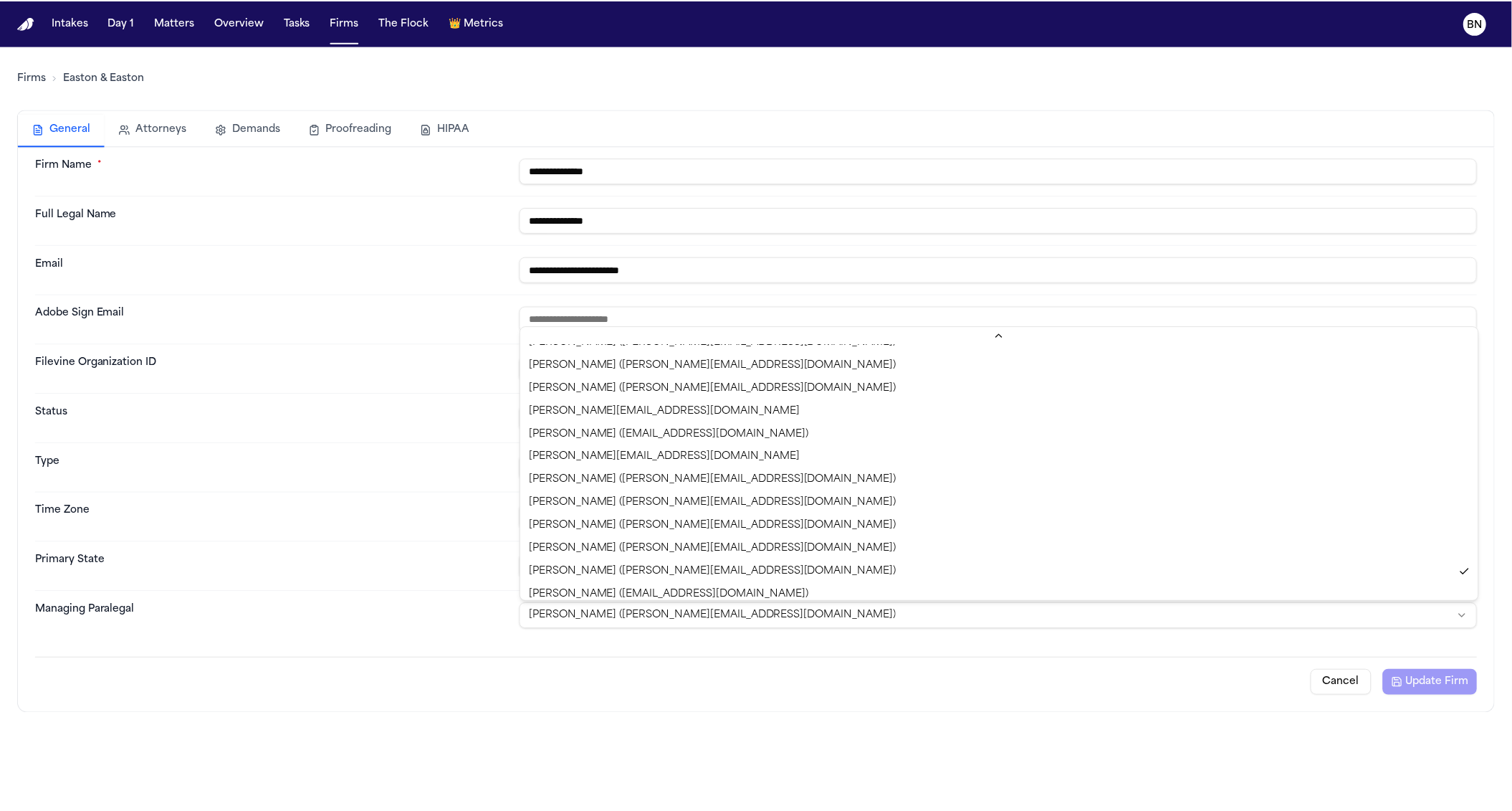
scroll to position [850, 0]
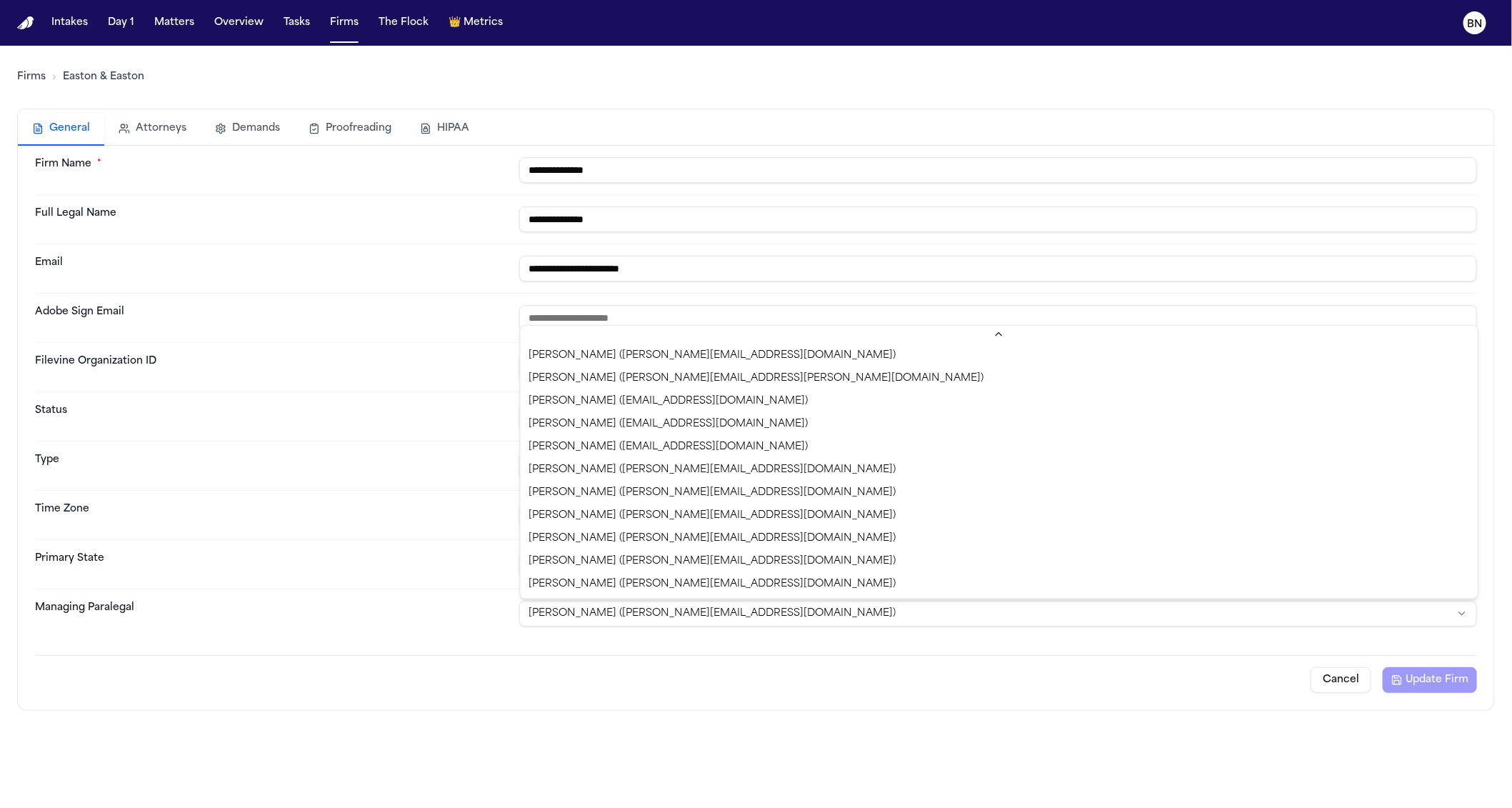
select select "**********"
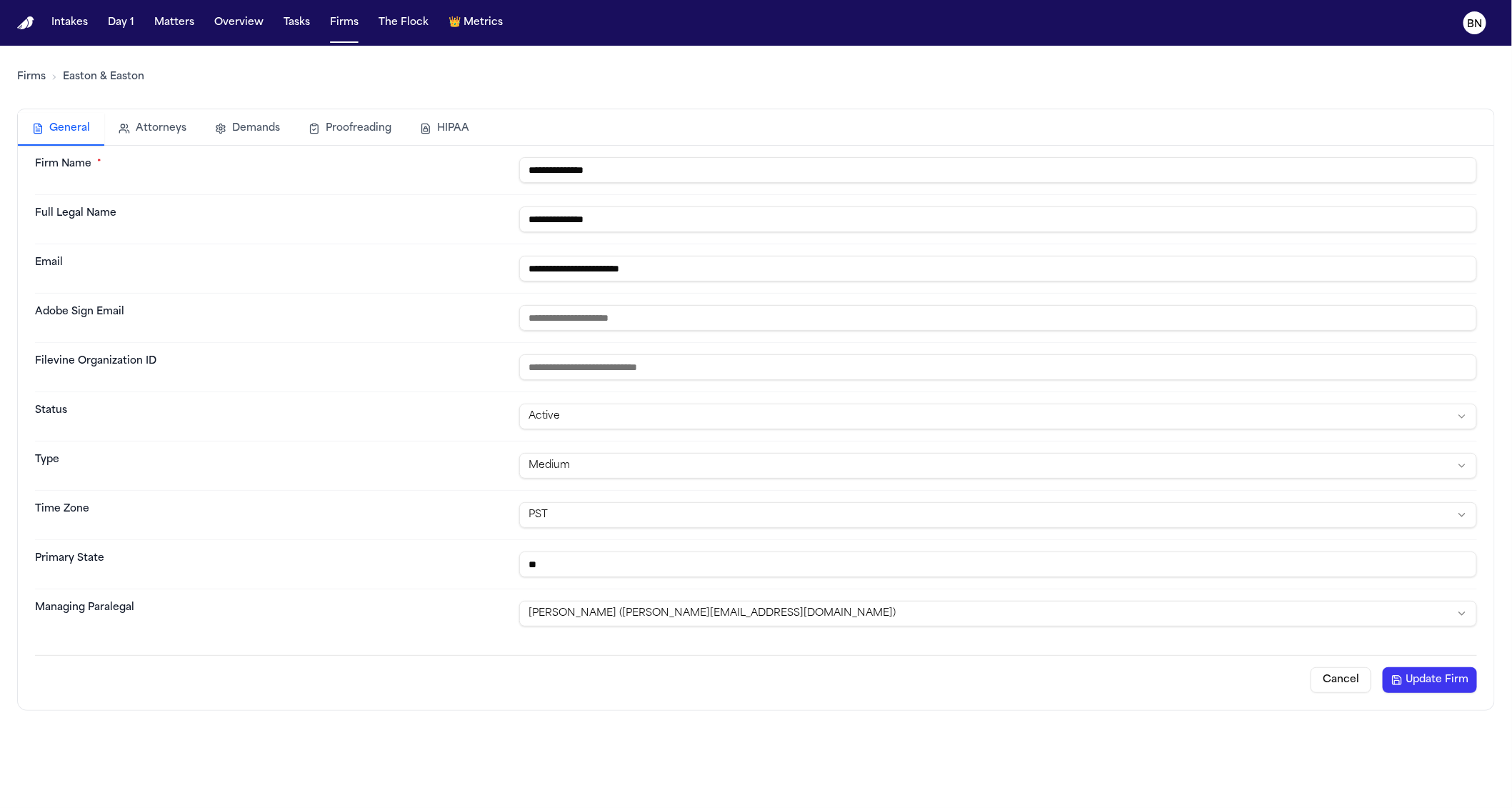
click at [1137, 682] on button "Update Firm" at bounding box center [1430, 680] width 94 height 25
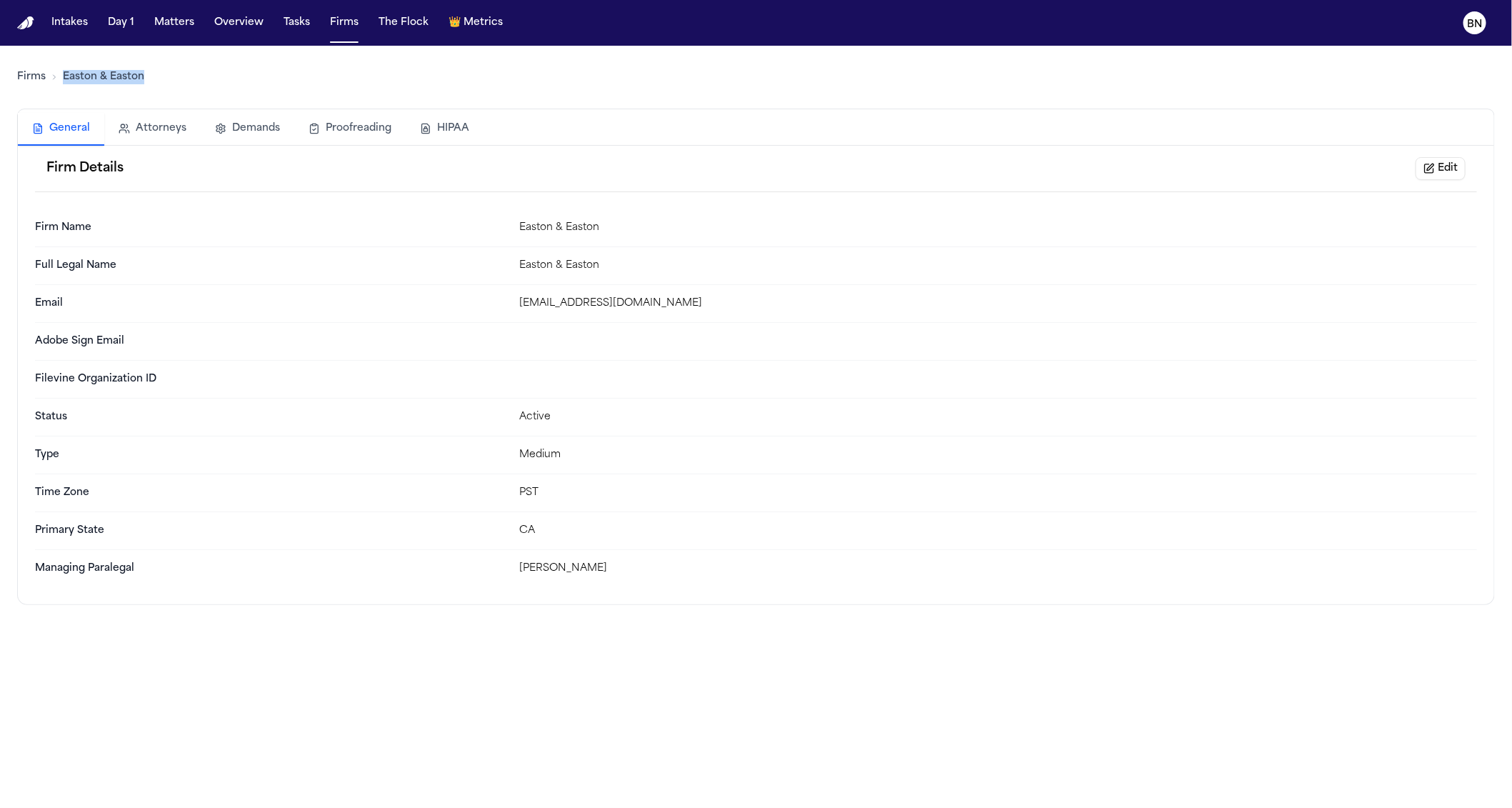
click at [402, 51] on div "Firms Easton & Easton General Attorneys Demands Proofreading HIPAA Firm Details…" at bounding box center [756, 325] width 1478 height 559
click at [43, 81] on link "Firms" at bounding box center [31, 78] width 28 height 15
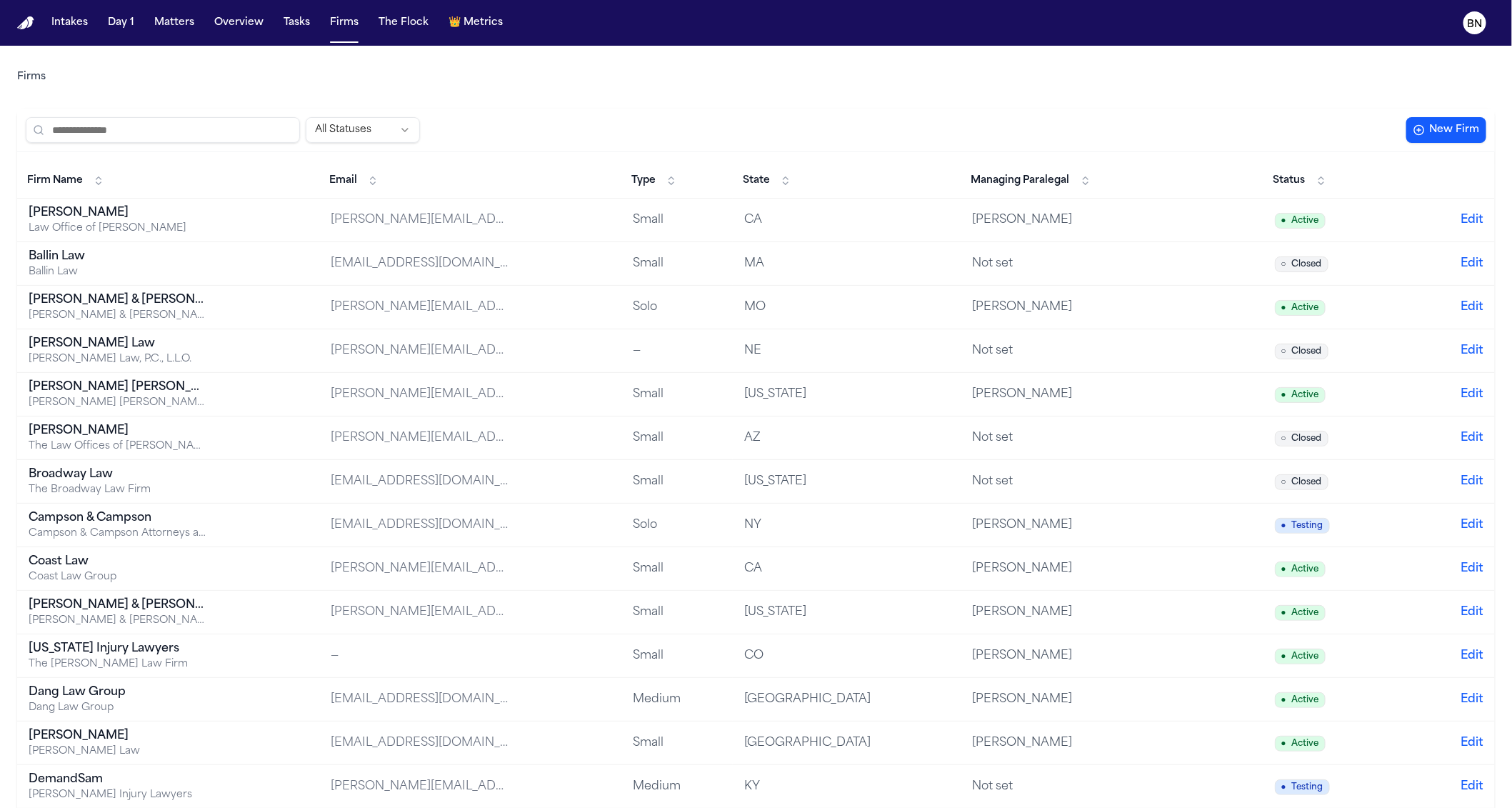
click at [1137, 173] on span "Status" at bounding box center [1289, 181] width 32 height 15
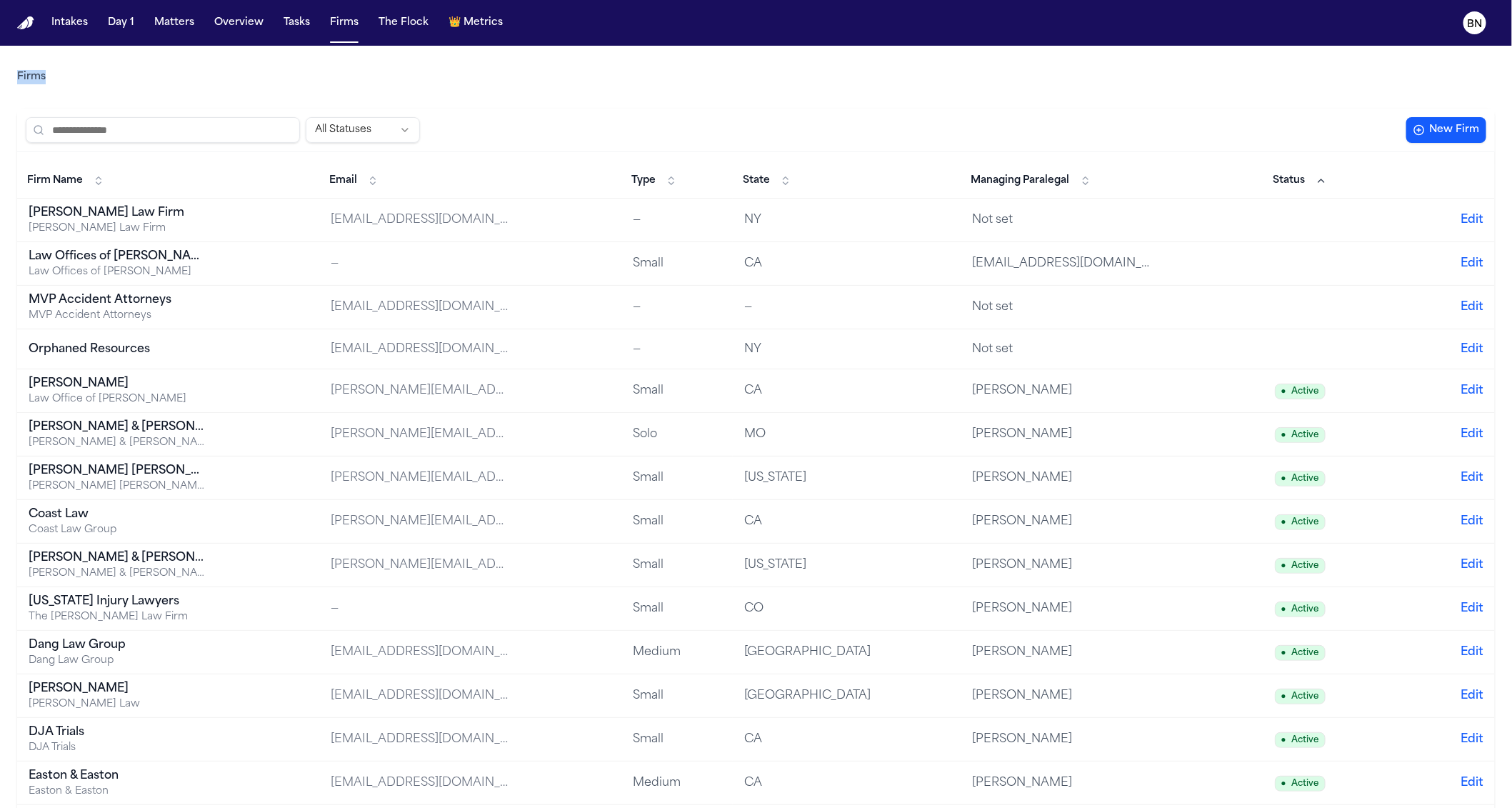
drag, startPoint x: 1005, startPoint y: 49, endPoint x: 995, endPoint y: 51, distance: 10.2
click at [974, 75] on div "Firms" at bounding box center [756, 77] width 1478 height 40
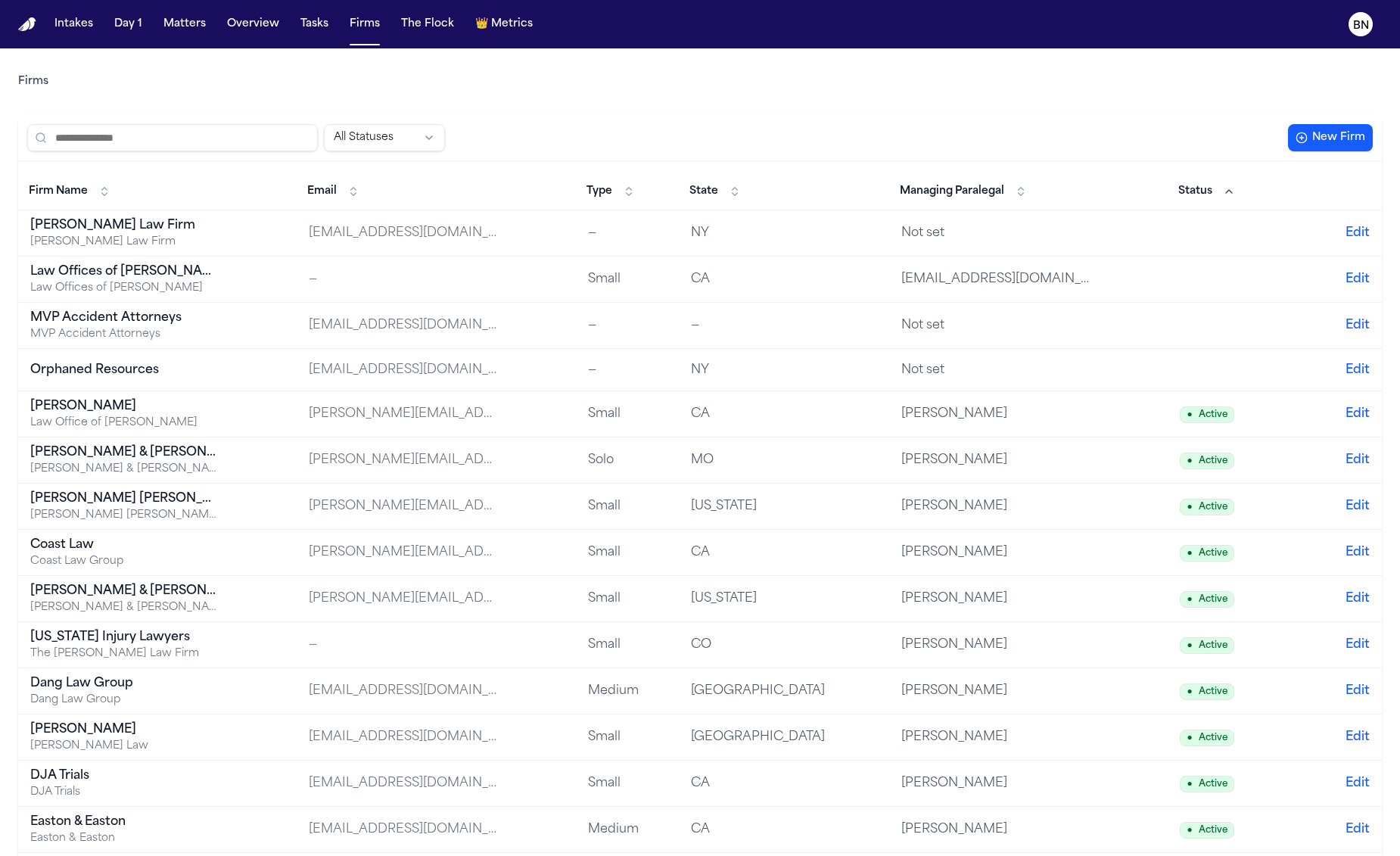
click at [168, 31] on button "Matters" at bounding box center [184, 24] width 55 height 27
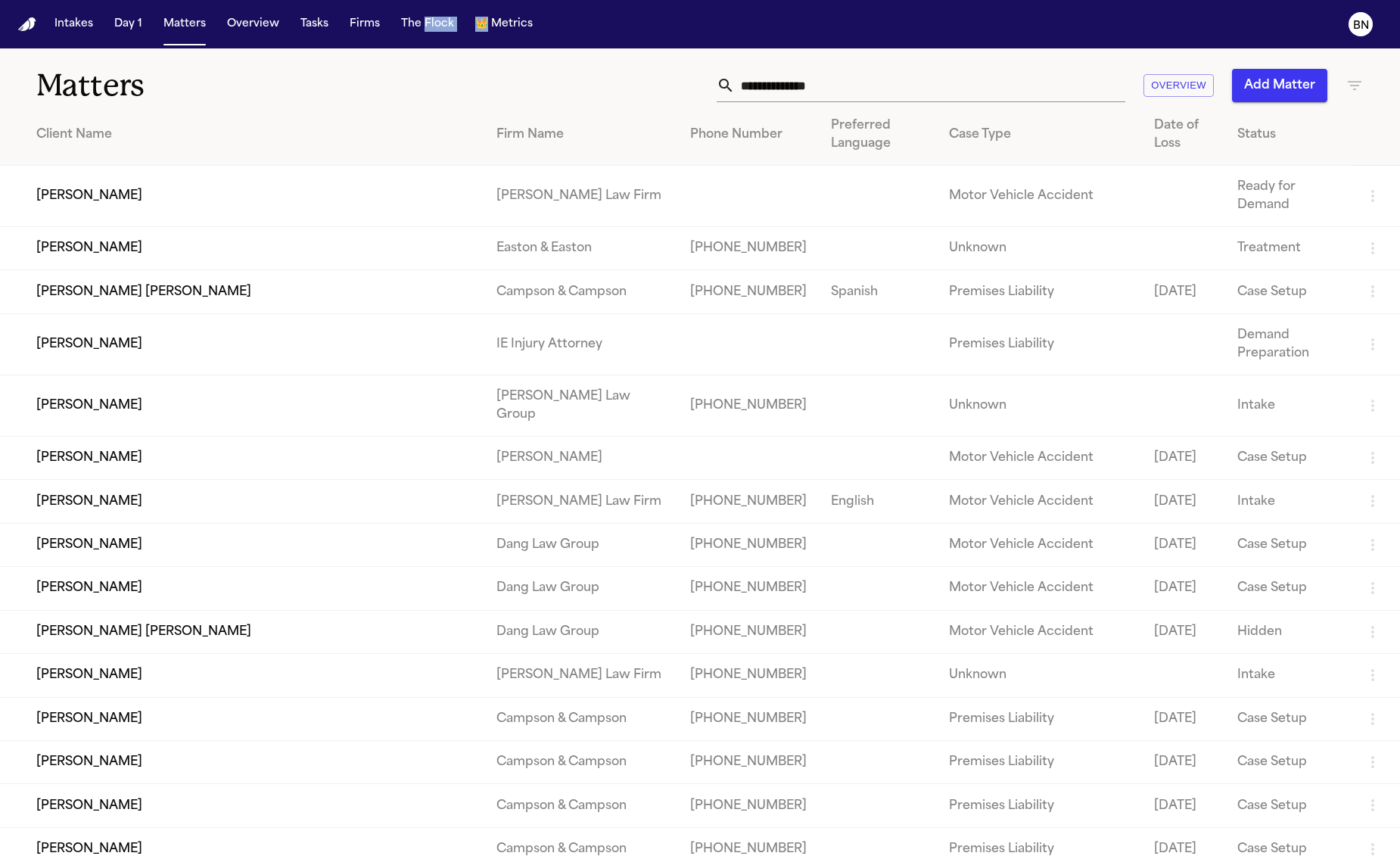
click at [562, 6] on nav "Intakes Day 1 Matters Overview Tasks Firms The Flock 👑 Metrics BN" at bounding box center [700, 24] width 1400 height 48
drag, startPoint x: 547, startPoint y: 6, endPoint x: 345, endPoint y: 69, distance: 211.6
click at [547, 6] on nav "Intakes Day 1 Matters Overview Tasks Firms The Flock 👑 Metrics BN" at bounding box center [700, 24] width 1400 height 48
click at [261, 28] on button "Overview" at bounding box center [254, 24] width 65 height 27
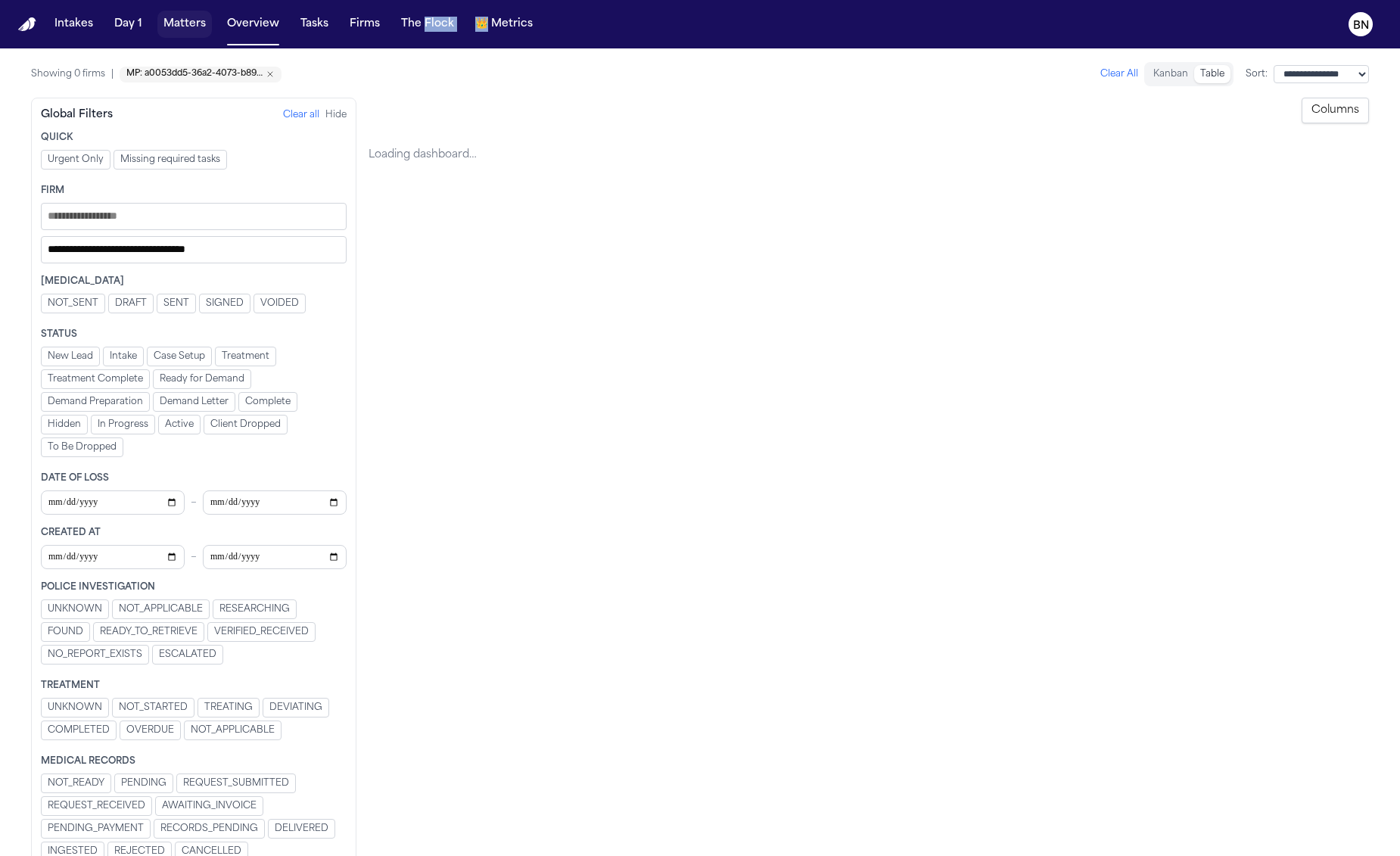
click at [193, 25] on button "Matters" at bounding box center [184, 24] width 55 height 27
click at [321, 28] on button "Tasks" at bounding box center [314, 24] width 40 height 27
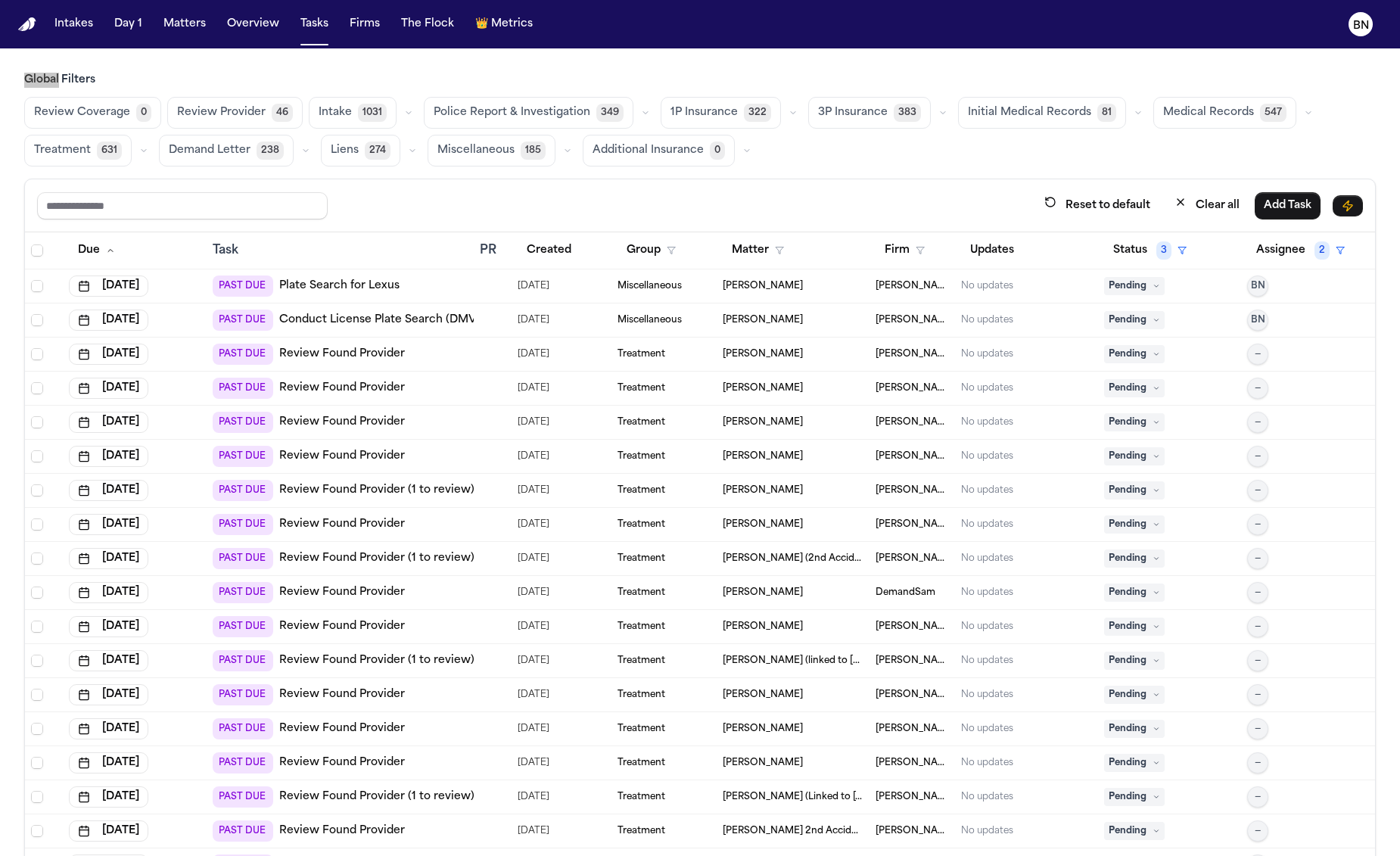
click at [637, 54] on main "Global Filters Review Coverage 0 Review Provider 46 Intake 1031 Police Report &…" at bounding box center [700, 452] width 1400 height 808
click at [633, 51] on main "Global Filters Review Coverage 0 Review Provider 46 Intake 1031 Police Report &…" at bounding box center [700, 452] width 1400 height 808
click at [241, 29] on button "Overview" at bounding box center [254, 24] width 65 height 27
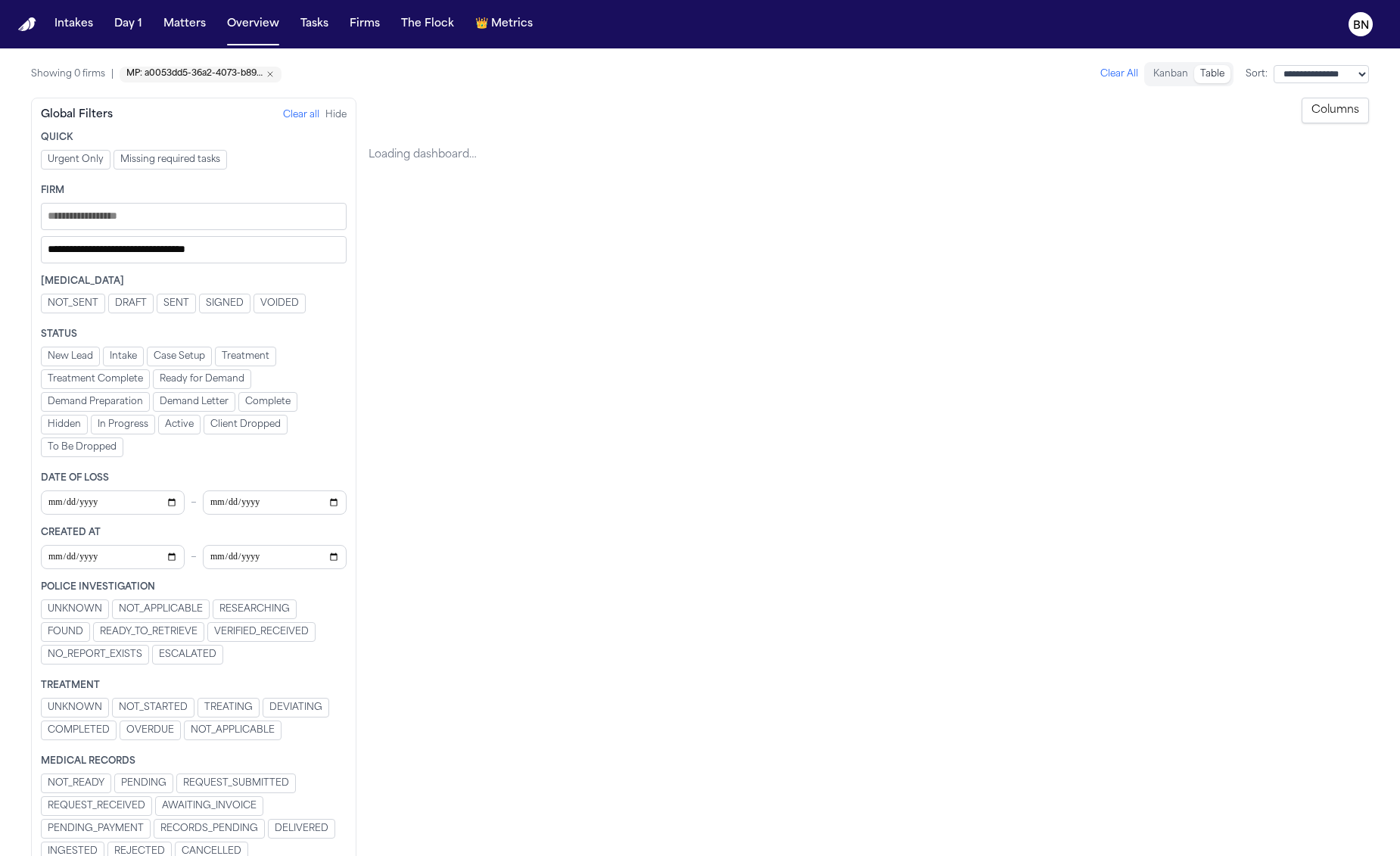
select select "**********"
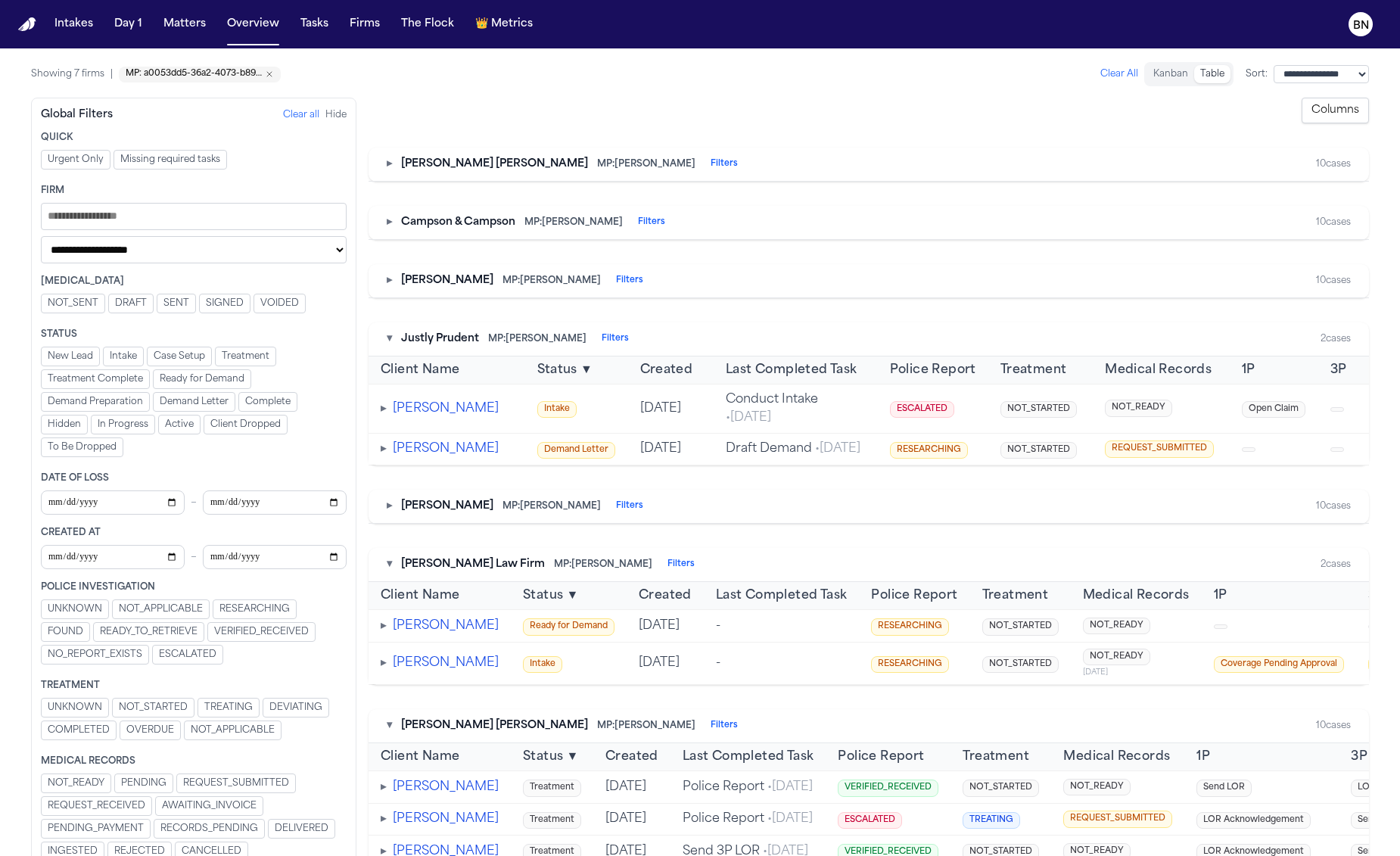
click at [390, 341] on button "▾" at bounding box center [389, 339] width 5 height 15
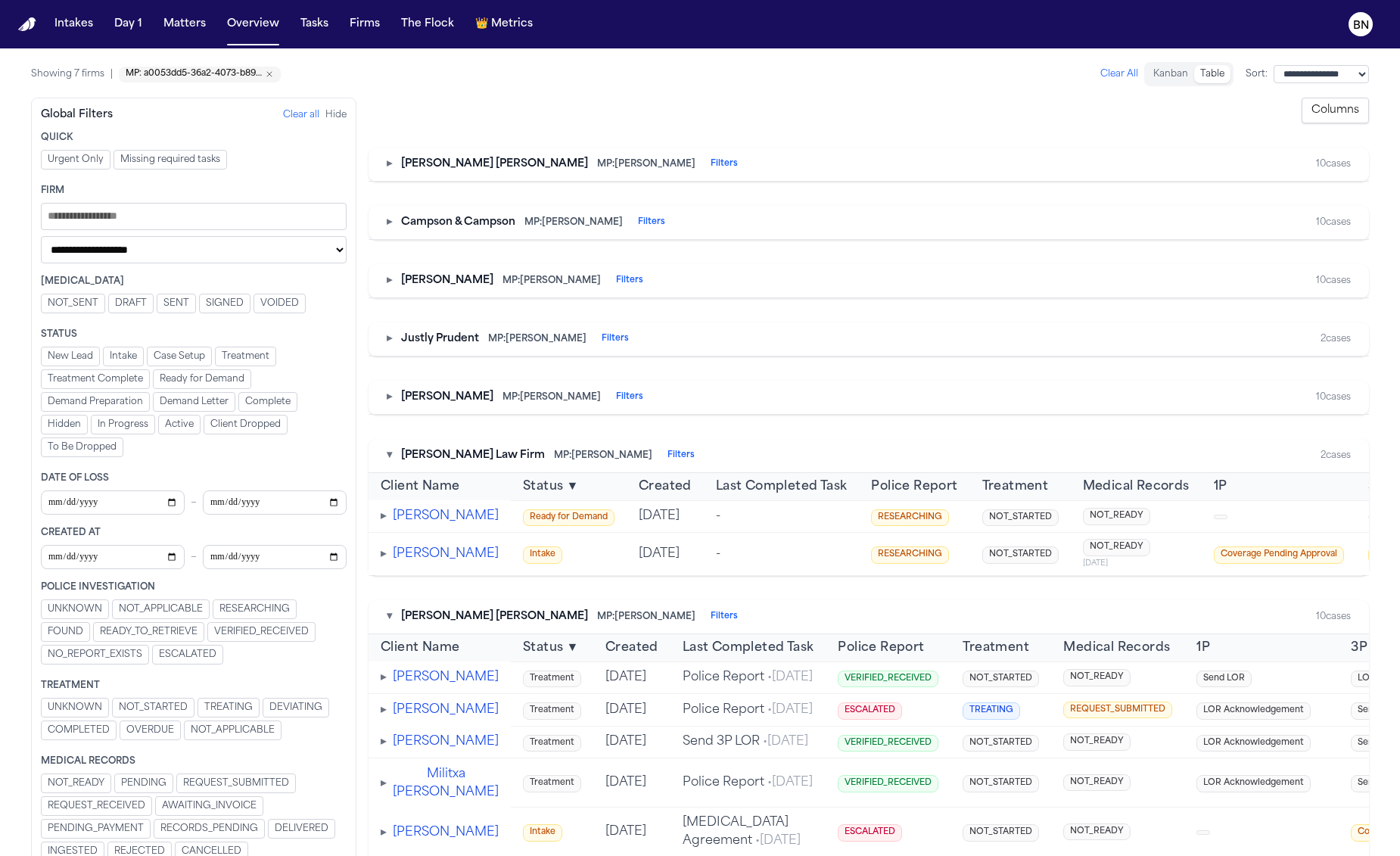
click at [390, 341] on button "▸" at bounding box center [389, 339] width 5 height 15
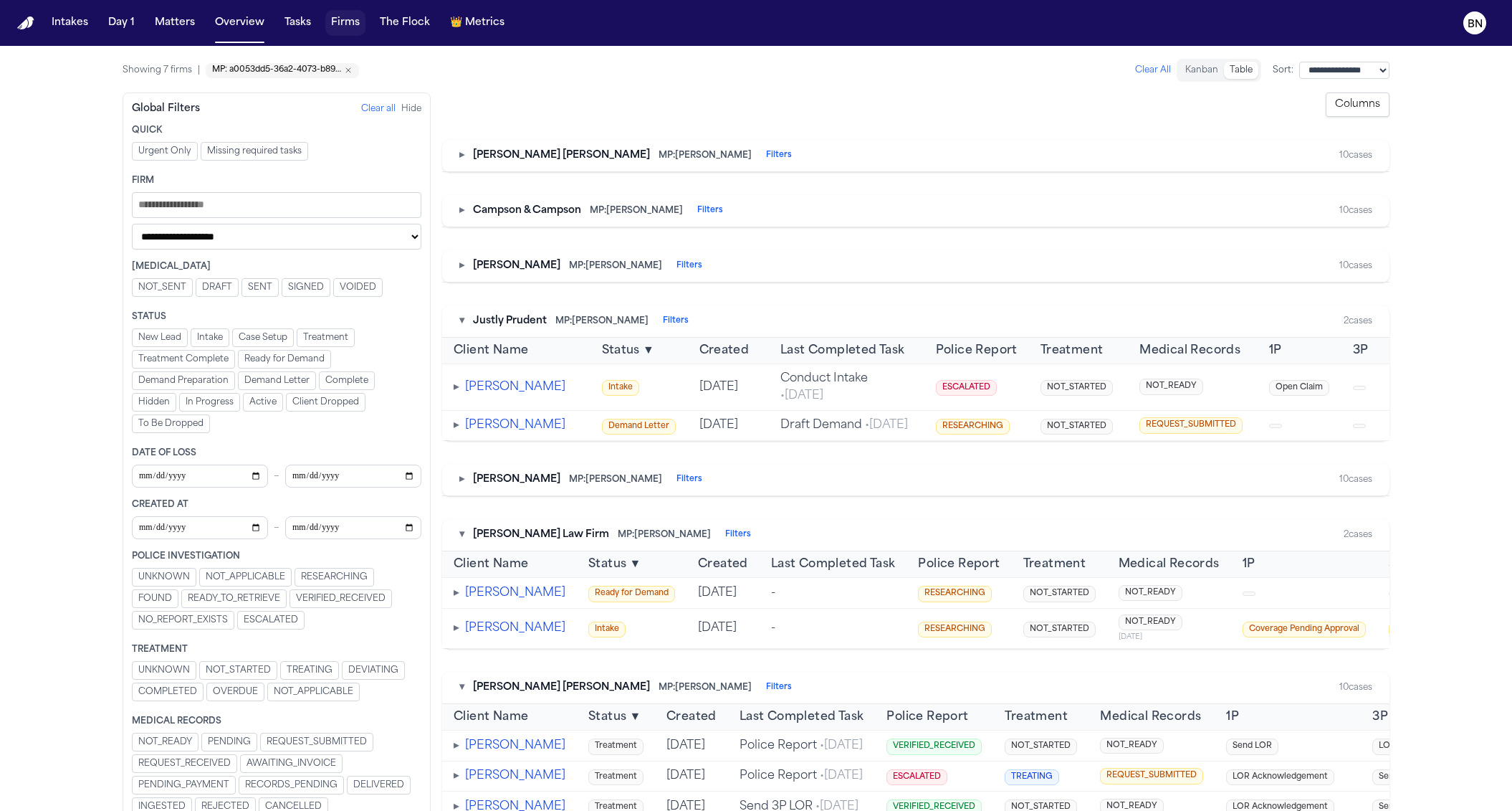
click at [276, 36] on nav "Intakes Day 1 Matters Overview Tasks Firms The Flock 👑 Metrics BN" at bounding box center [756, 23] width 1512 height 46
click at [288, 32] on button "Tasks" at bounding box center [298, 23] width 38 height 25
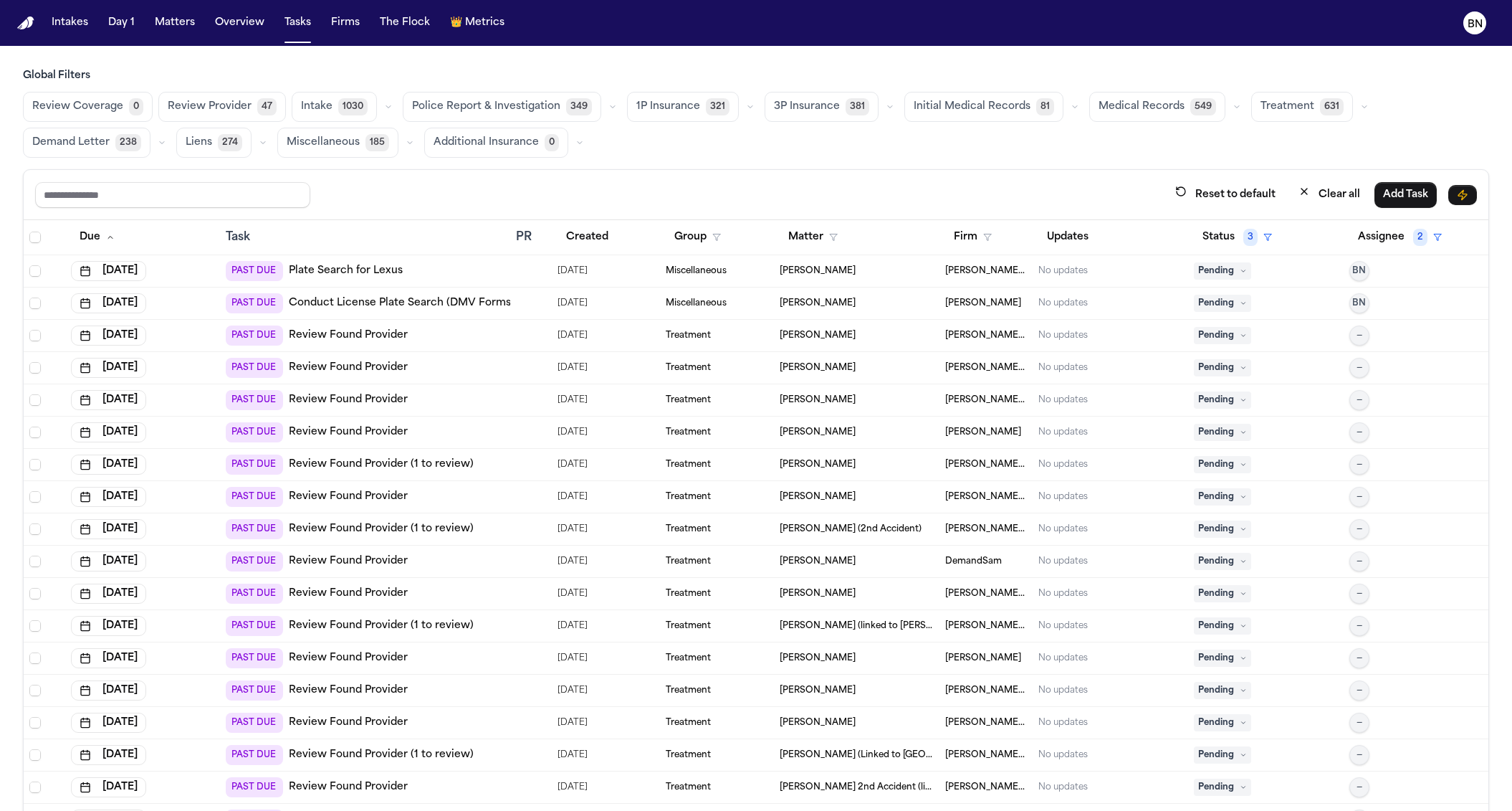
click at [1141, 116] on button "Medical Records 549" at bounding box center [1157, 106] width 136 height 30
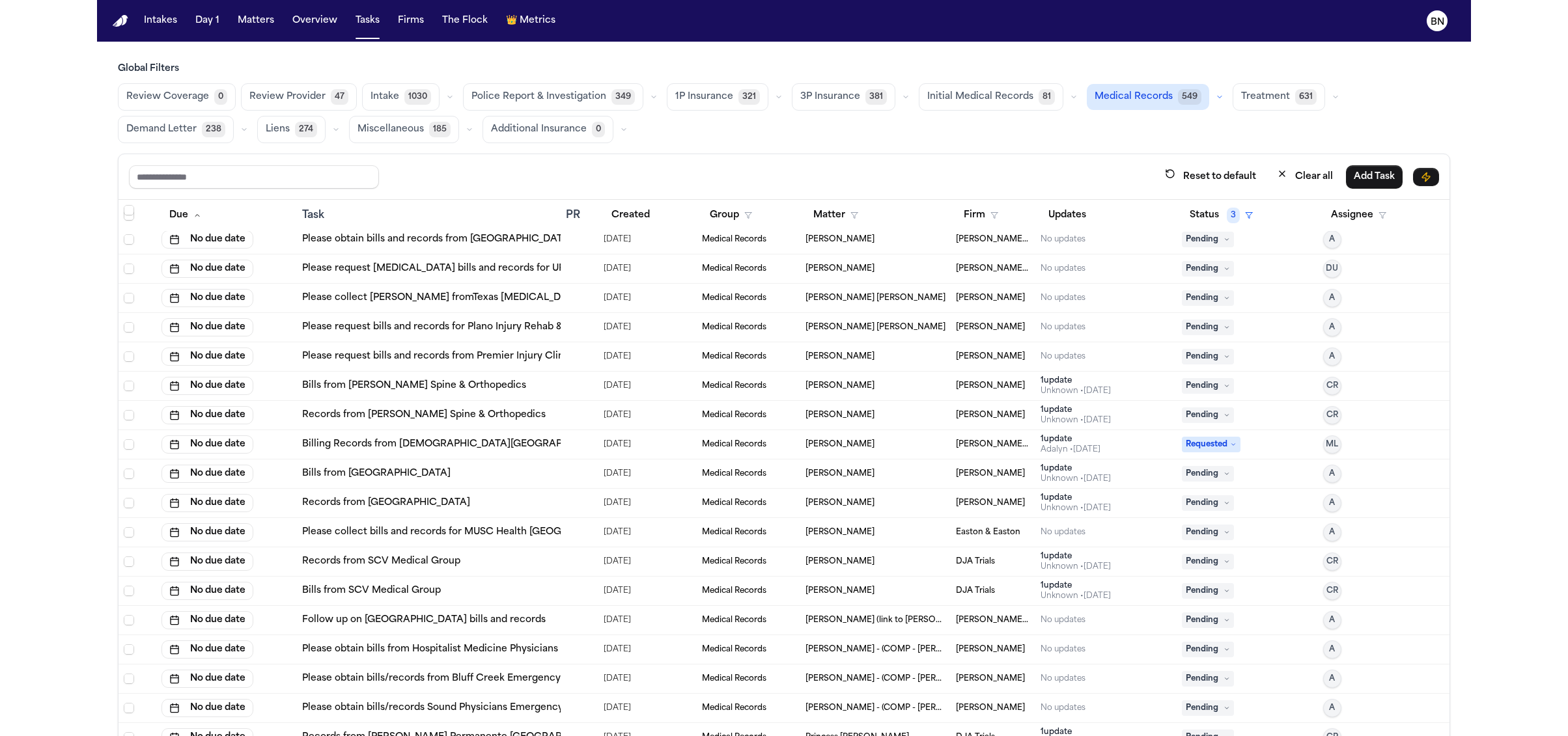
scroll to position [15515, 0]
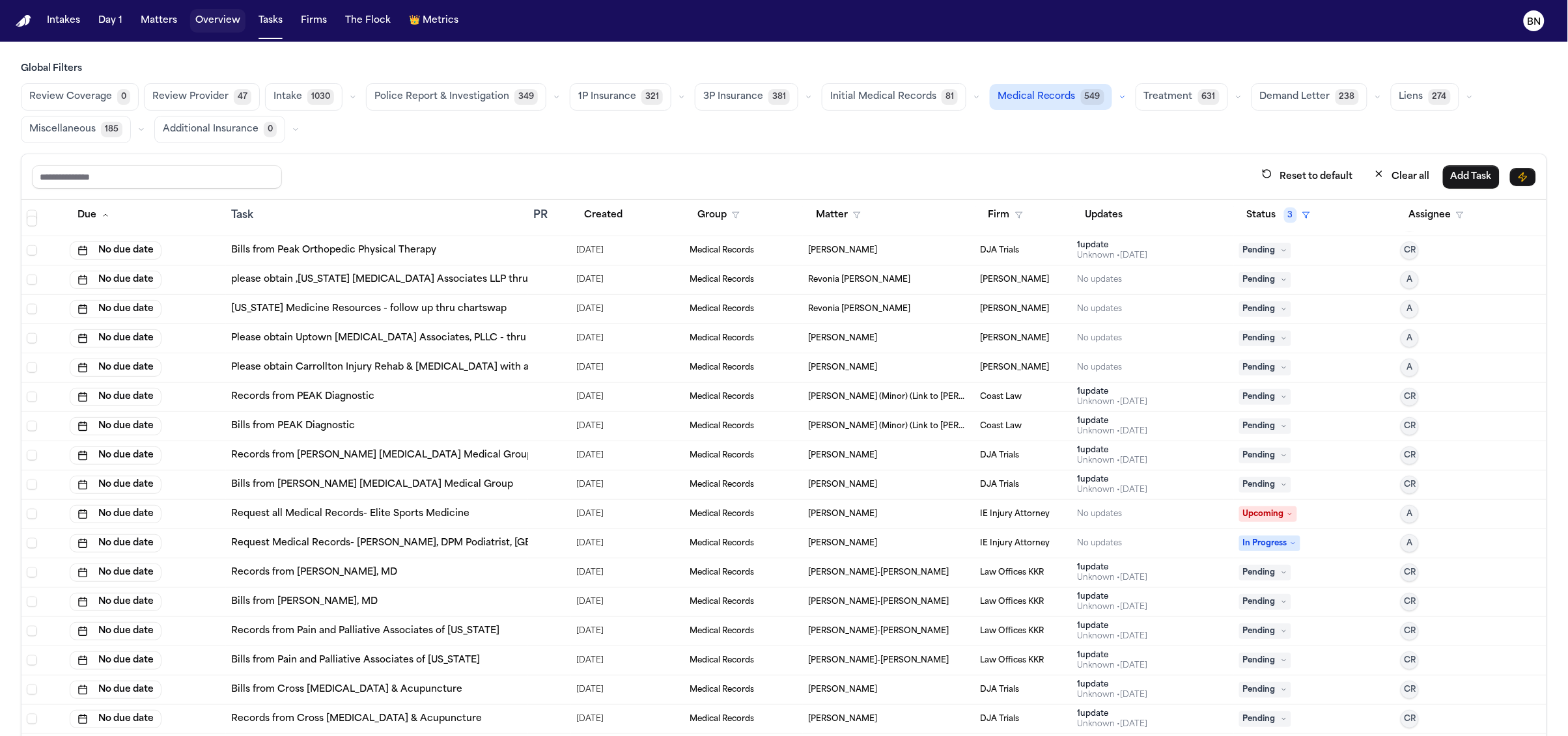
click at [214, 25] on button "Overview" at bounding box center [218, 20] width 56 height 23
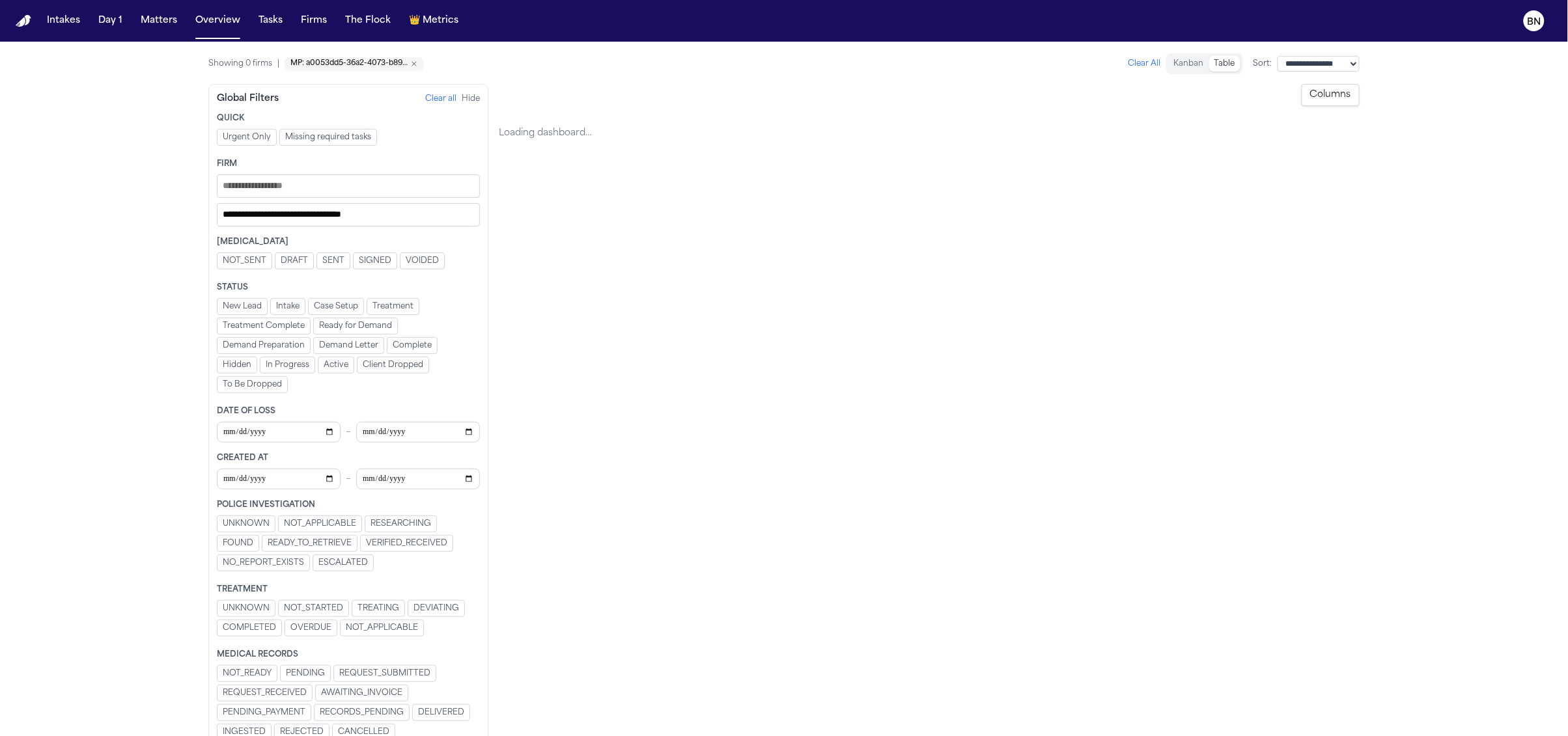
select select "**********"
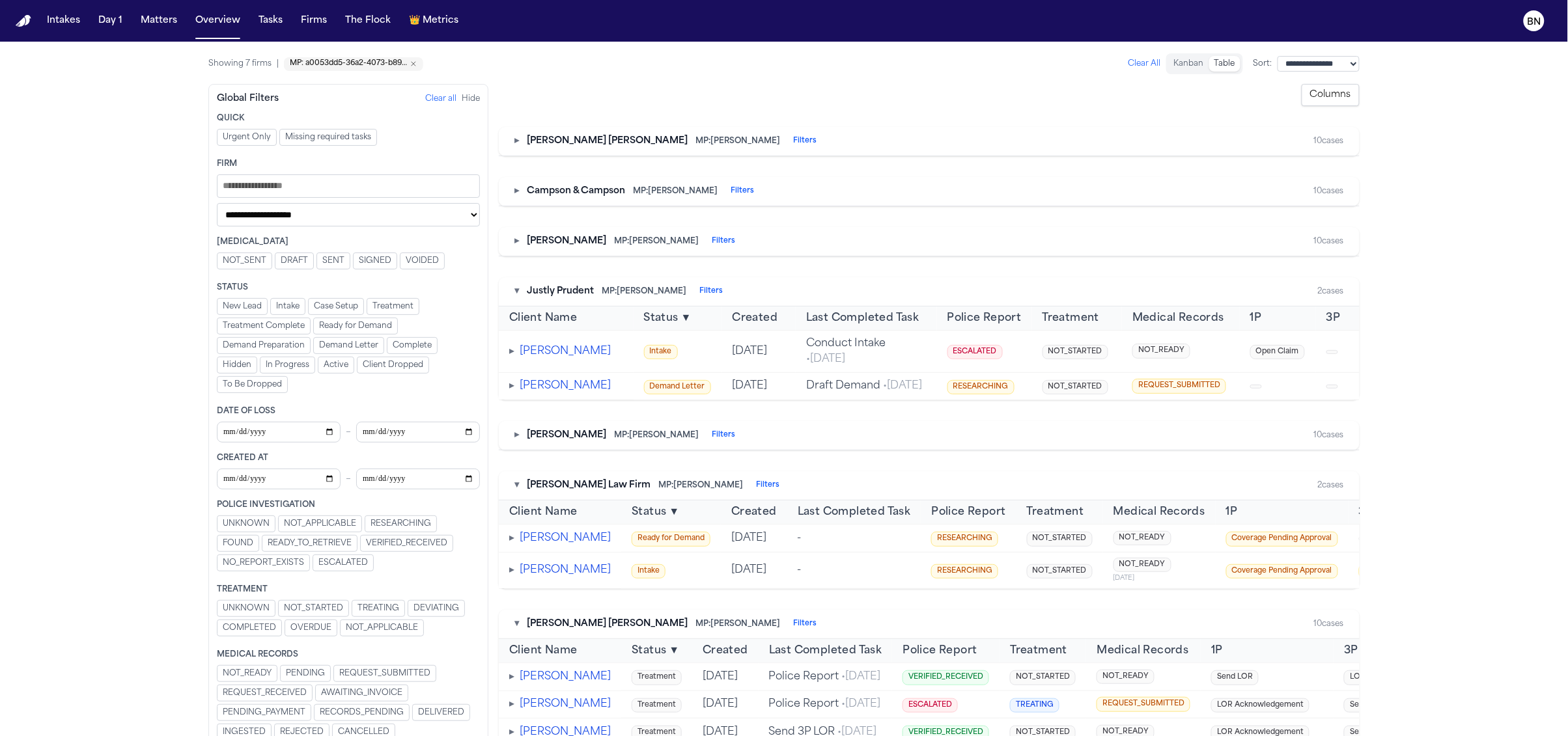
click at [1037, 62] on button "Clear All" at bounding box center [1144, 64] width 32 height 11
select select "Managing paralegal"
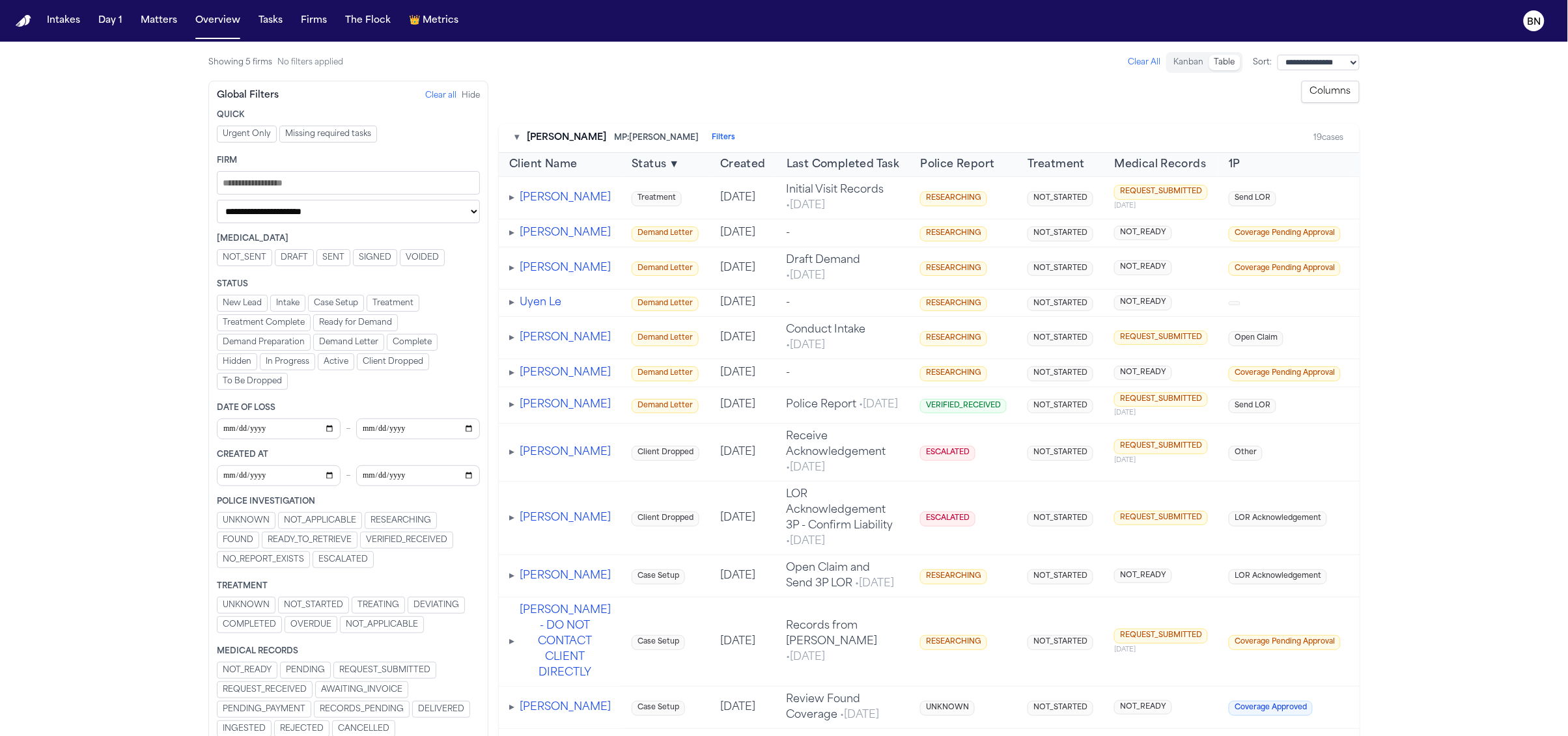
click at [1037, 89] on button "Columns" at bounding box center [1331, 91] width 58 height 22
click at [1037, 377] on button "Show All" at bounding box center [1242, 377] width 34 height 11
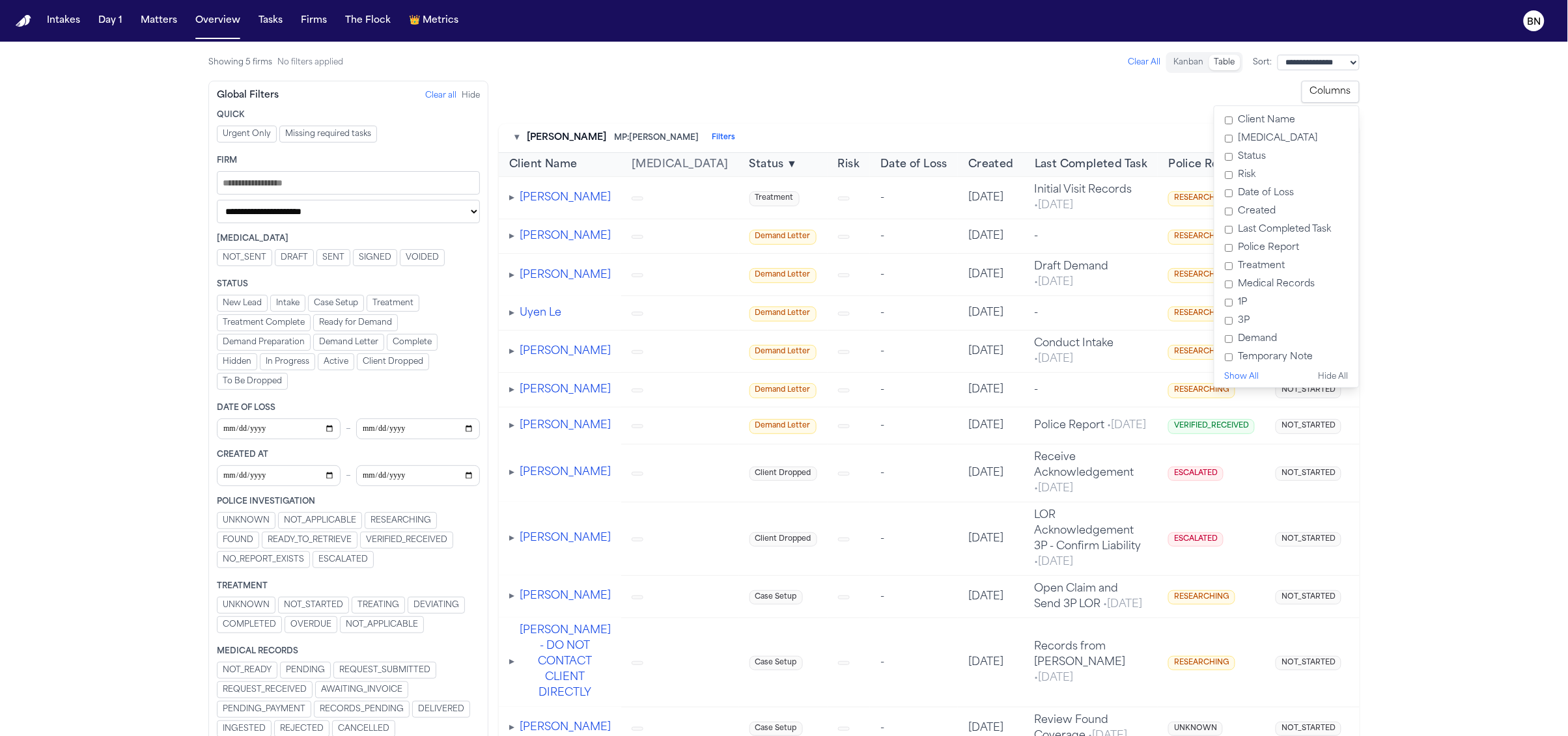
click at [995, 111] on div "**********" at bounding box center [929, 699] width 861 height 1237
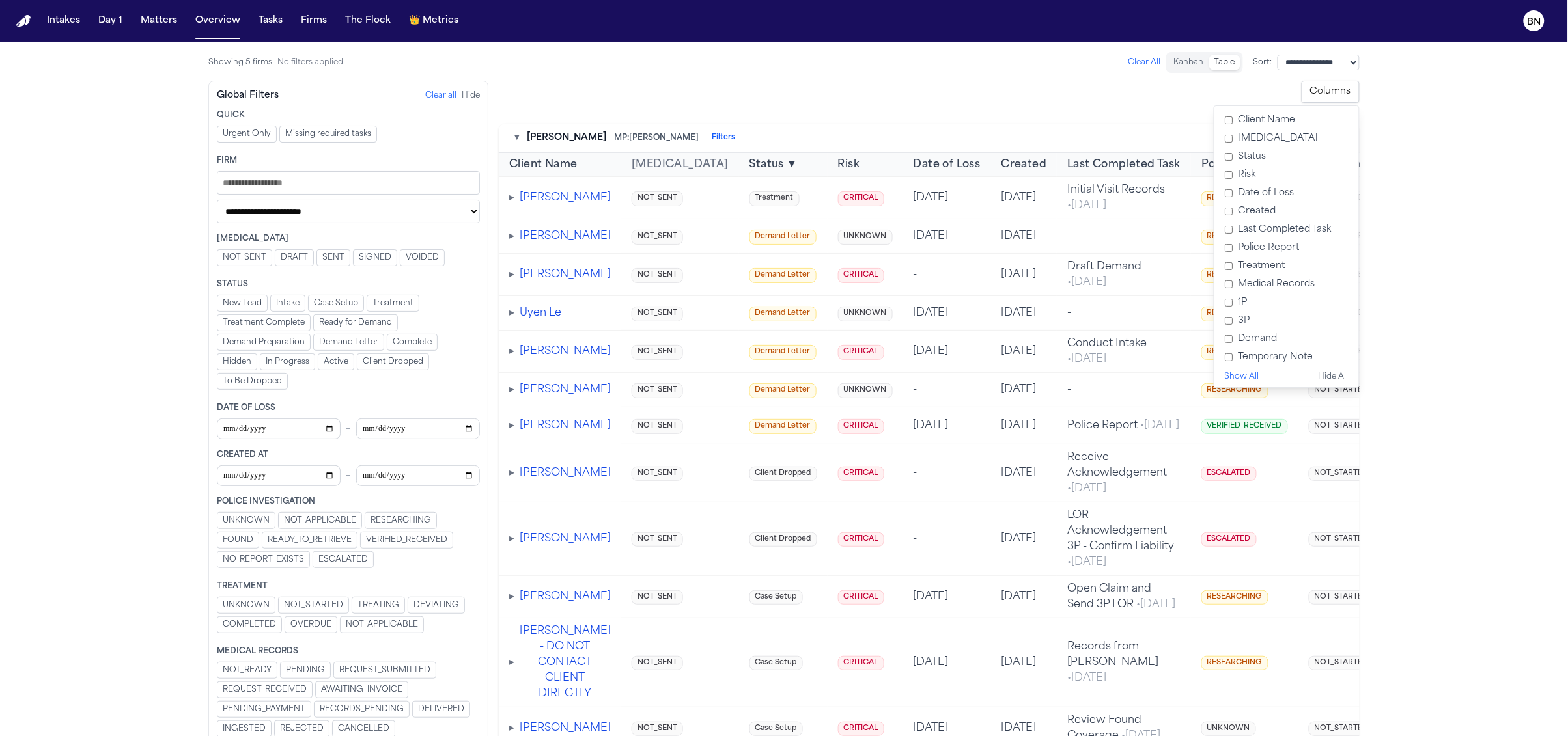
click at [1037, 94] on div "**********" at bounding box center [929, 91] width 861 height 22
click at [1037, 92] on button "Columns" at bounding box center [1331, 91] width 58 height 22
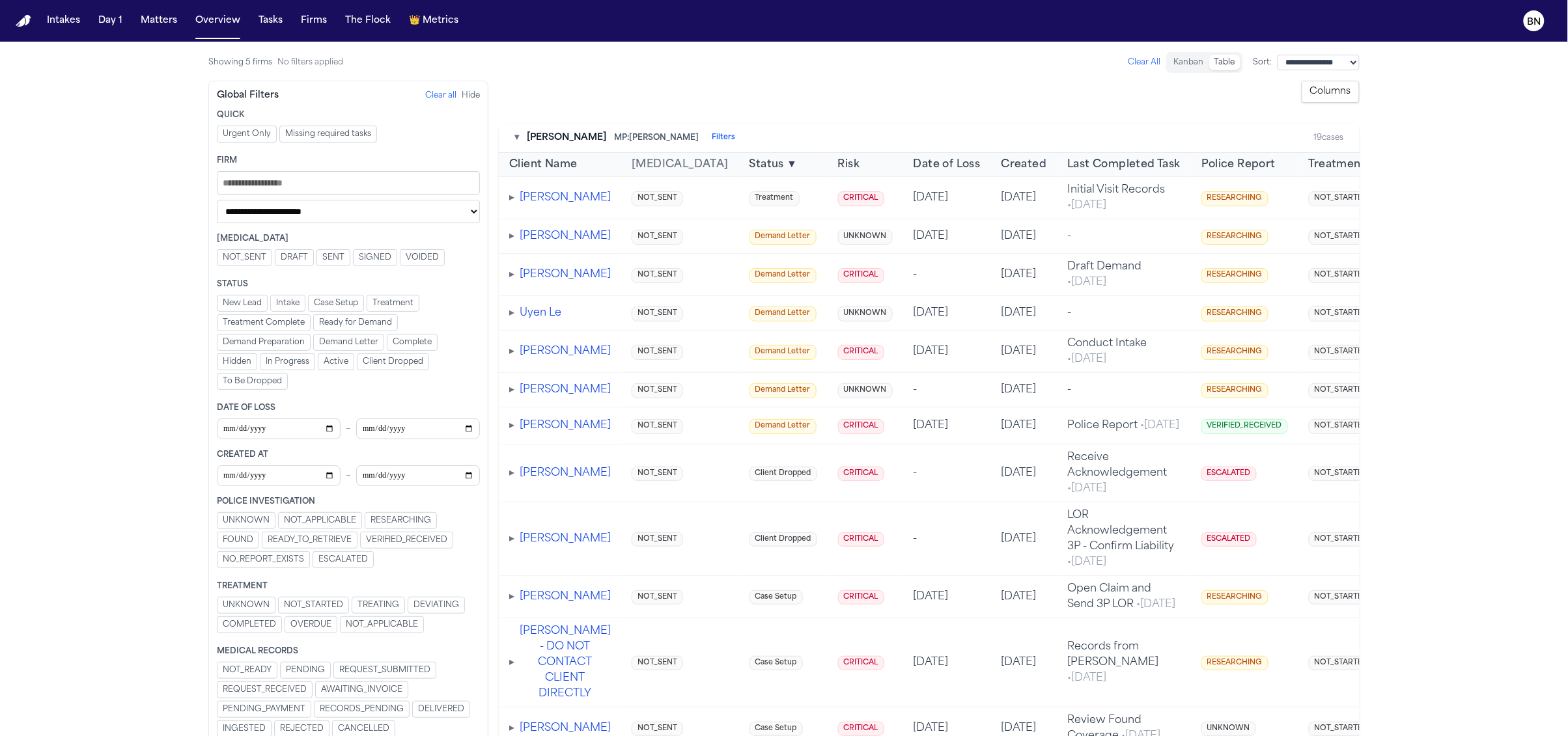
click at [510, 199] on span "▸" at bounding box center [512, 198] width 5 height 11
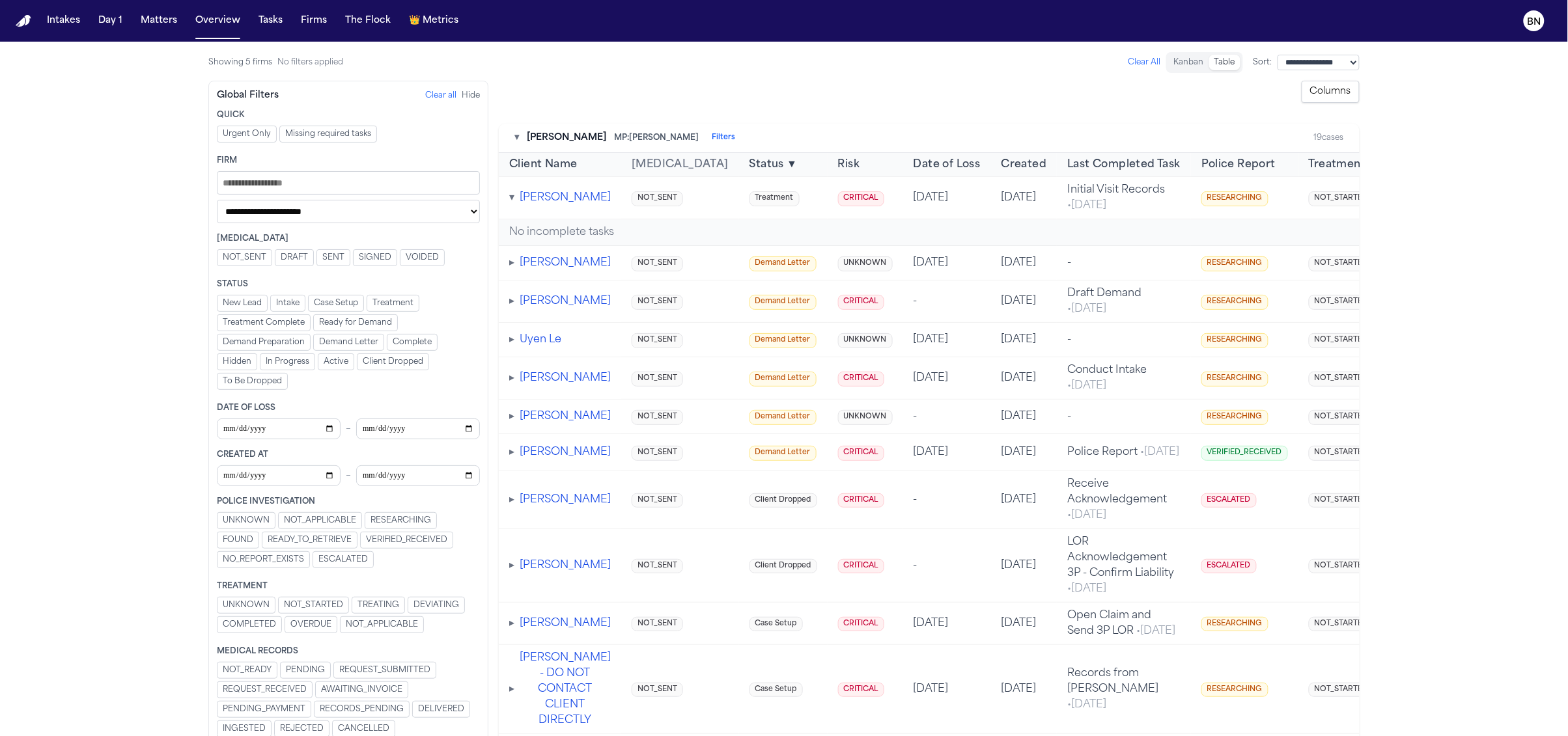
click at [516, 268] on div "▸ [PERSON_NAME]" at bounding box center [560, 263] width 102 height 16
click at [514, 268] on span "▸" at bounding box center [512, 263] width 5 height 11
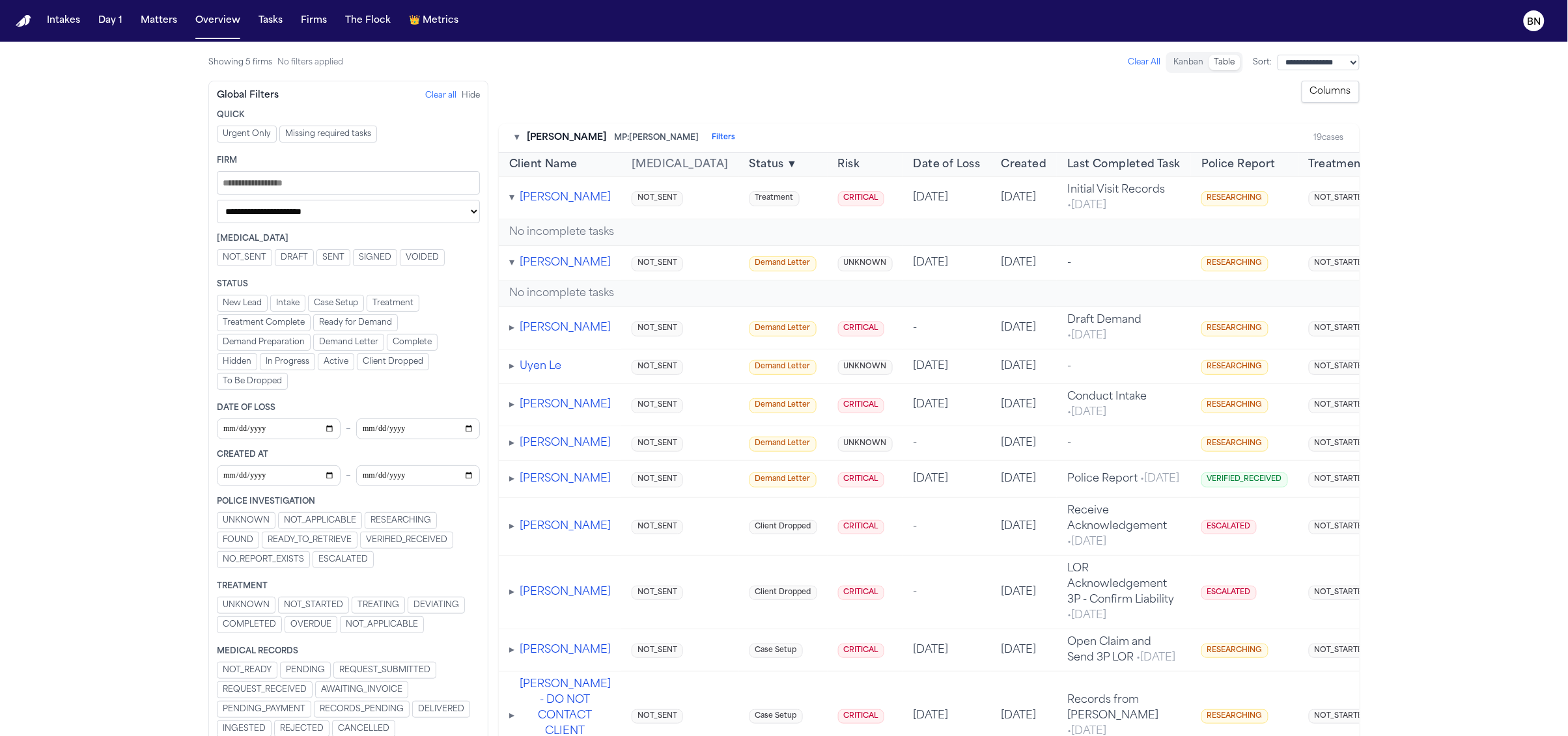
click at [514, 331] on span "▸" at bounding box center [512, 328] width 5 height 11
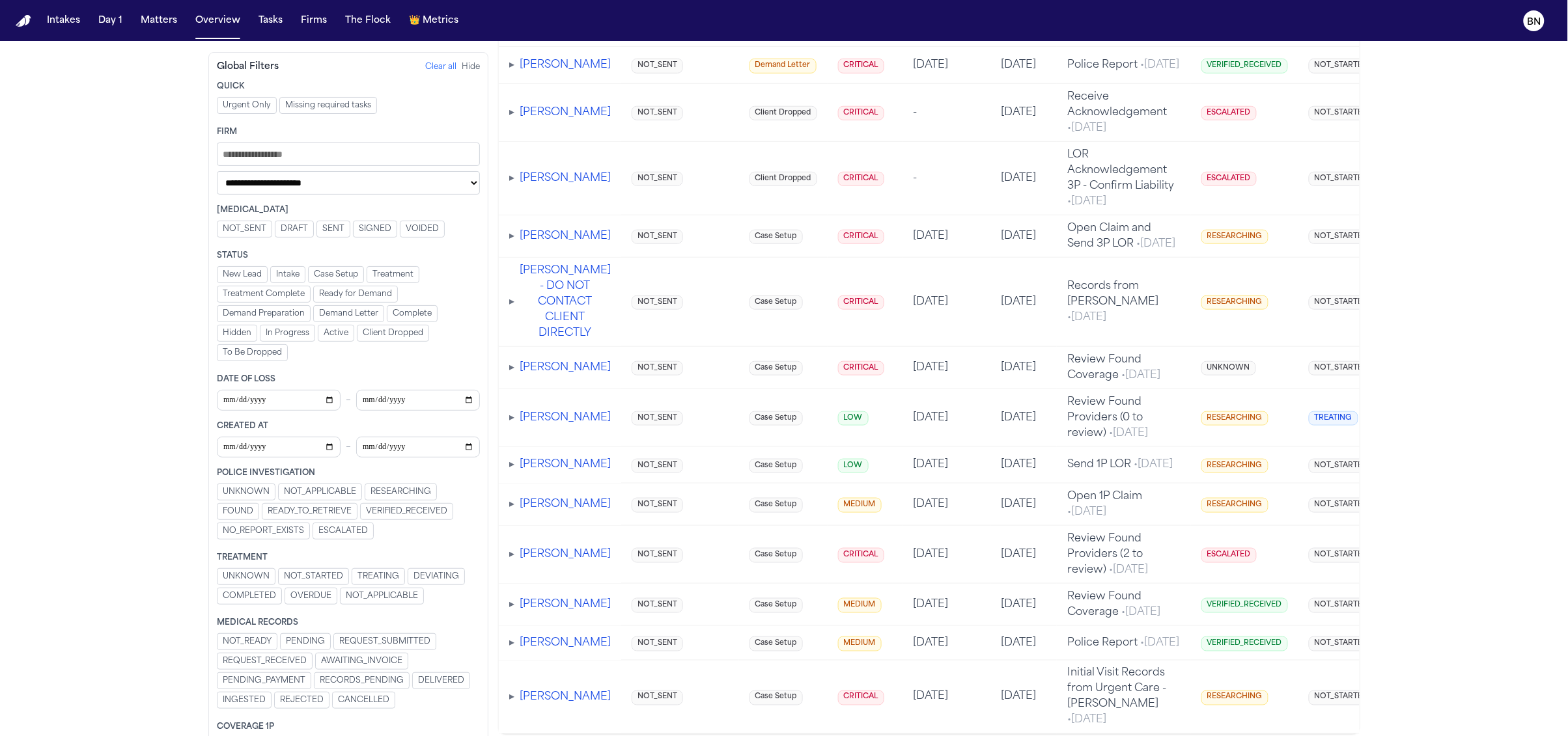
scroll to position [470, 0]
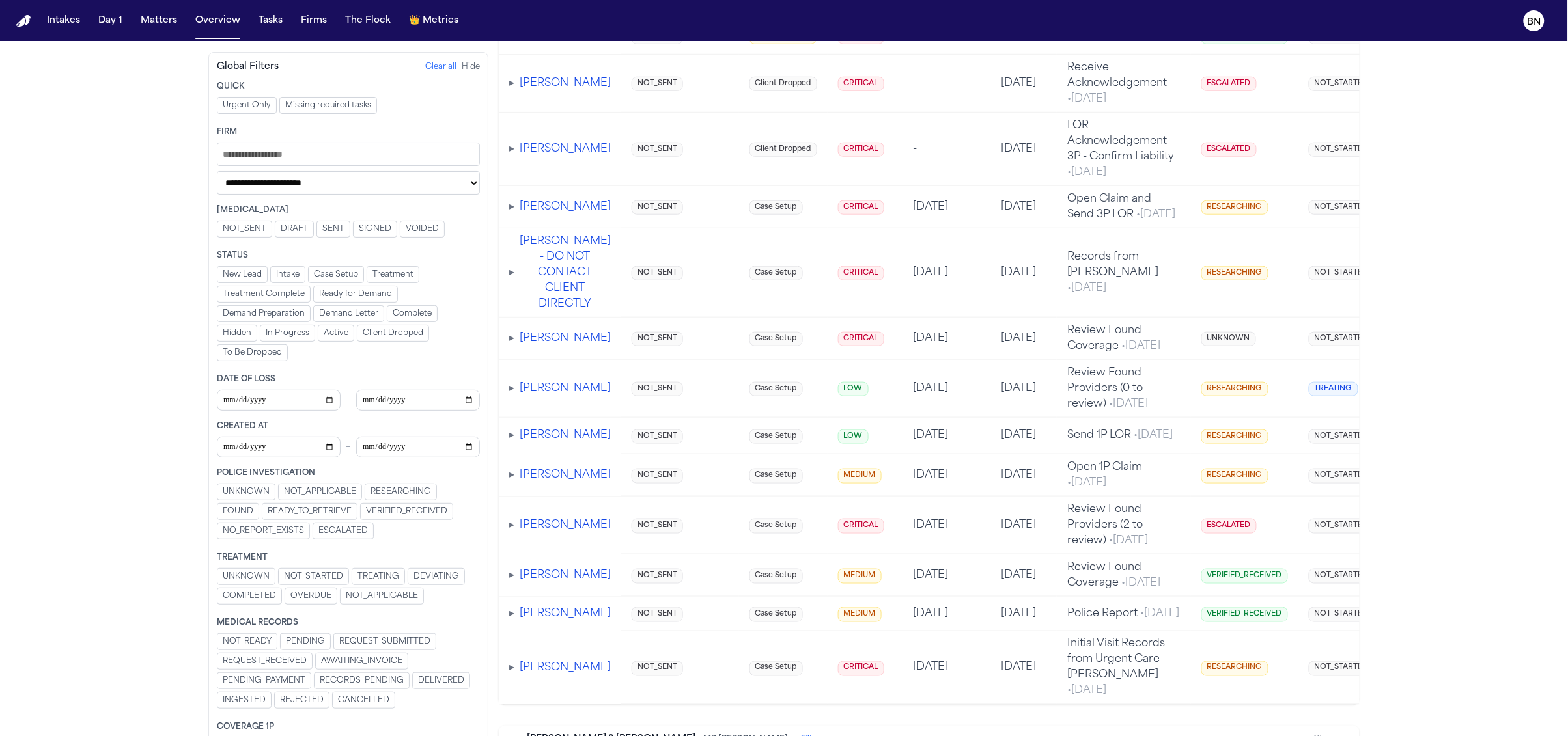
click at [514, 443] on div "▸ [PERSON_NAME]" at bounding box center [560, 435] width 102 height 16
click at [514, 441] on span "▸" at bounding box center [512, 435] width 5 height 11
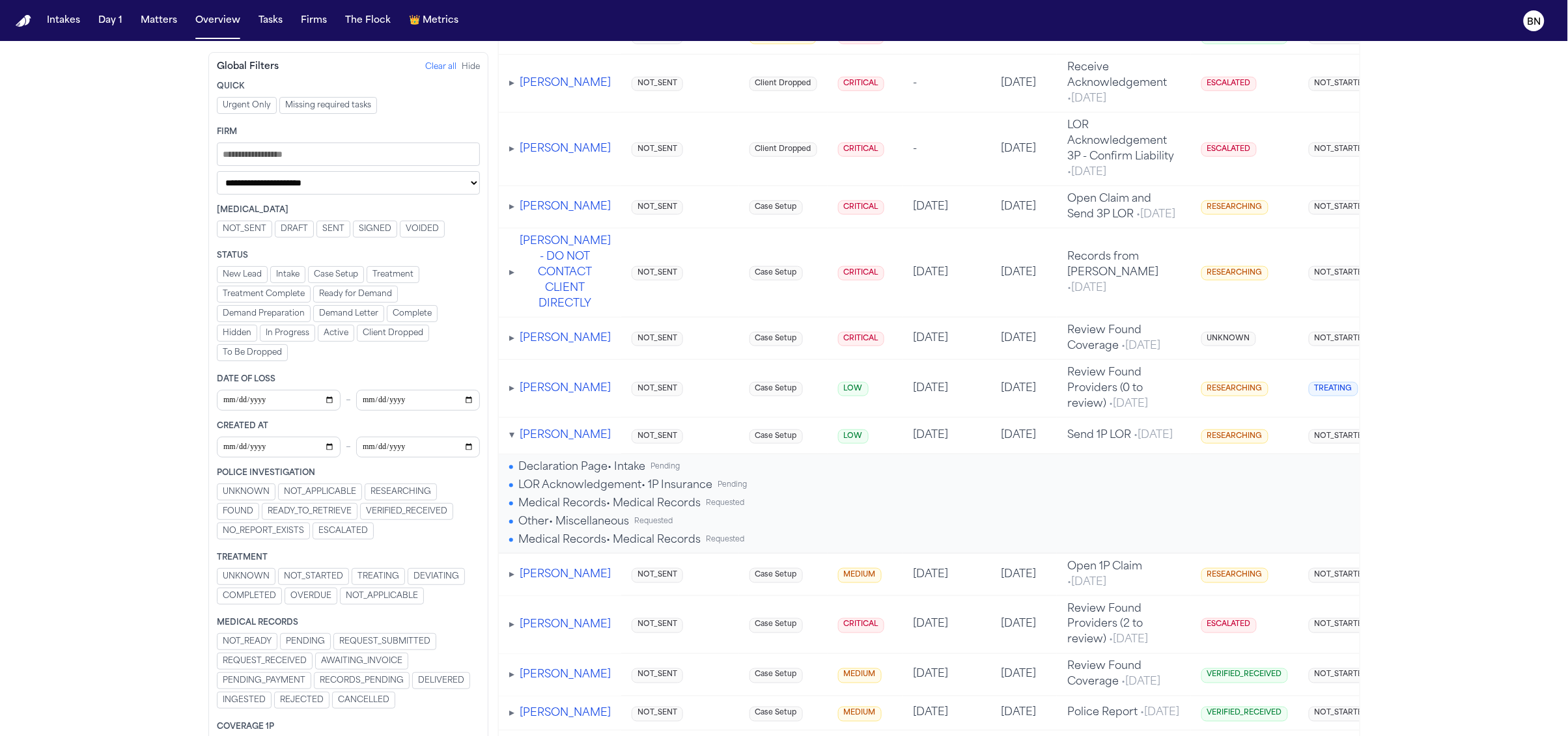
click at [541, 548] on div "Declaration Page • Intake Pending [PERSON_NAME] Acknowledgement • 1P Insurance …" at bounding box center [1292, 503] width 1567 height 89
click at [541, 475] on span "Declaration Page • Intake" at bounding box center [582, 467] width 127 height 16
click at [512, 475] on div "Declaration Page • Intake Pending" at bounding box center [594, 467] width 171 height 16
click at [644, 475] on span "Declaration Page • Intake" at bounding box center [582, 467] width 127 height 16
click at [664, 473] on span "Pending" at bounding box center [665, 467] width 29 height 11
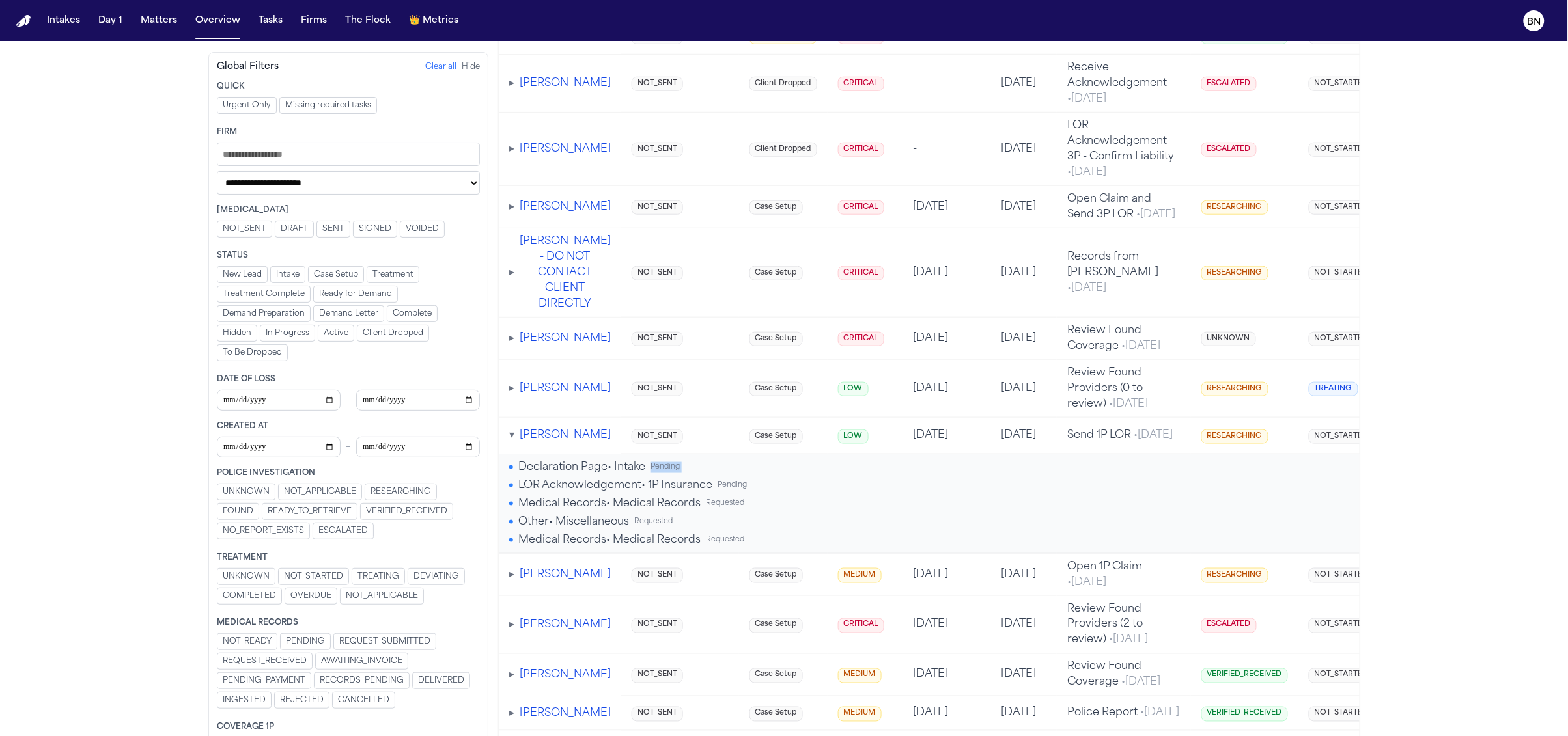
click at [679, 537] on td "Declaration Page • Intake Pending [PERSON_NAME] Acknowledgement • 1P Insurance …" at bounding box center [1292, 503] width 1587 height 100
click at [679, 540] on td "Declaration Page • Intake Pending [PERSON_NAME] Acknowledgement • 1P Insurance …" at bounding box center [1292, 503] width 1587 height 100
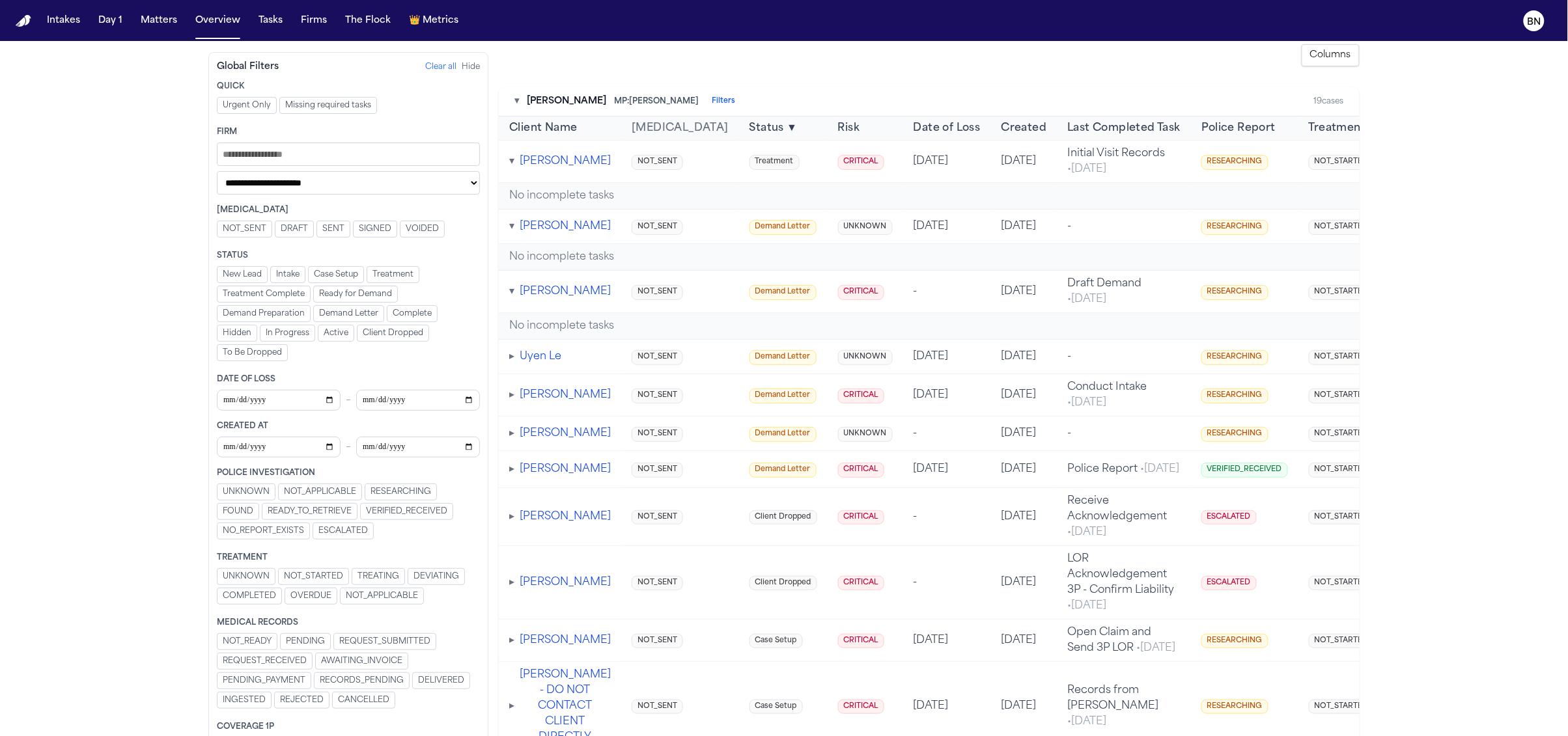
scroll to position [0, 0]
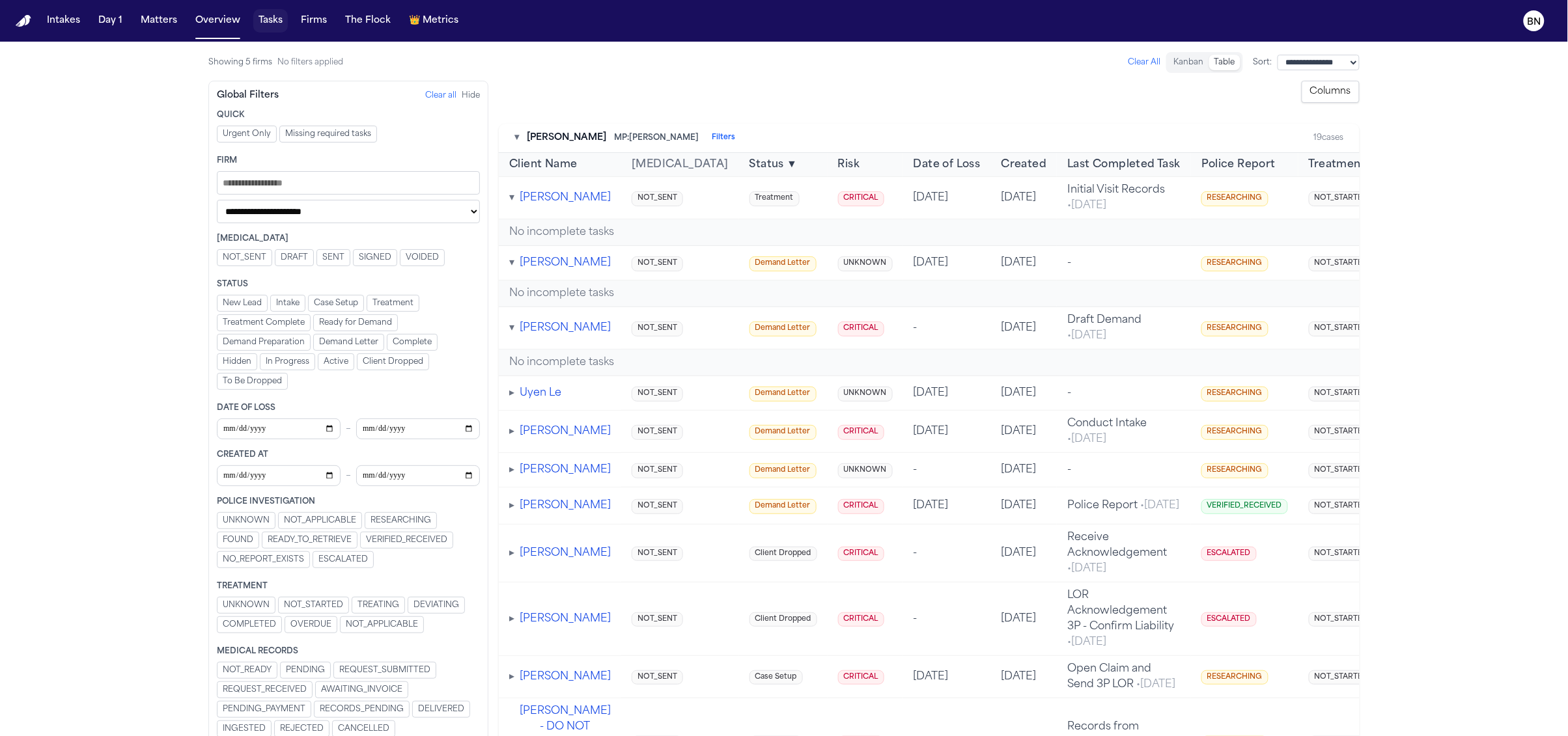
click at [264, 24] on button "Tasks" at bounding box center [270, 20] width 34 height 23
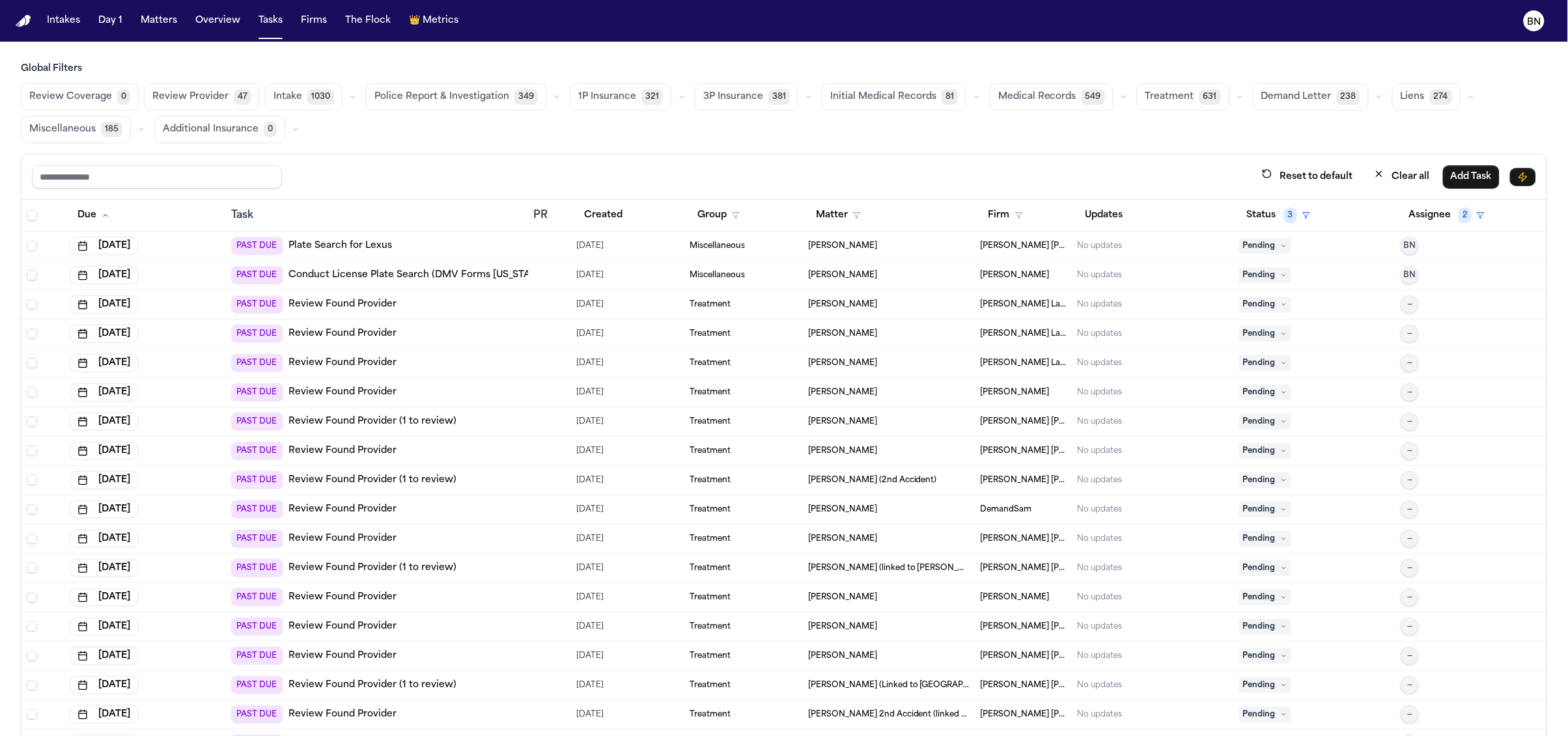
click at [553, 96] on icon "button" at bounding box center [557, 97] width 8 height 8
click at [460, 153] on span "Police Report Escalation" at bounding box center [430, 156] width 113 height 13
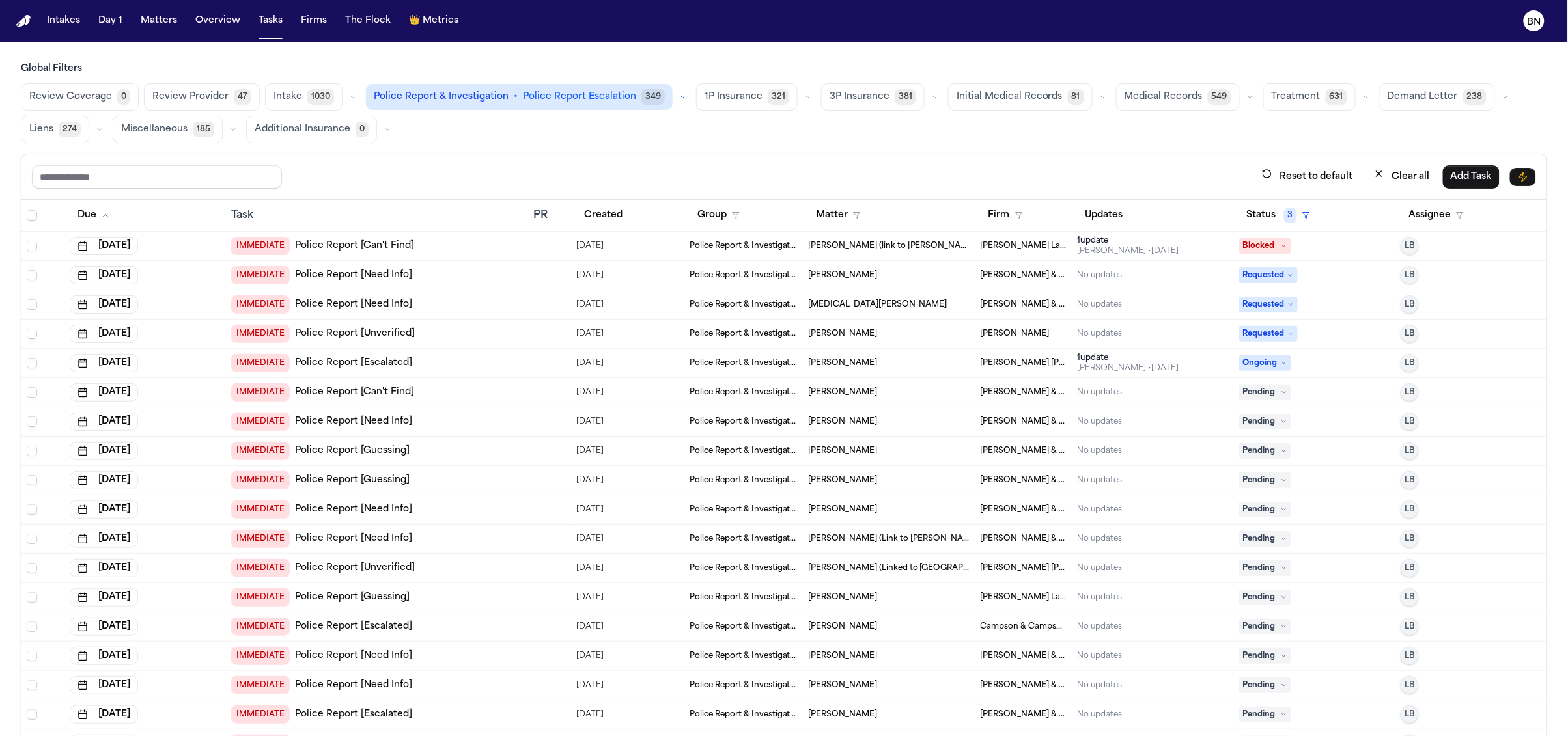
click at [804, 100] on icon "button" at bounding box center [808, 97] width 8 height 8
click at [715, 184] on span "LOR Acknowledgement" at bounding box center [750, 186] width 90 height 26
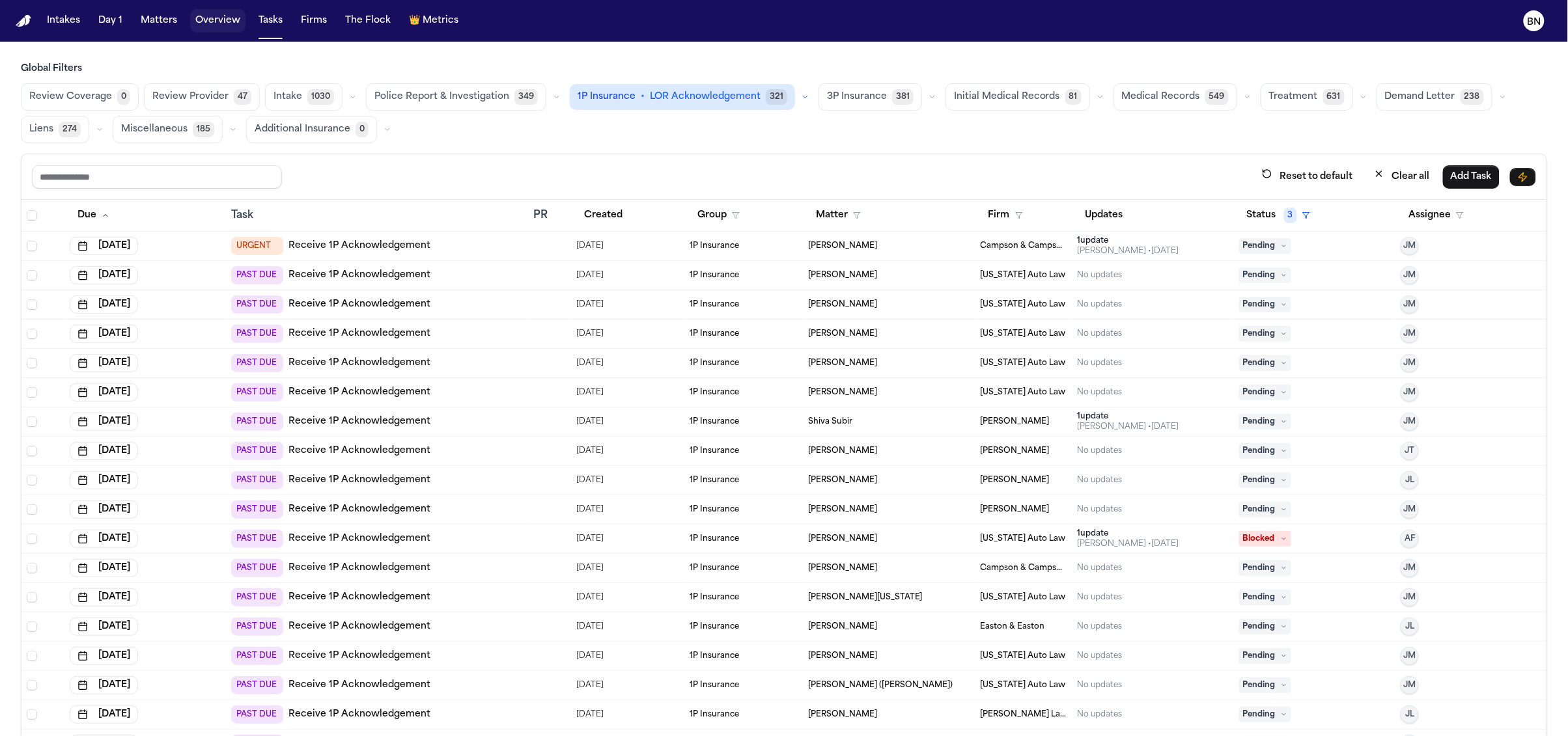
click at [220, 18] on button "Overview" at bounding box center [218, 20] width 56 height 23
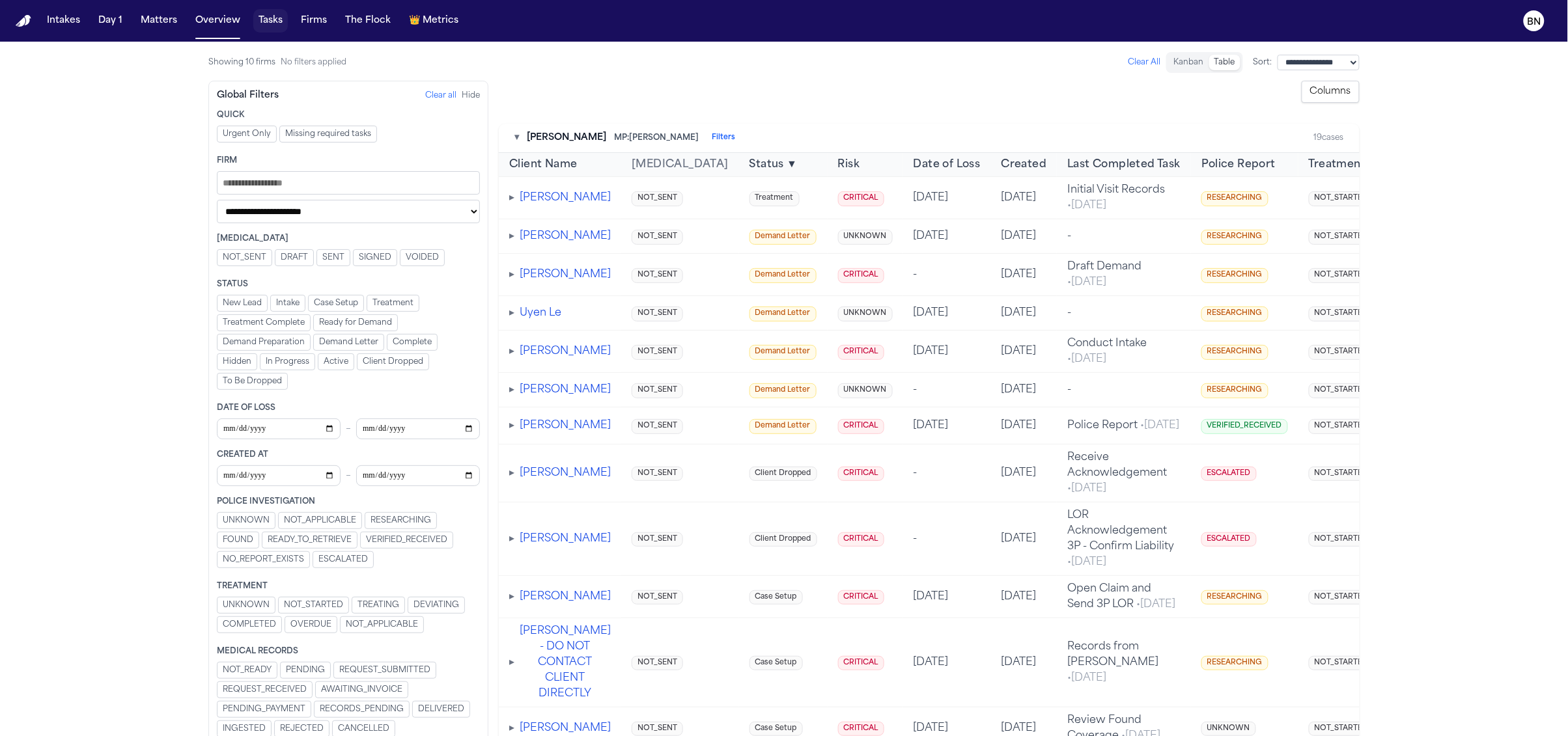
click at [262, 23] on button "Tasks" at bounding box center [270, 20] width 34 height 23
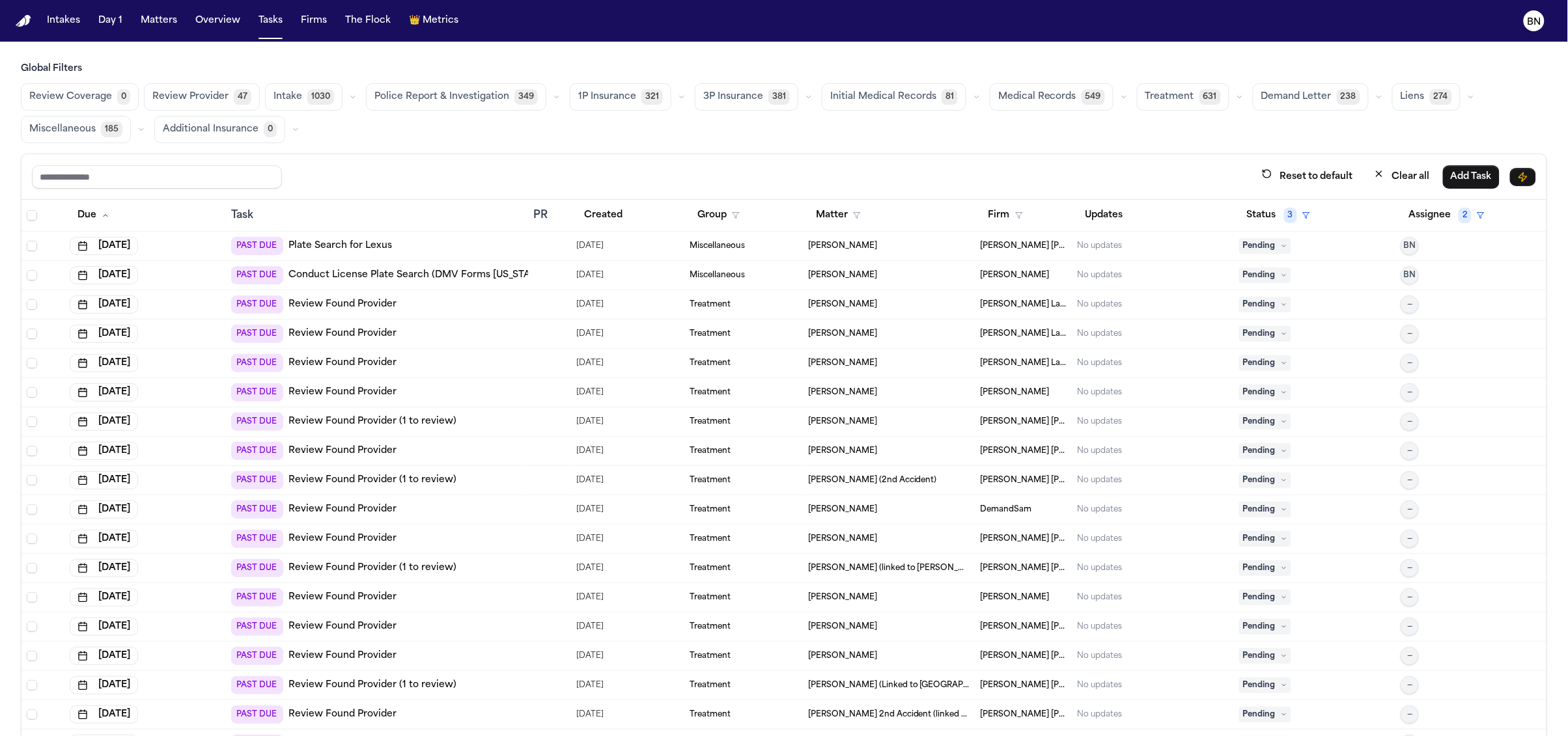
click at [500, 106] on button "Police Report & Investigation 349" at bounding box center [456, 96] width 180 height 27
